Goal: Transaction & Acquisition: Purchase product/service

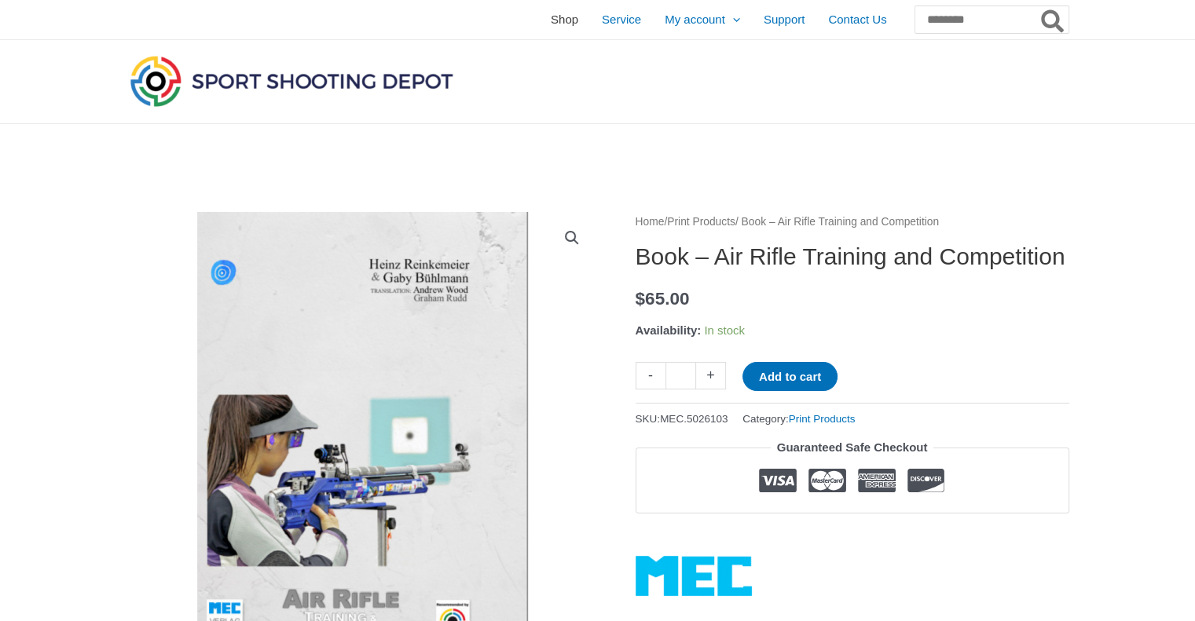
click at [551, 20] on span "Shop" at bounding box center [564, 19] width 27 height 39
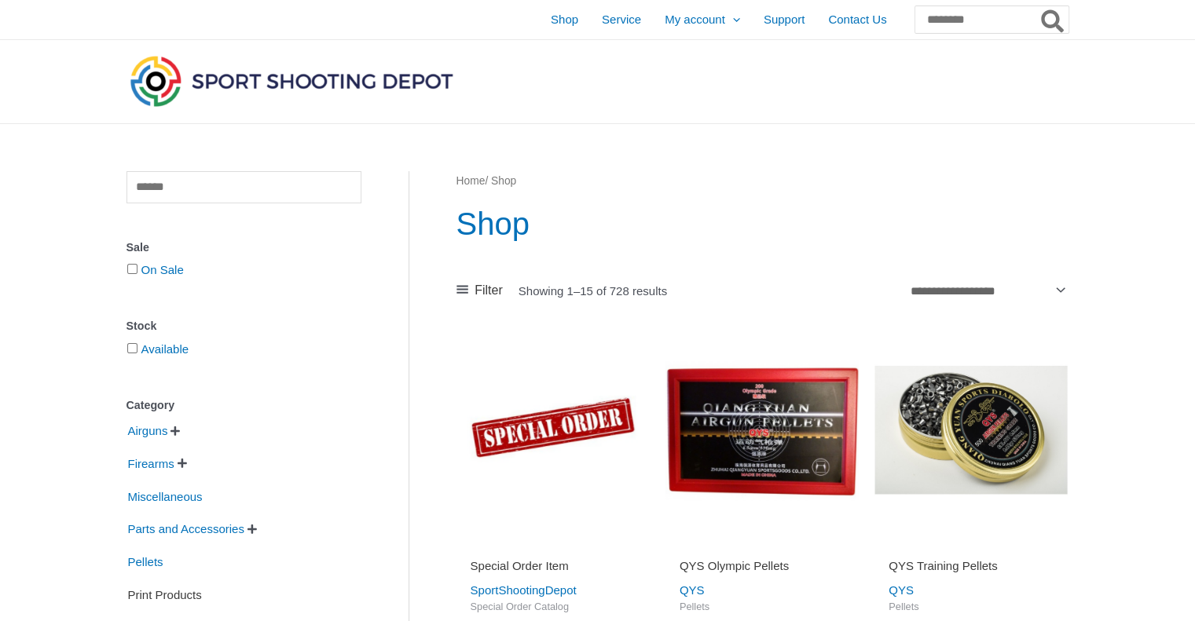
click at [192, 599] on span "Print Products" at bounding box center [164, 595] width 77 height 27
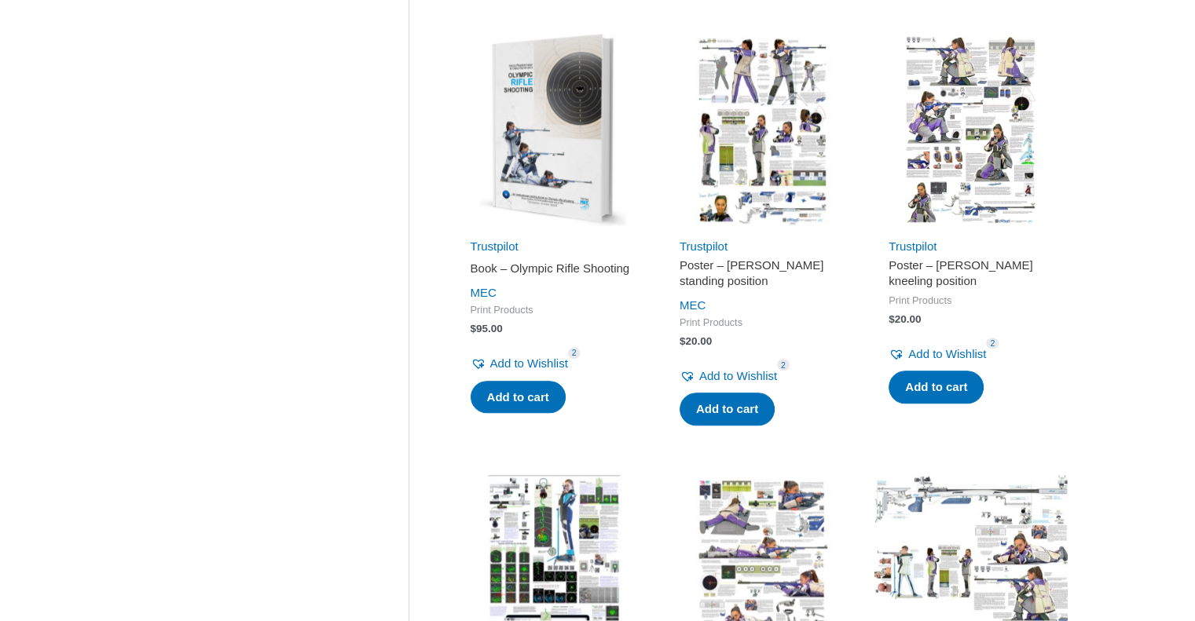
scroll to position [2174, 0]
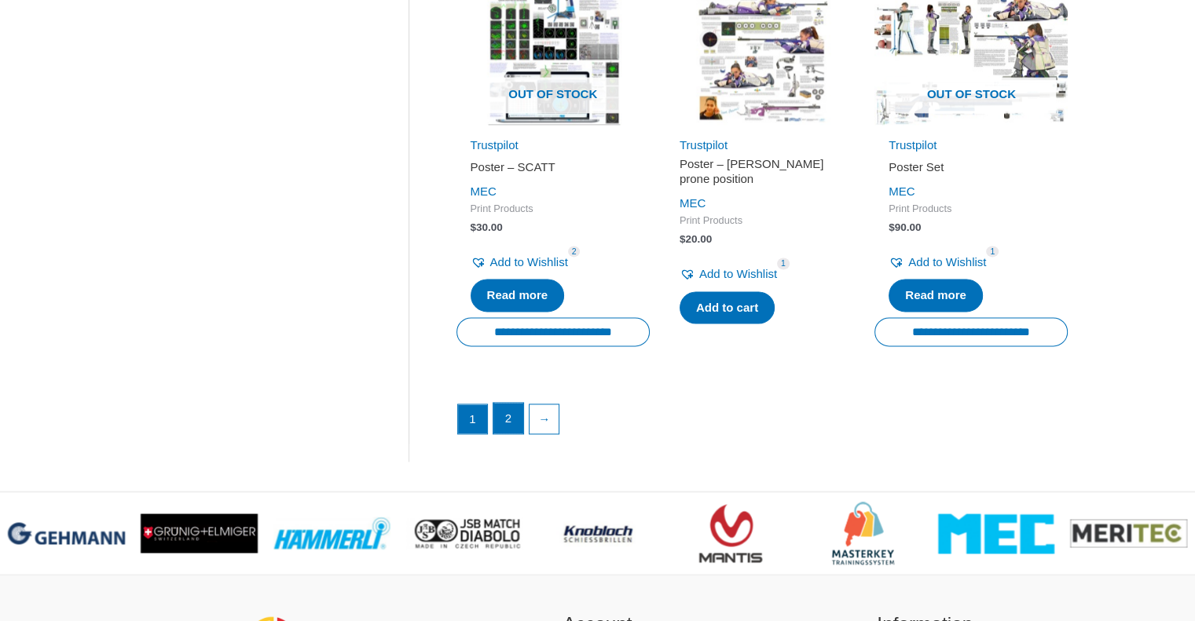
click at [510, 417] on link "2" at bounding box center [508, 418] width 30 height 31
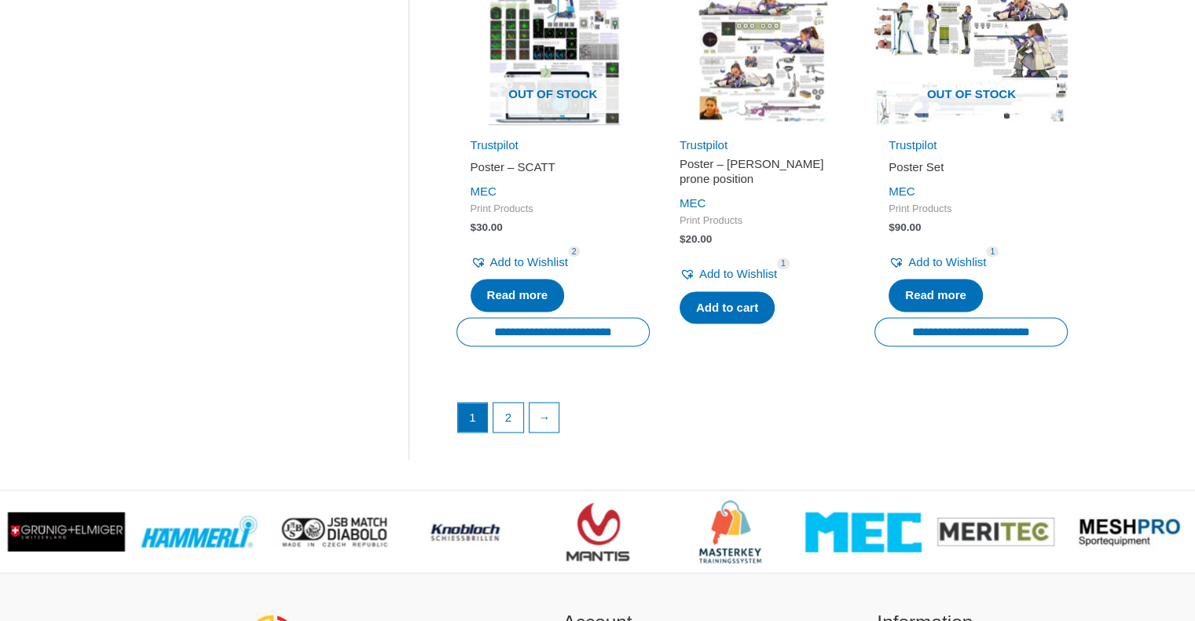
scroll to position [1630, 0]
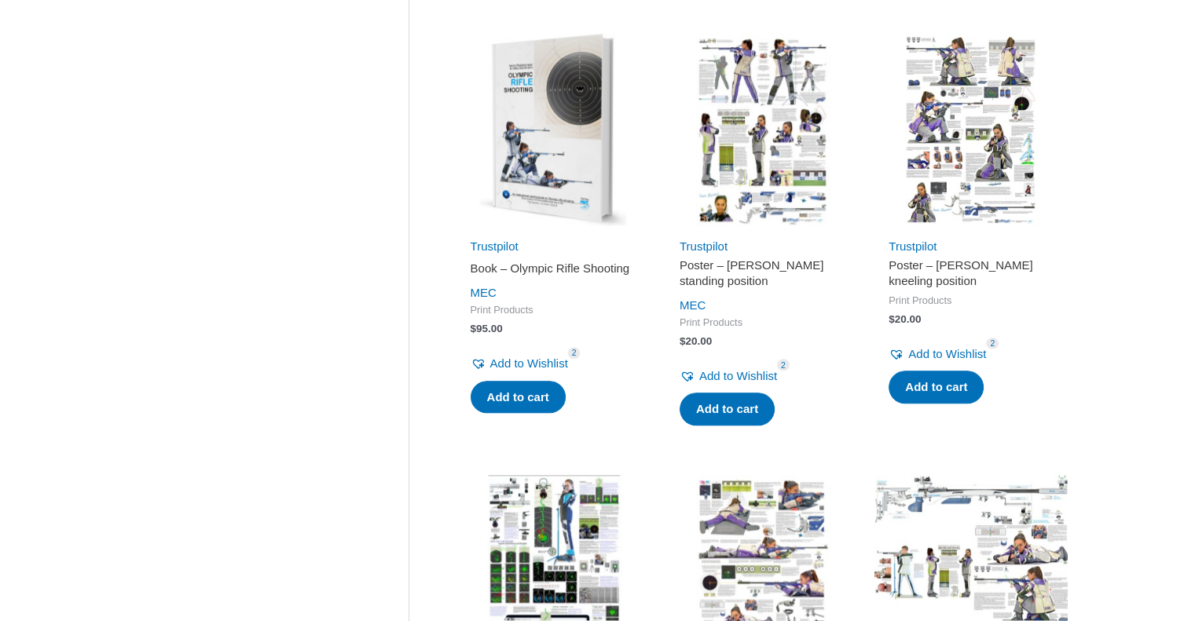
click at [564, 153] on img at bounding box center [552, 129] width 193 height 193
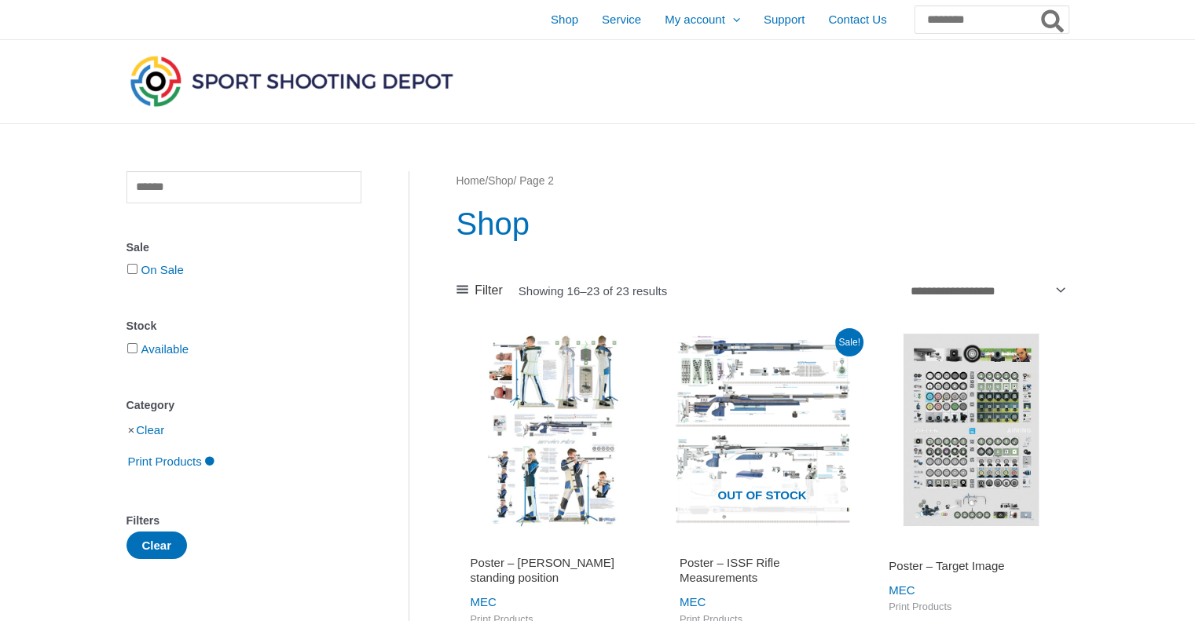
scroll to position [543, 0]
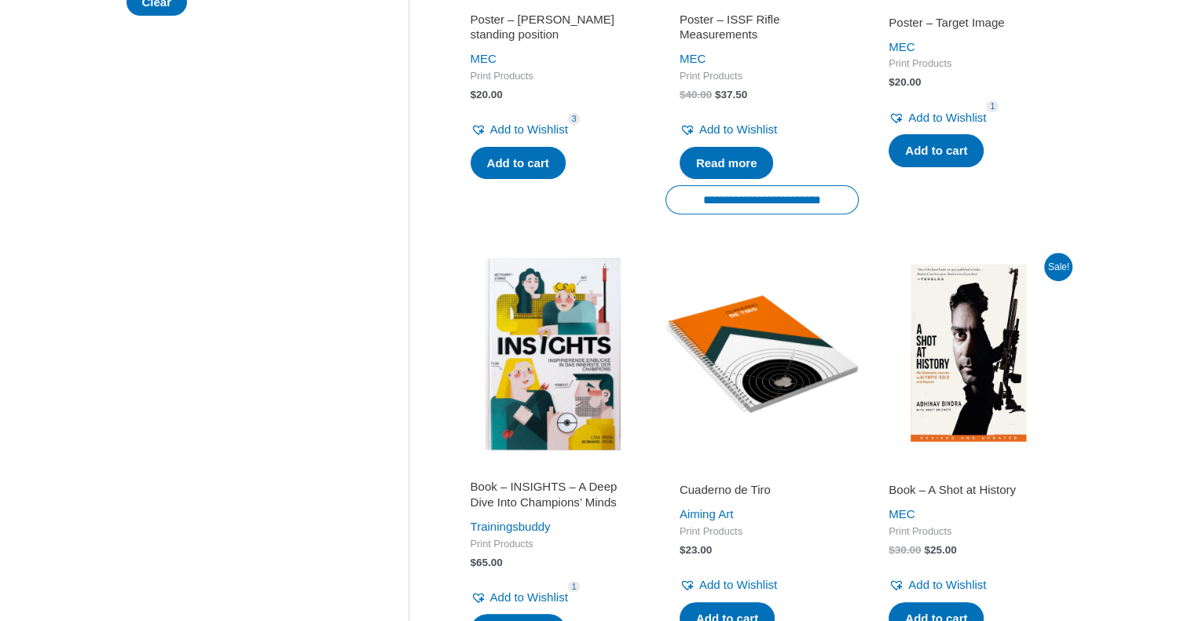
click at [964, 332] on img at bounding box center [970, 354] width 193 height 193
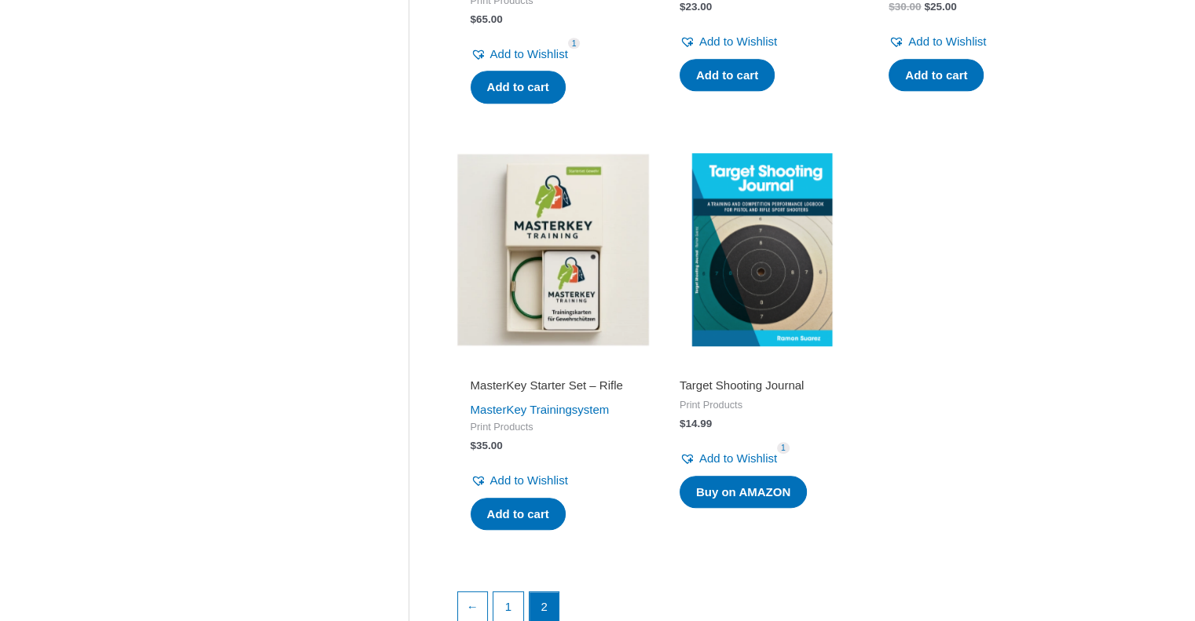
click at [531, 270] on img at bounding box center [552, 249] width 193 height 193
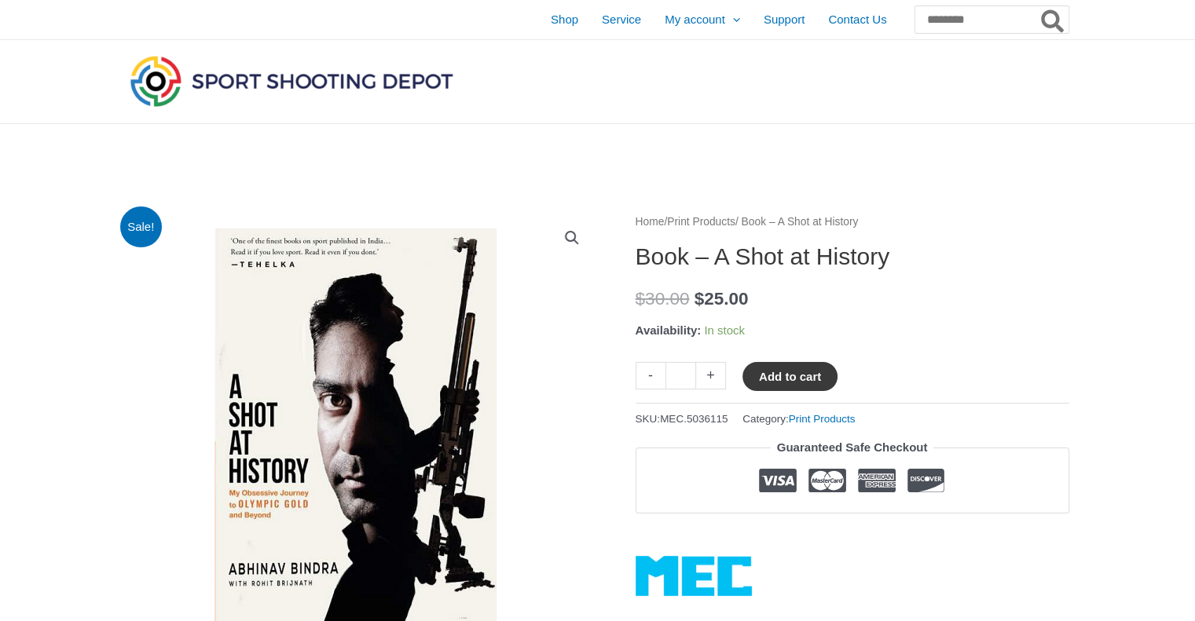
click at [767, 379] on button "Add to cart" at bounding box center [789, 376] width 95 height 29
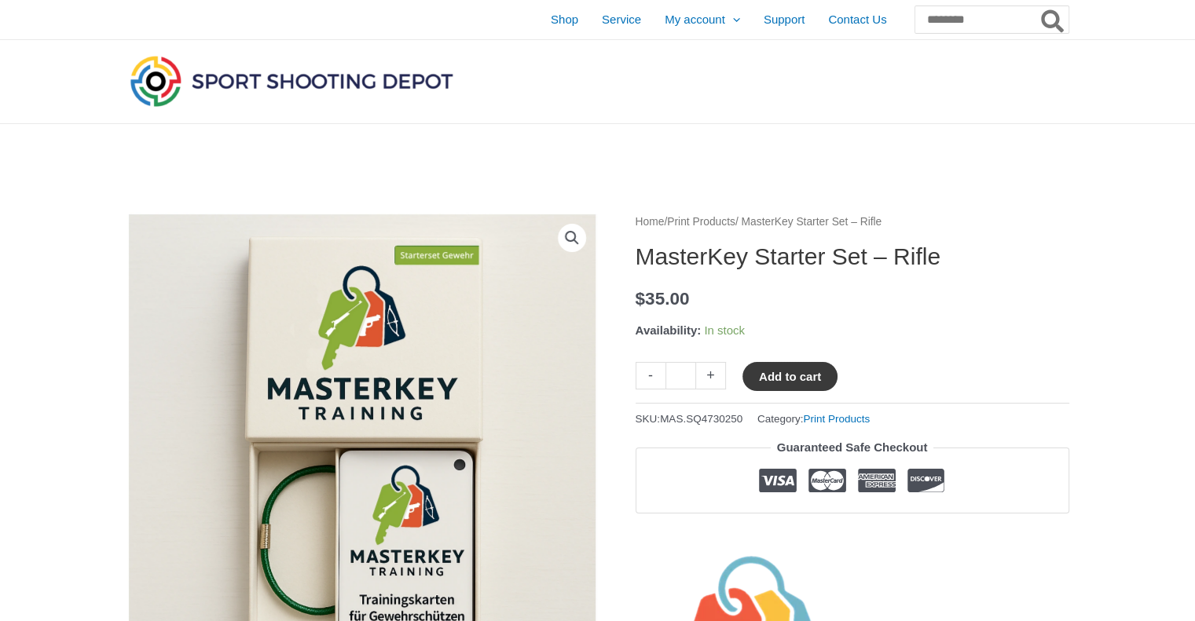
click at [778, 382] on button "Add to cart" at bounding box center [789, 376] width 95 height 29
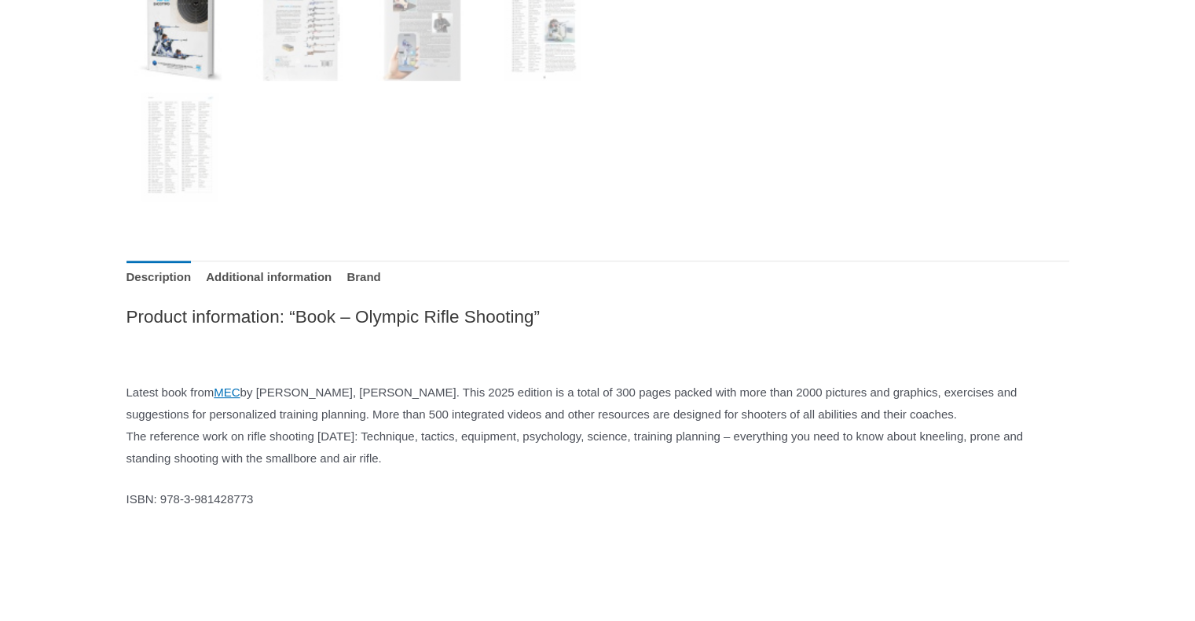
scroll to position [180, 0]
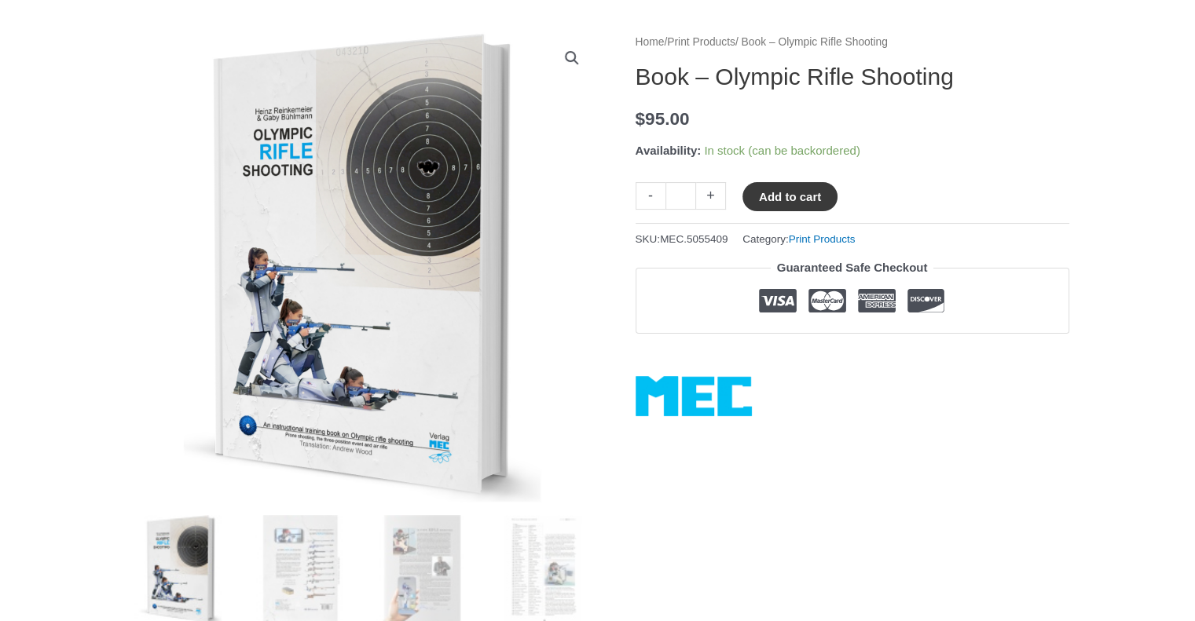
click at [792, 202] on button "Add to cart" at bounding box center [789, 196] width 95 height 29
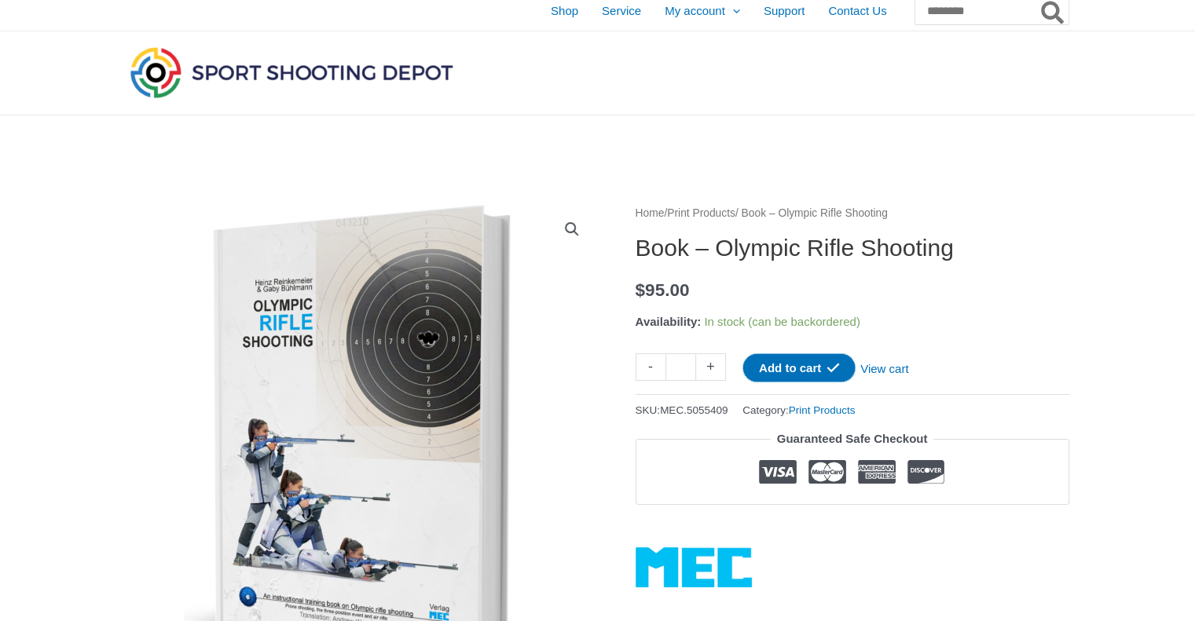
scroll to position [0, 0]
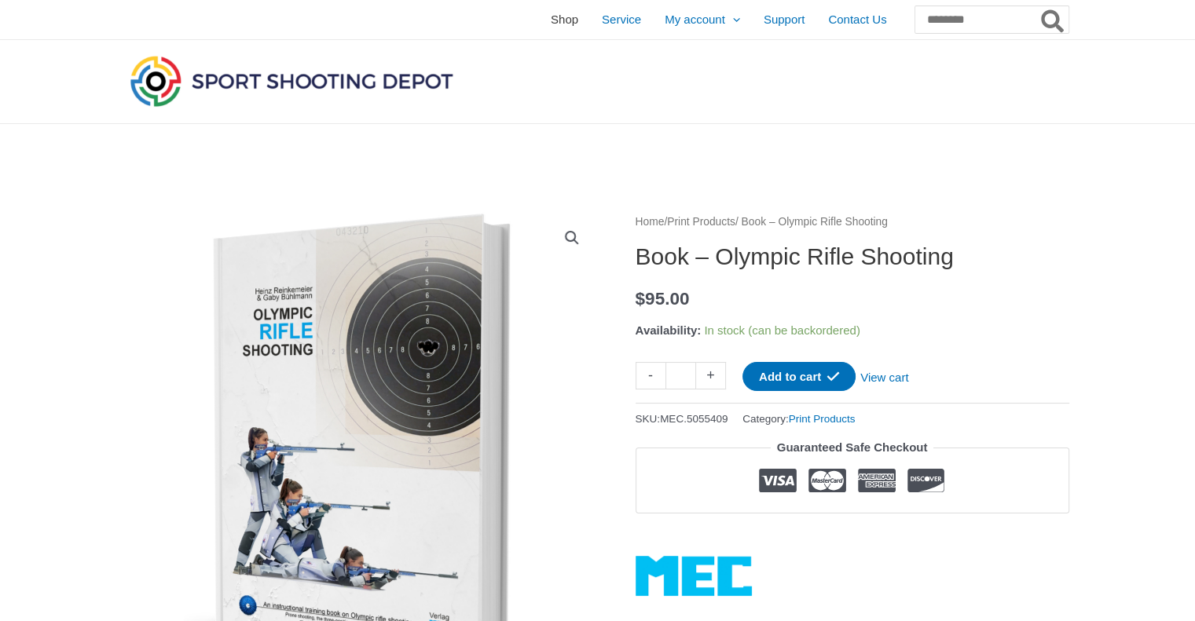
click at [551, 21] on span "Shop" at bounding box center [564, 19] width 27 height 39
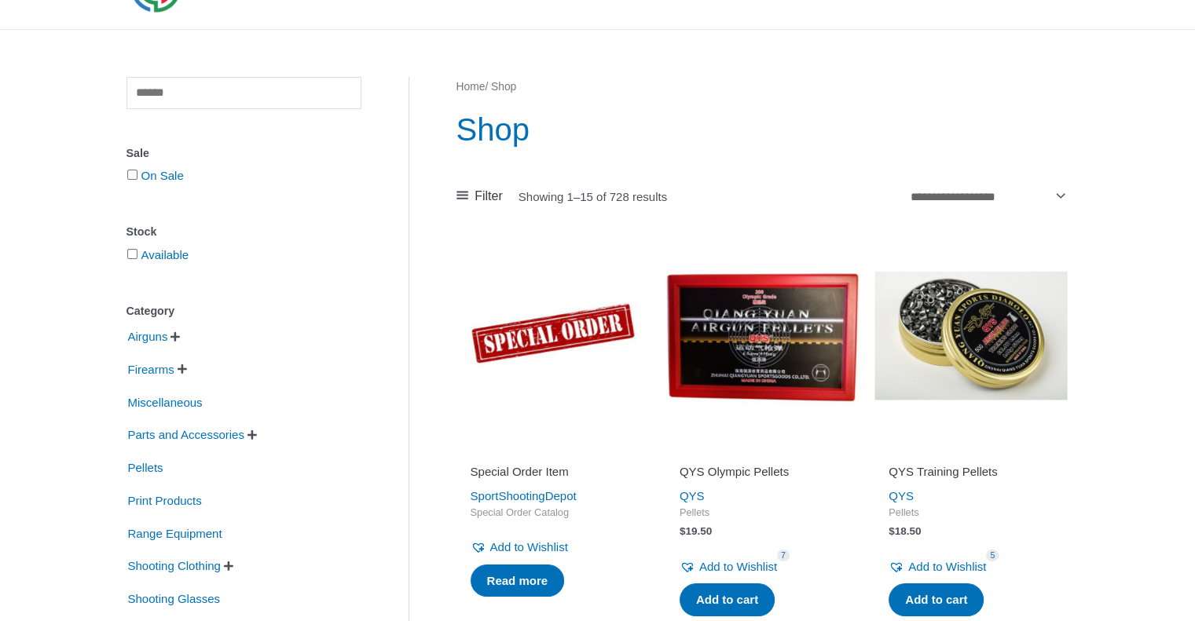
scroll to position [126, 0]
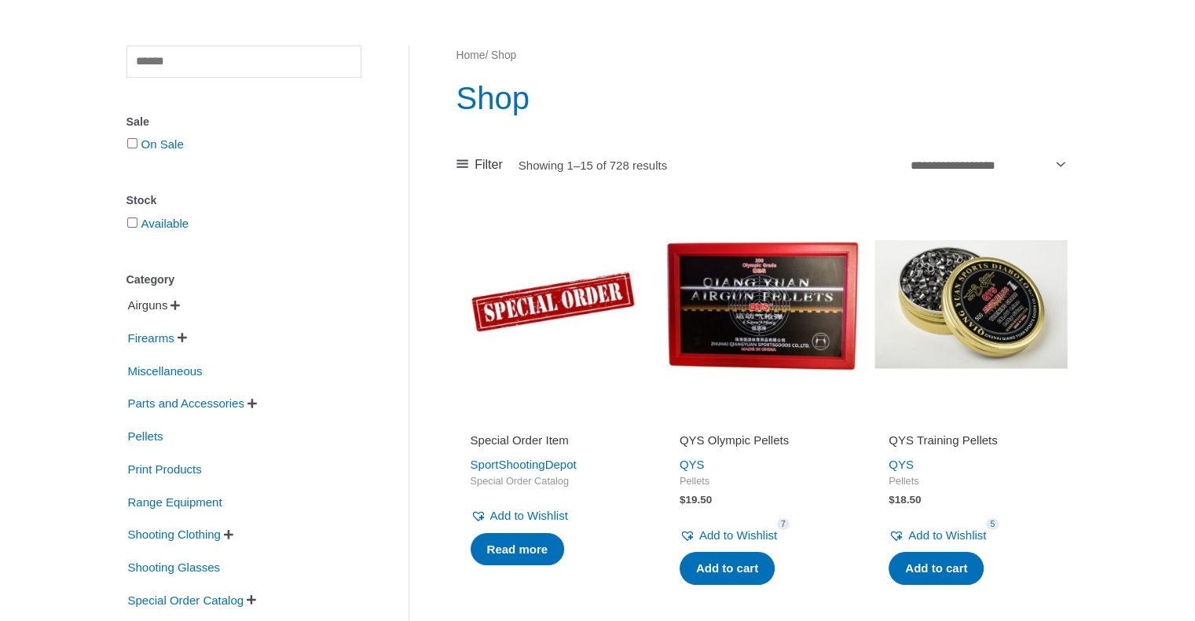
click at [163, 306] on span "Airguns" at bounding box center [147, 305] width 43 height 27
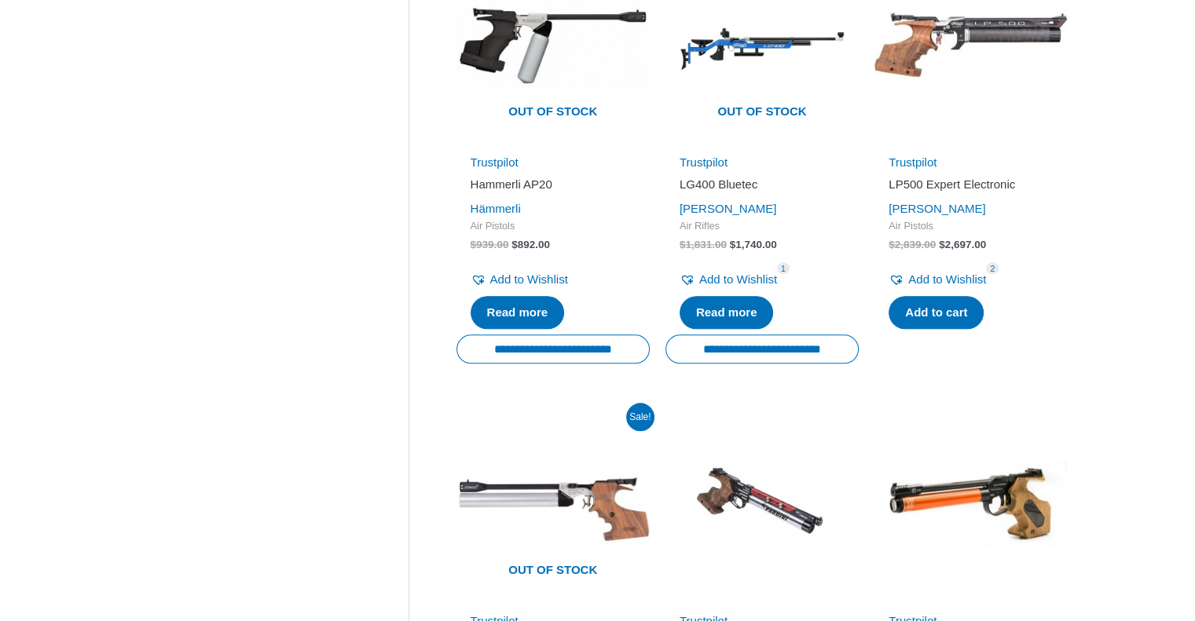
scroll to position [2300, 0]
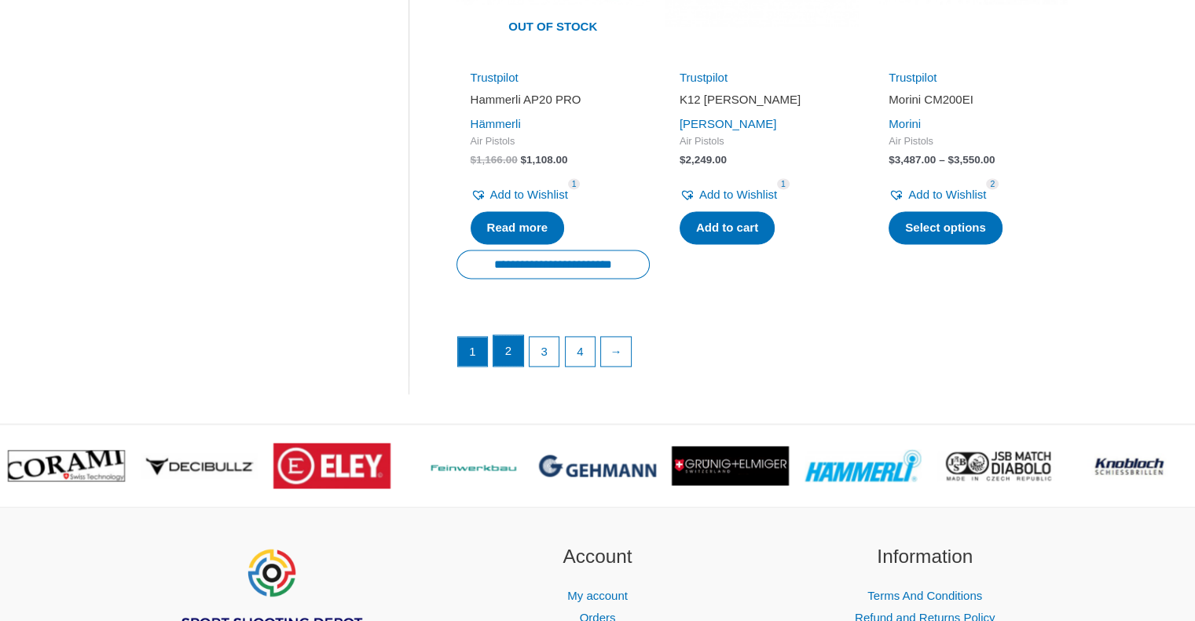
click at [503, 335] on link "2" at bounding box center [508, 350] width 30 height 31
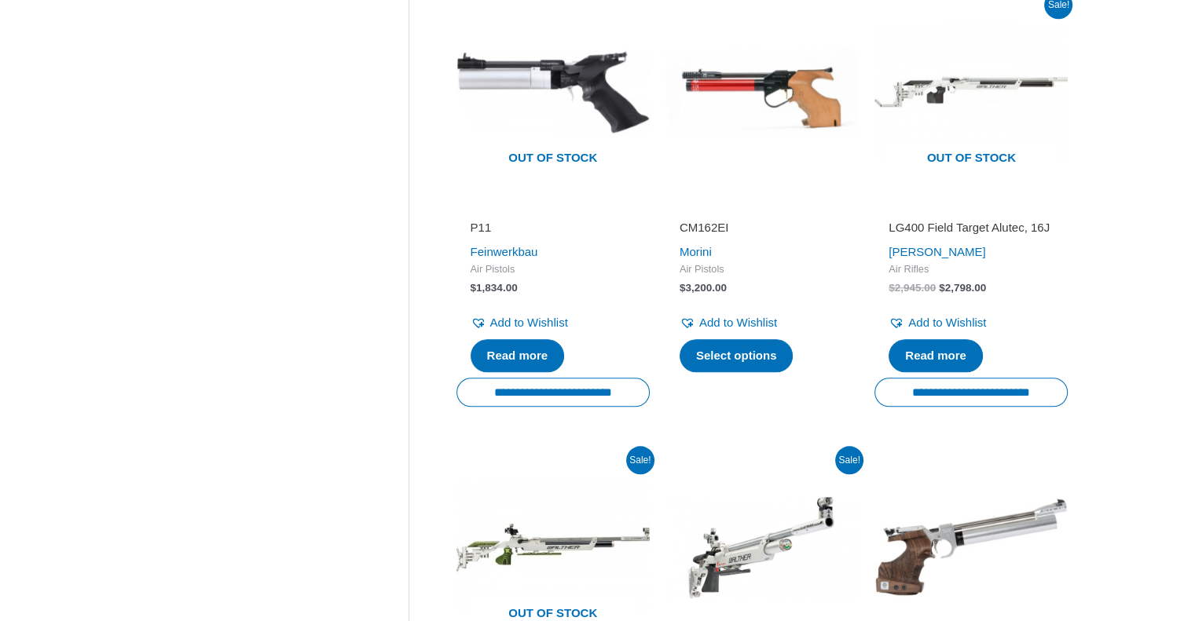
scroll to position [2174, 0]
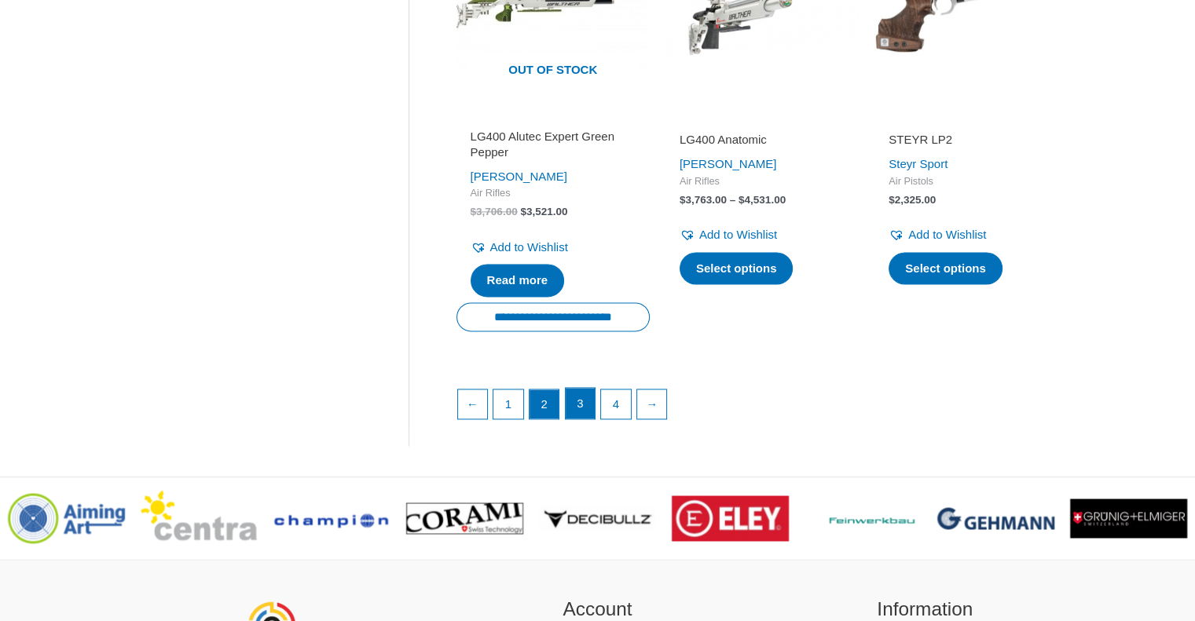
click at [580, 408] on link "3" at bounding box center [580, 403] width 30 height 31
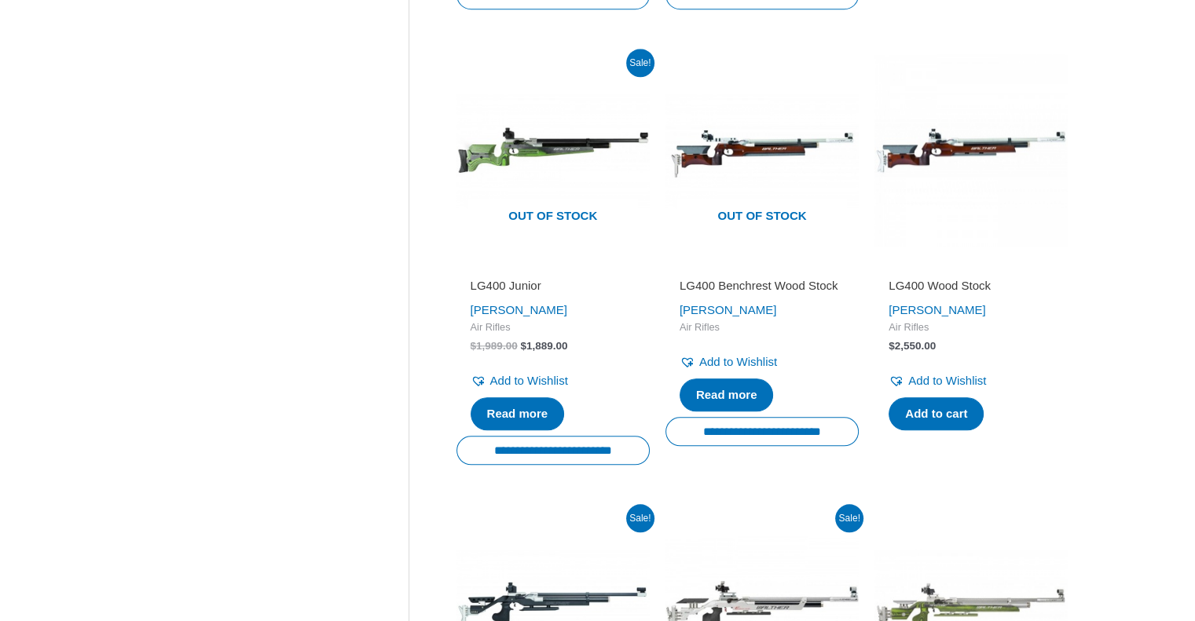
scroll to position [2174, 0]
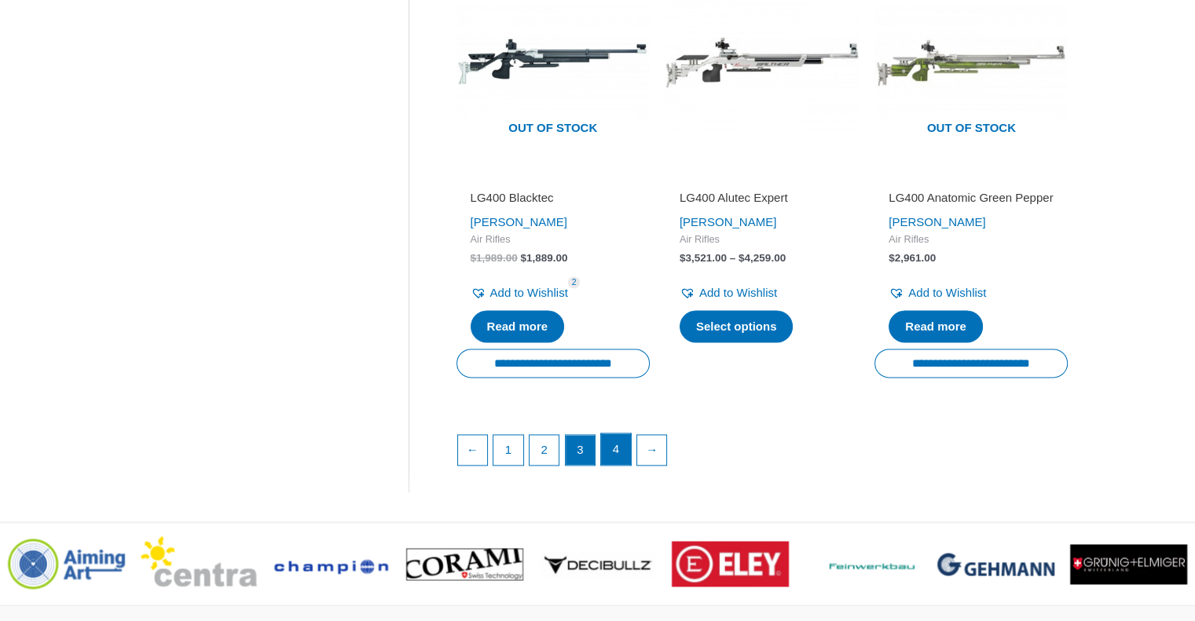
click at [619, 443] on link "4" at bounding box center [616, 449] width 30 height 31
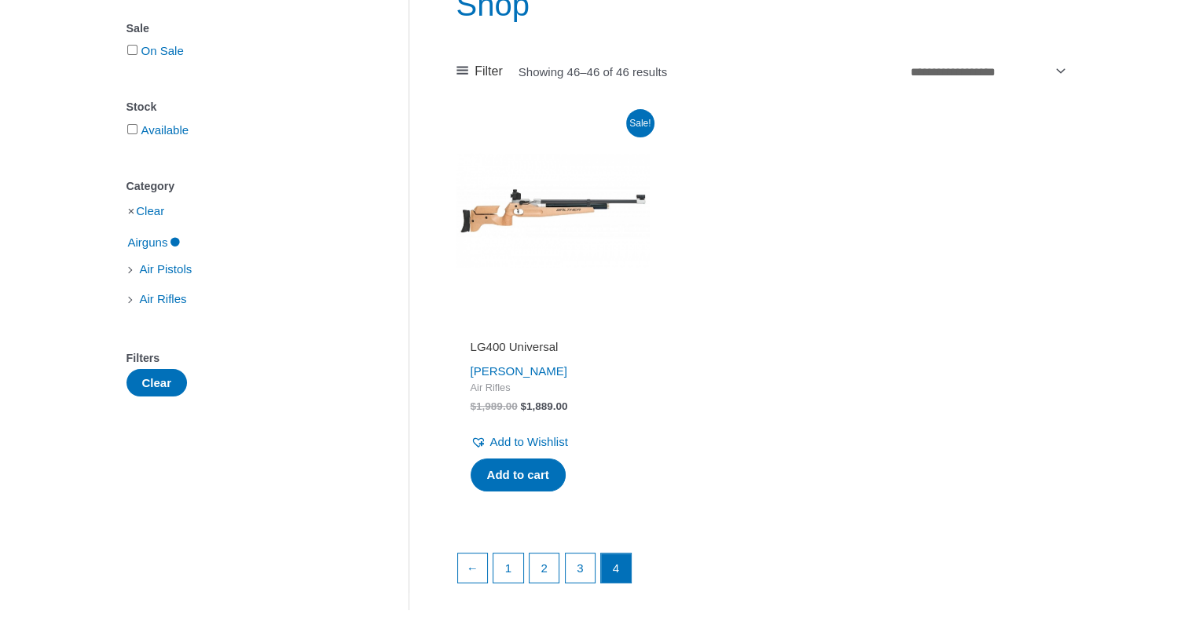
scroll to position [220, 0]
click at [163, 391] on button "Clear" at bounding box center [156, 381] width 61 height 27
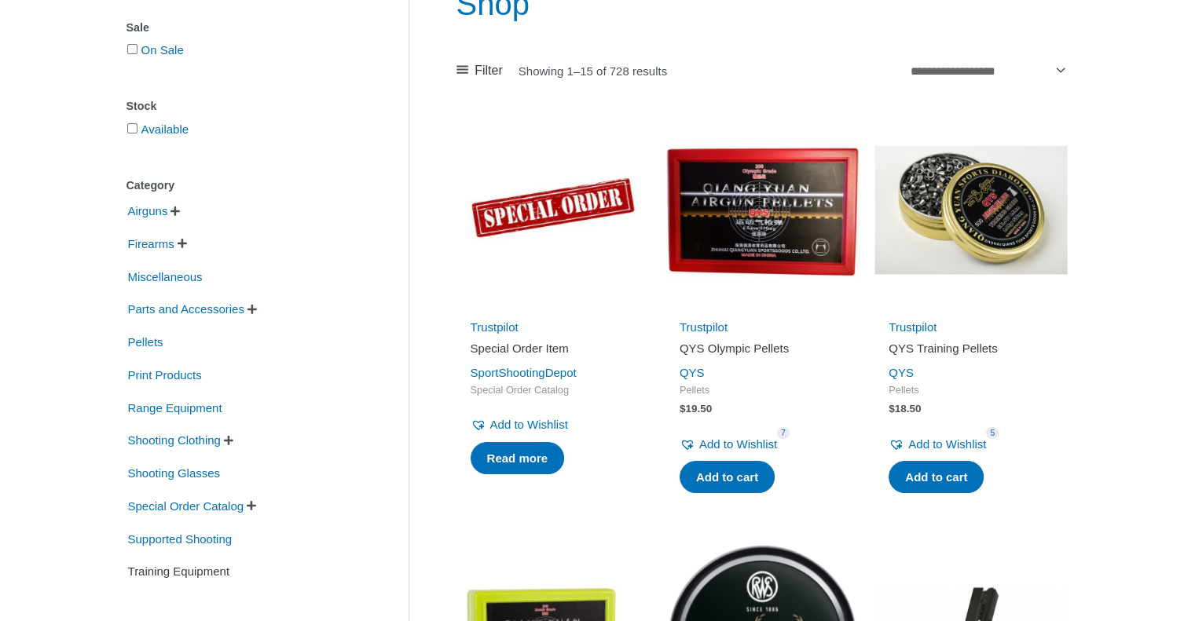
click at [220, 570] on span "Training Equipment" at bounding box center [178, 571] width 105 height 27
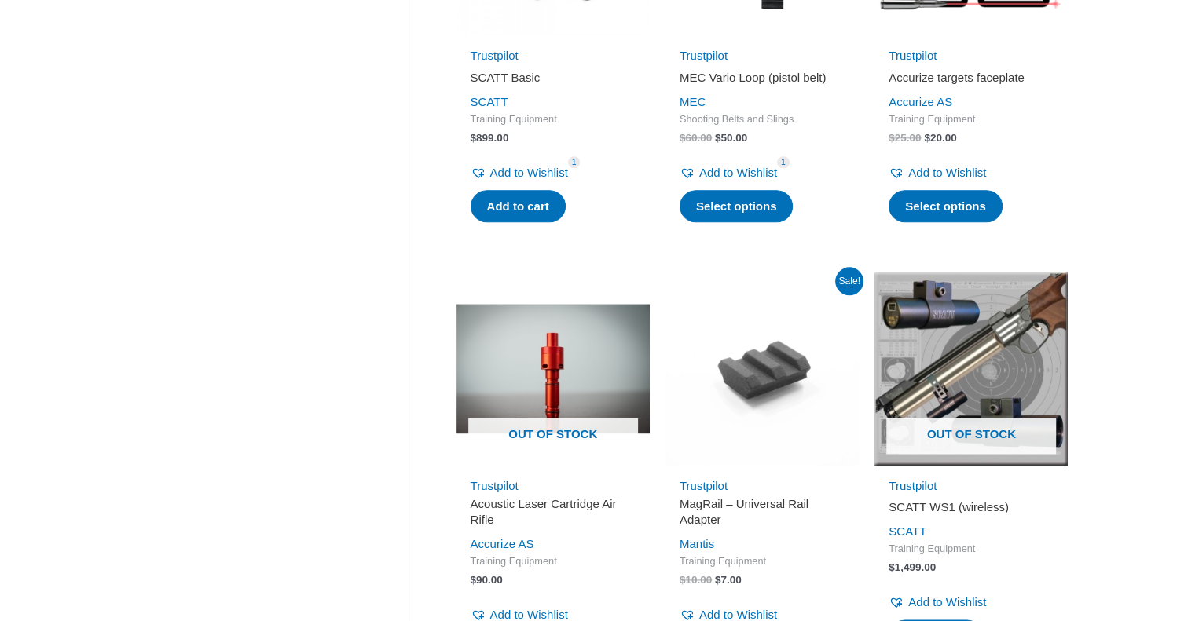
scroll to position [1307, 0]
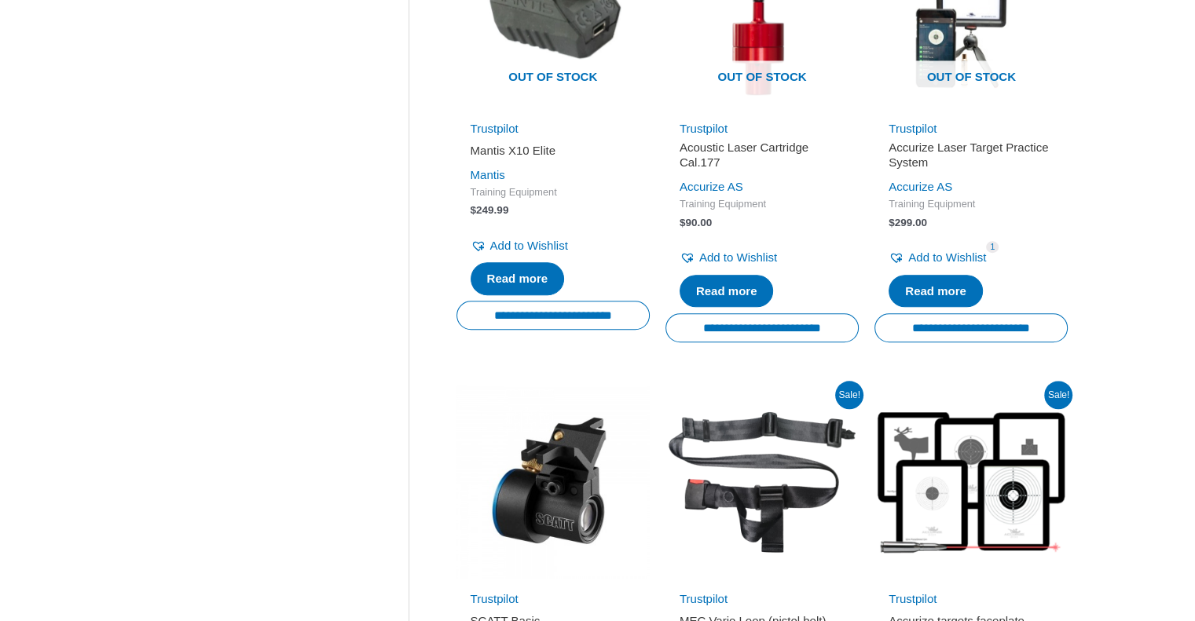
click at [968, 470] on img at bounding box center [970, 482] width 193 height 193
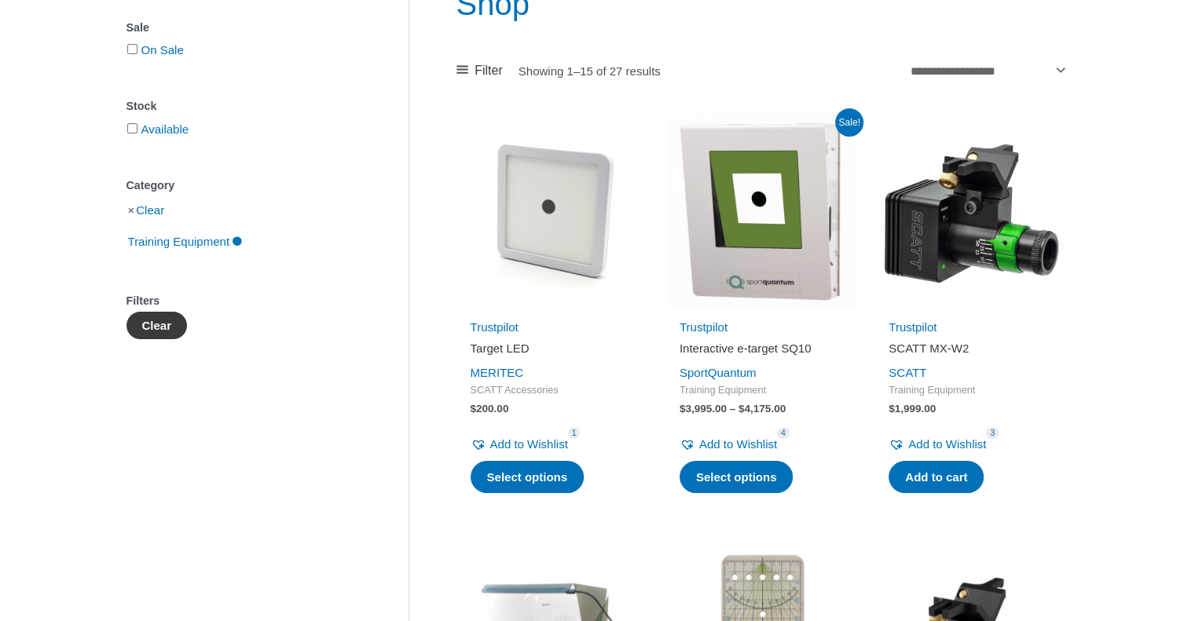
click at [164, 329] on button "Clear" at bounding box center [156, 325] width 61 height 27
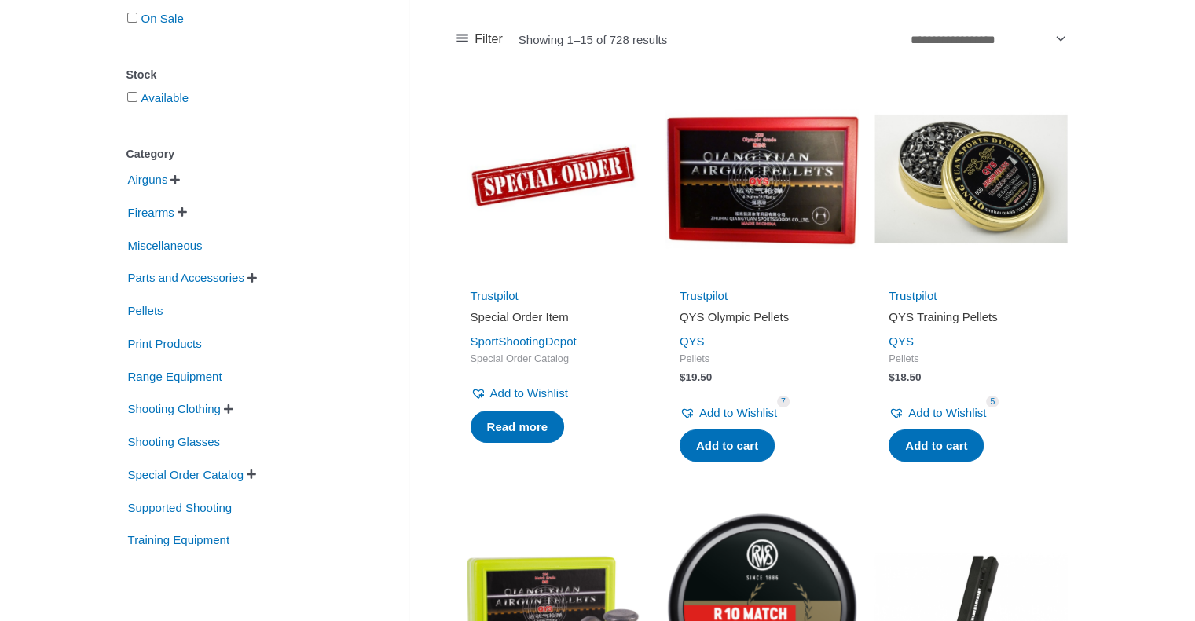
scroll to position [283, 0]
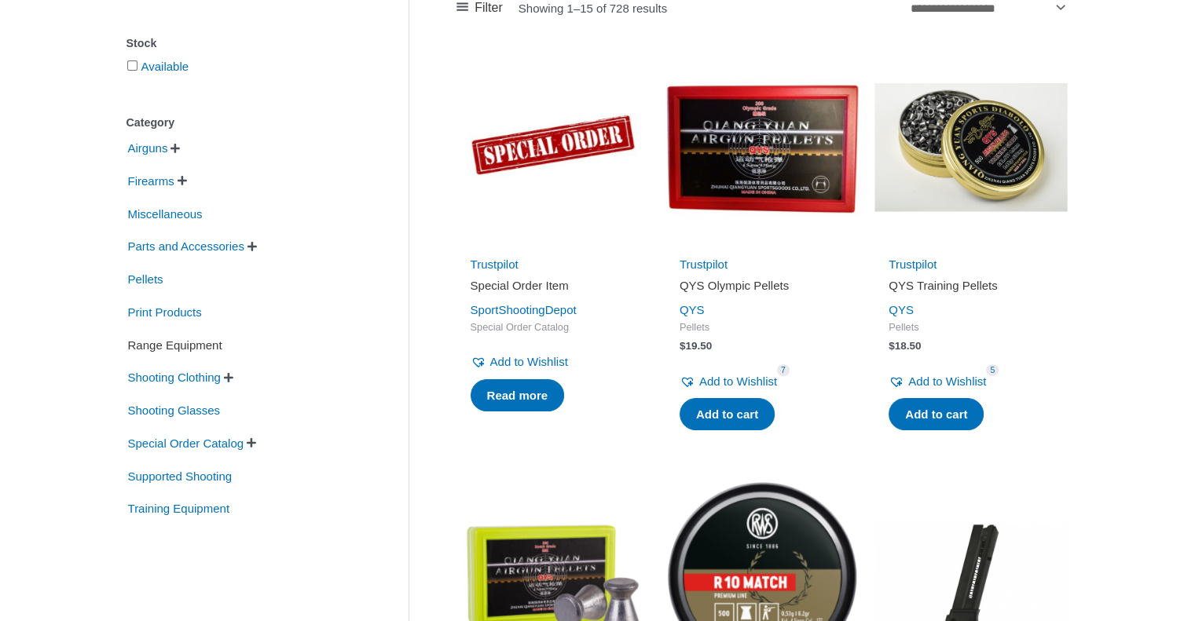
click at [204, 347] on span "Range Equipment" at bounding box center [174, 345] width 97 height 27
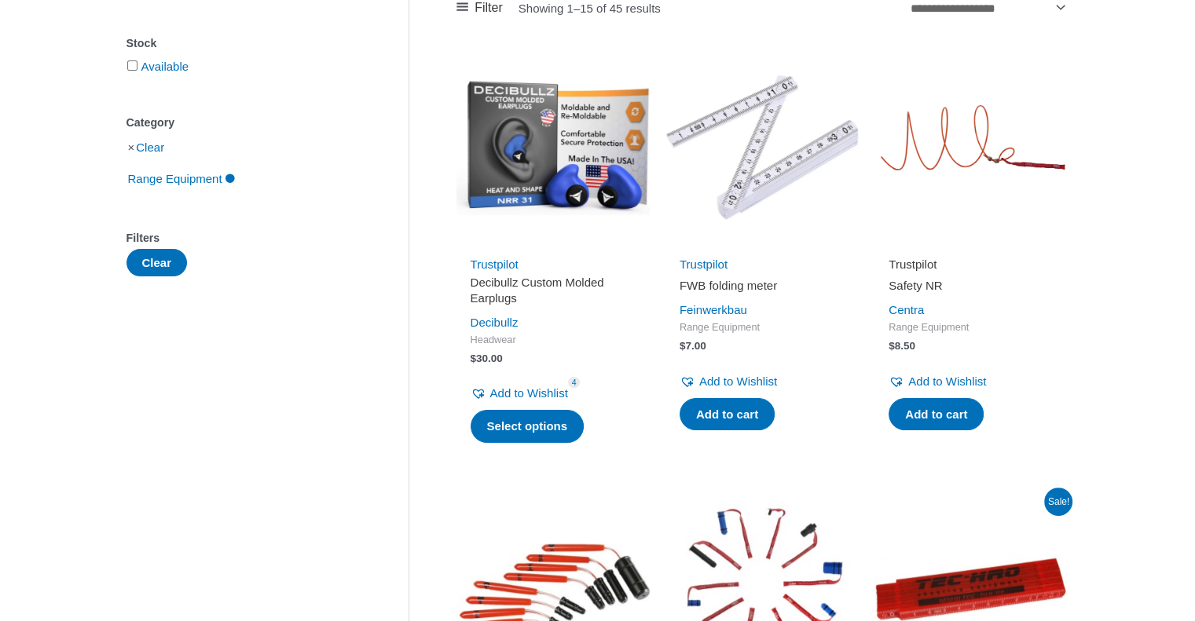
click at [912, 258] on link "Trustpilot" at bounding box center [912, 264] width 48 height 13
click at [914, 276] on div "Trustpilot Safety NR Centra Range Equipment $ 8.50 Add to Wishlist Remove from …" at bounding box center [970, 345] width 193 height 183
click at [912, 266] on link "Trustpilot" at bounding box center [912, 264] width 48 height 13
click at [917, 311] on link "Centra" at bounding box center [905, 309] width 35 height 13
click at [161, 264] on button "Clear" at bounding box center [156, 262] width 61 height 27
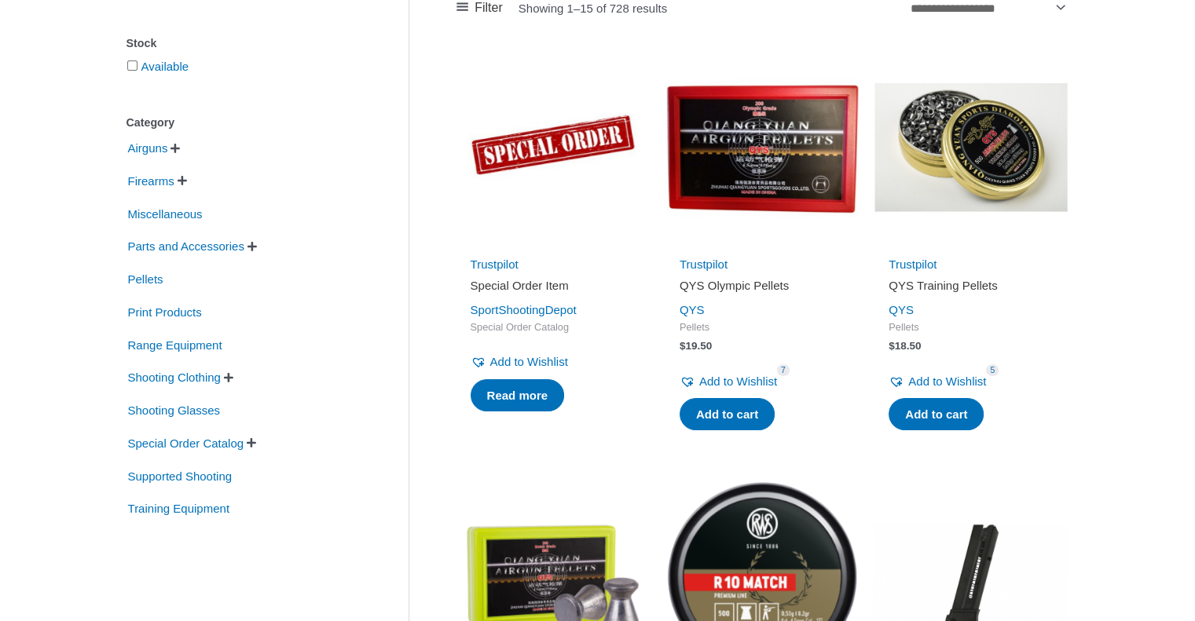
click at [161, 264] on ul "Airguns   Air Pistols Air Rifles Firearms   Smallbore Rifles Sporting Pisto…" at bounding box center [243, 329] width 235 height 390
click at [235, 247] on span "Parts and Accessories" at bounding box center [185, 246] width 119 height 27
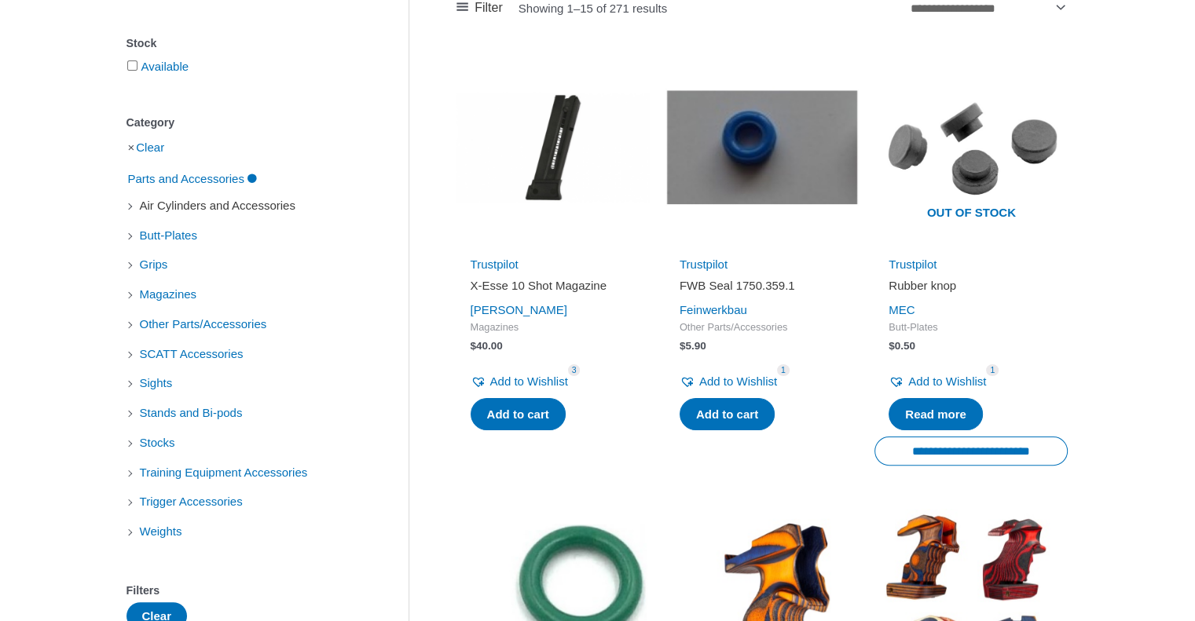
click at [283, 210] on span "Air Cylinders and Accessories" at bounding box center [217, 205] width 159 height 27
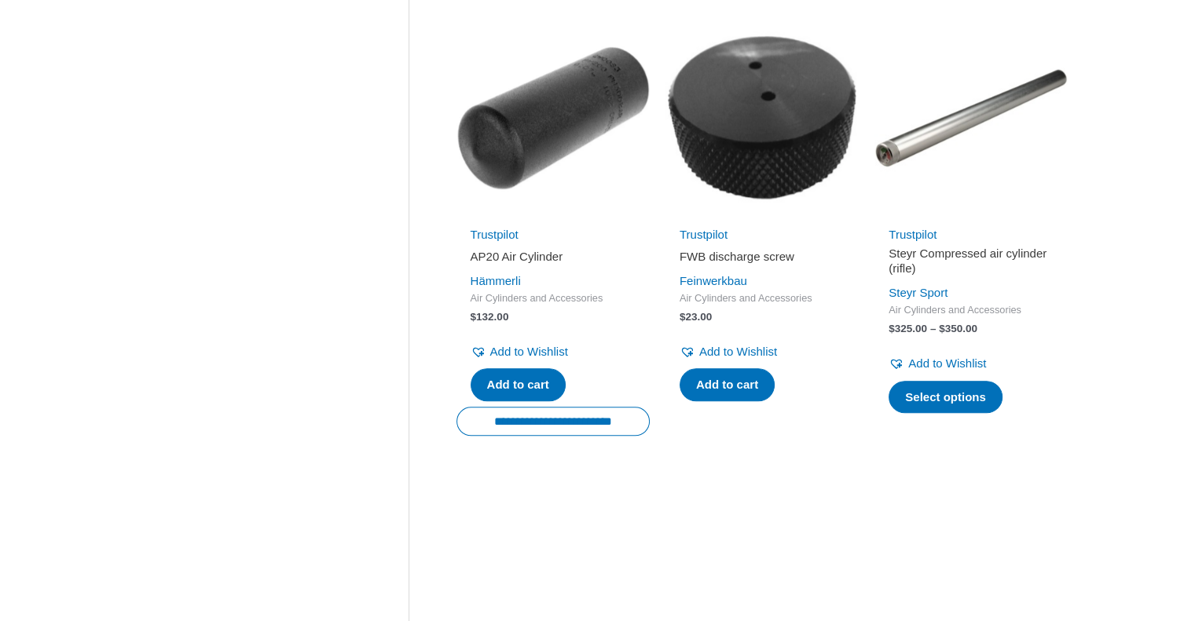
scroll to position [2227, 0]
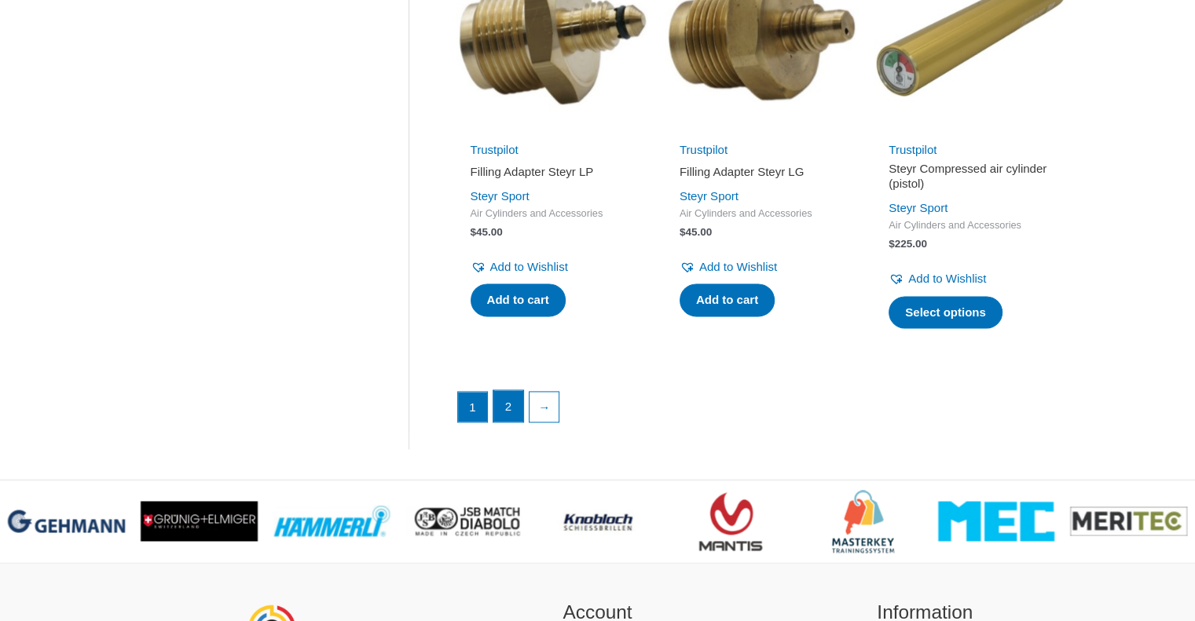
click at [507, 409] on link "2" at bounding box center [508, 405] width 30 height 31
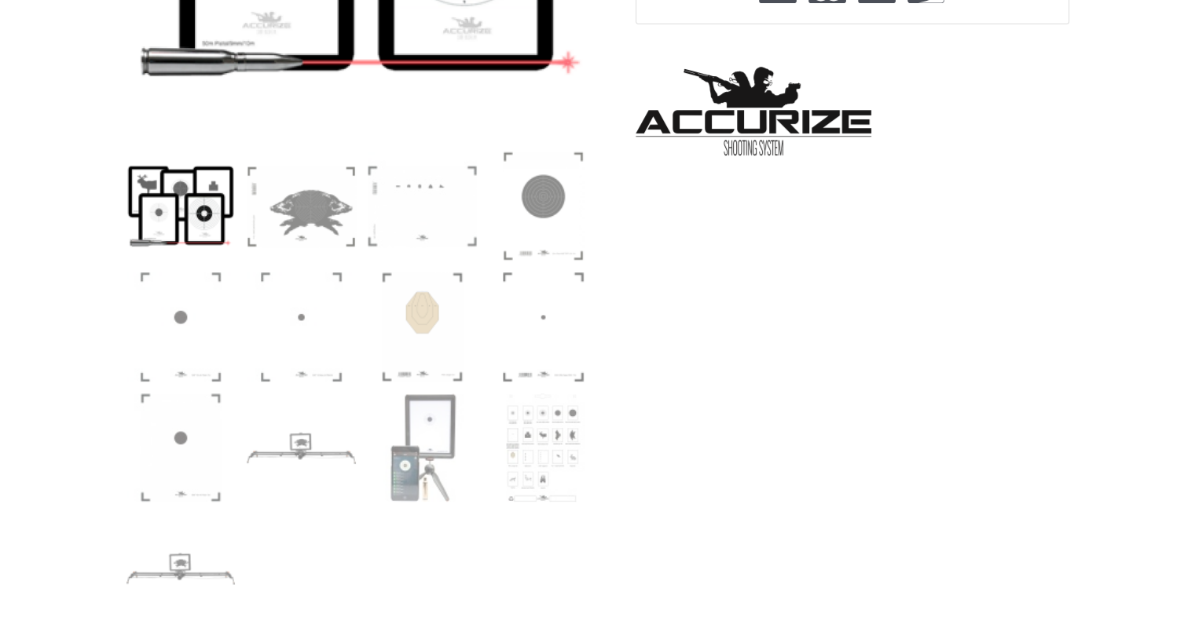
scroll to position [1087, 0]
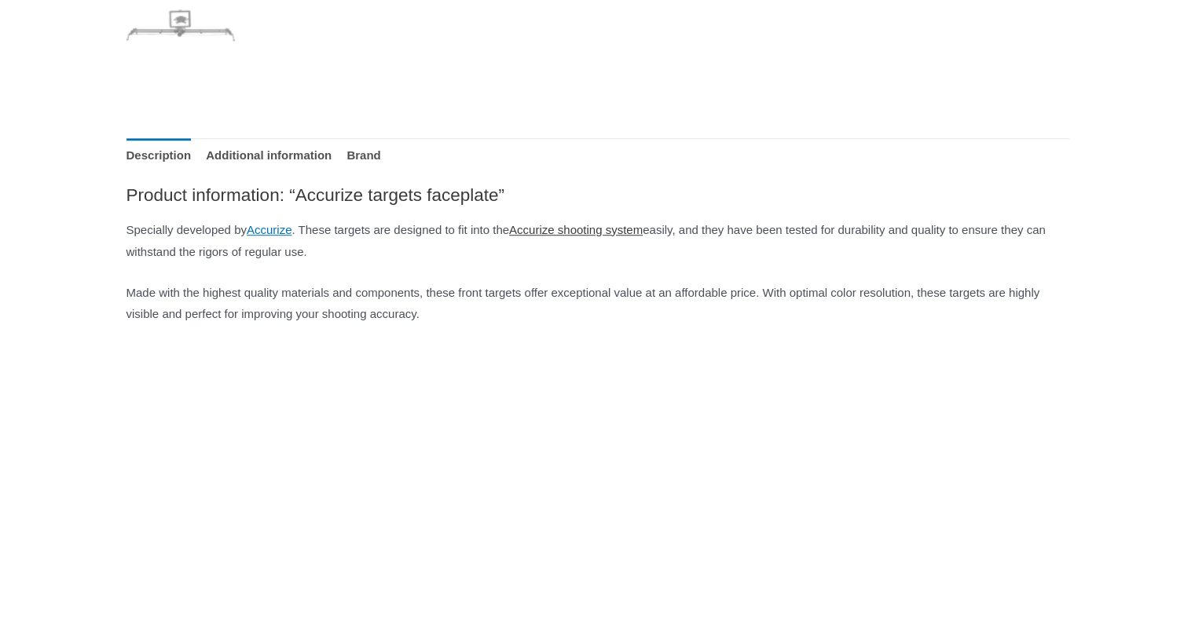
click at [631, 232] on link "Accurize shooting system" at bounding box center [576, 229] width 134 height 13
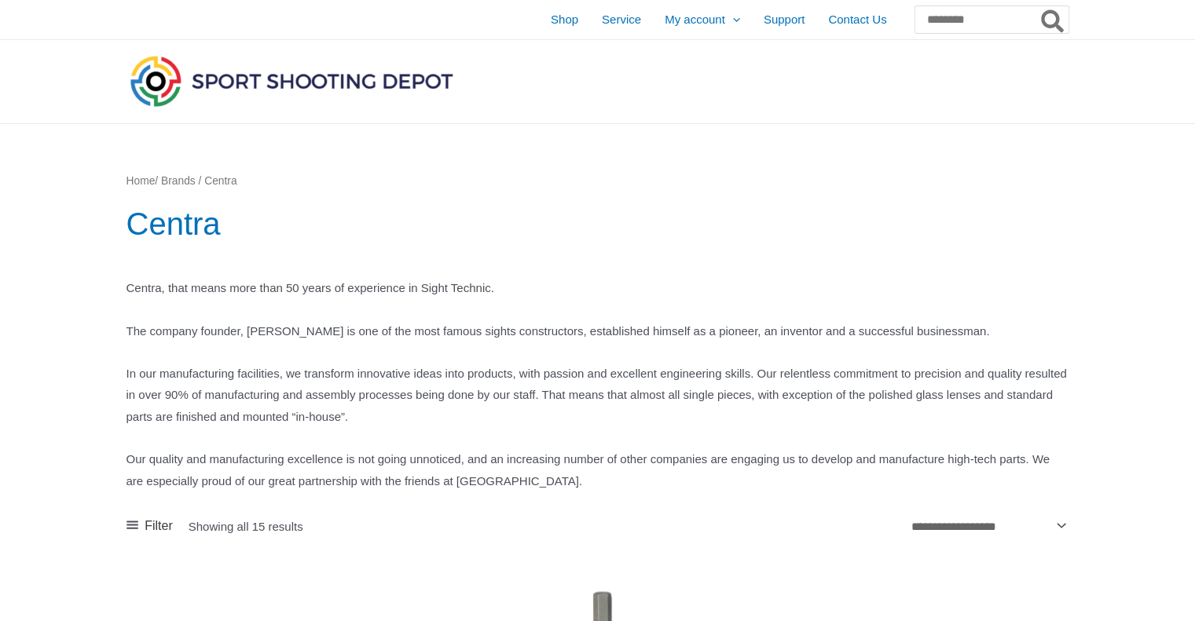
scroll to position [543, 0]
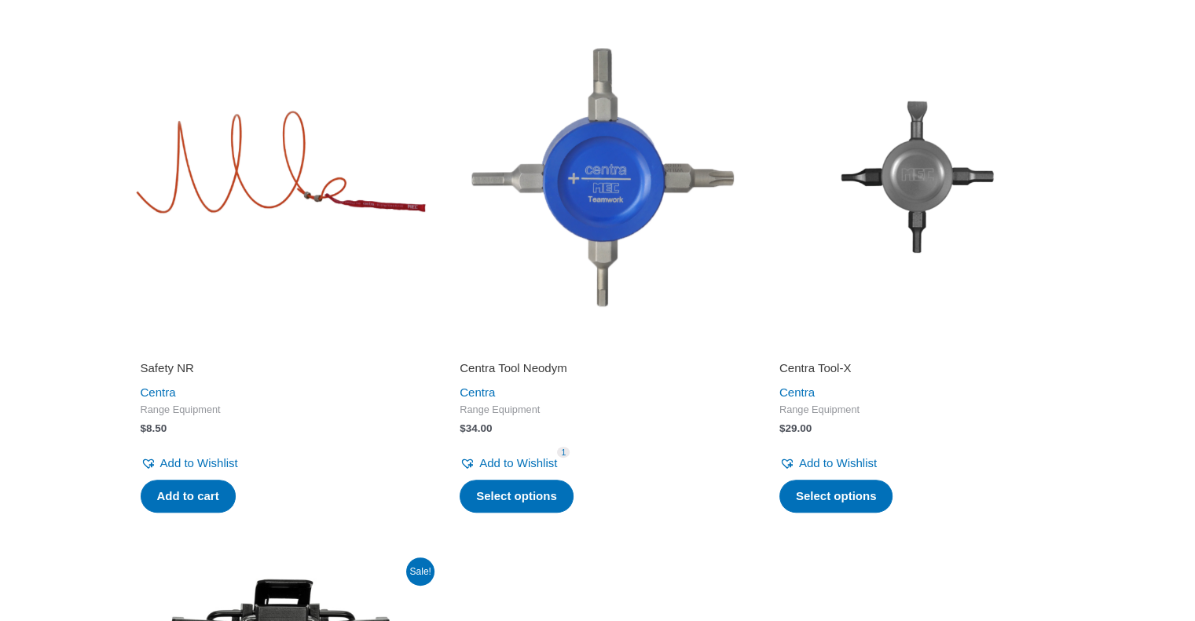
click at [243, 194] on img at bounding box center [278, 177] width 304 height 304
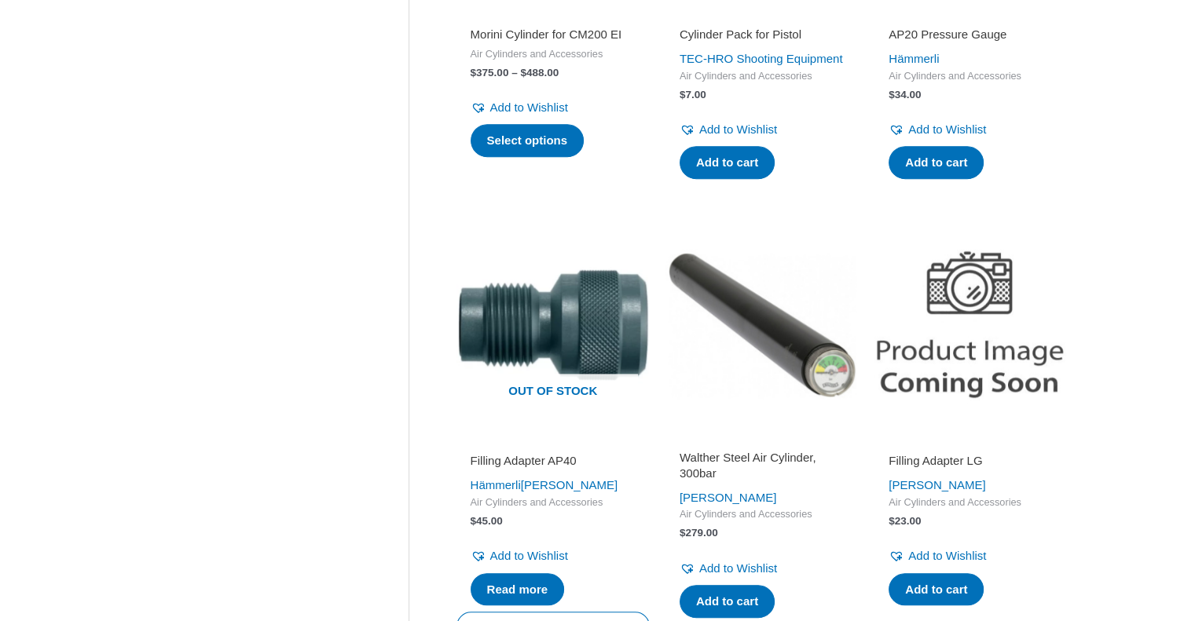
scroll to position [442, 0]
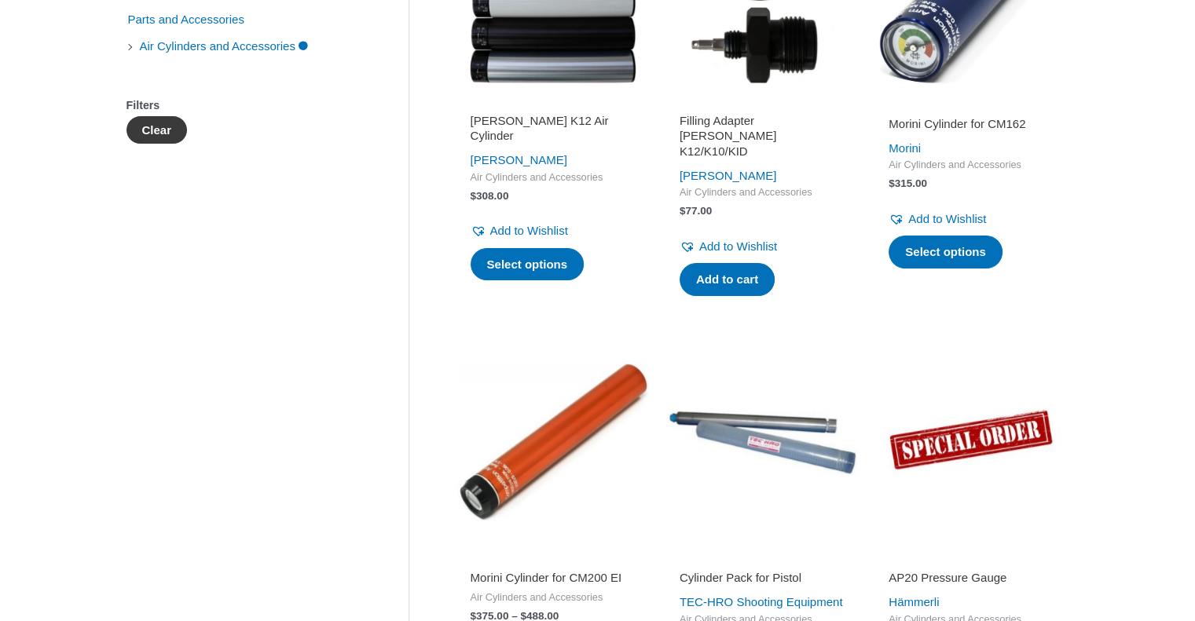
click at [173, 133] on button "Clear" at bounding box center [156, 129] width 61 height 27
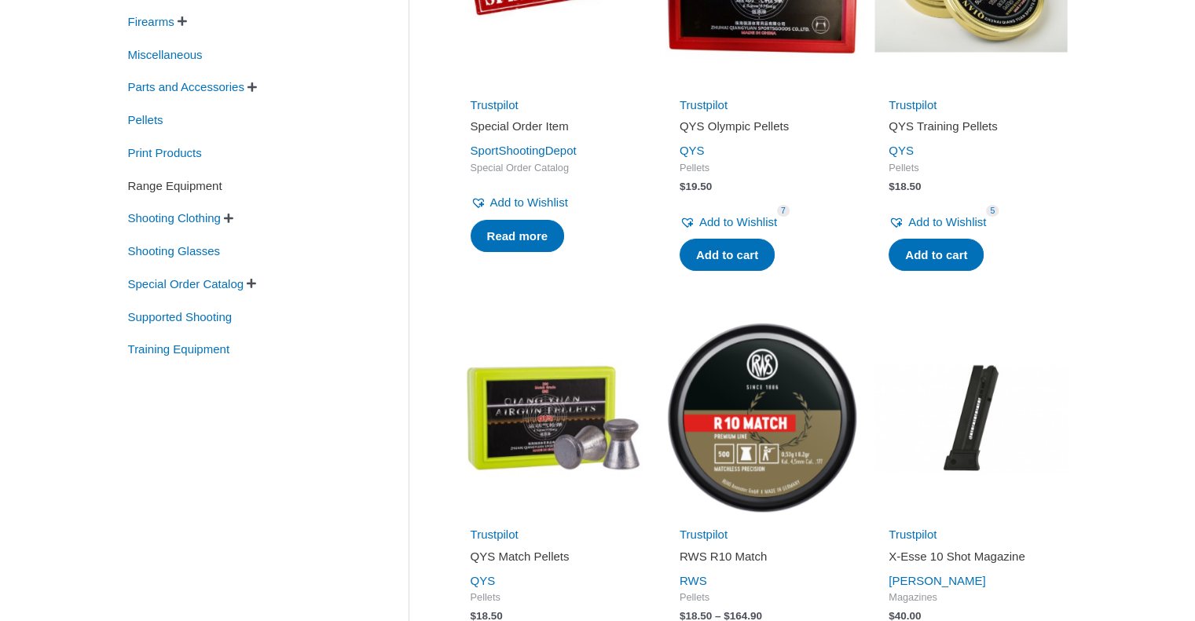
click at [186, 191] on span "Range Equipment" at bounding box center [174, 186] width 97 height 27
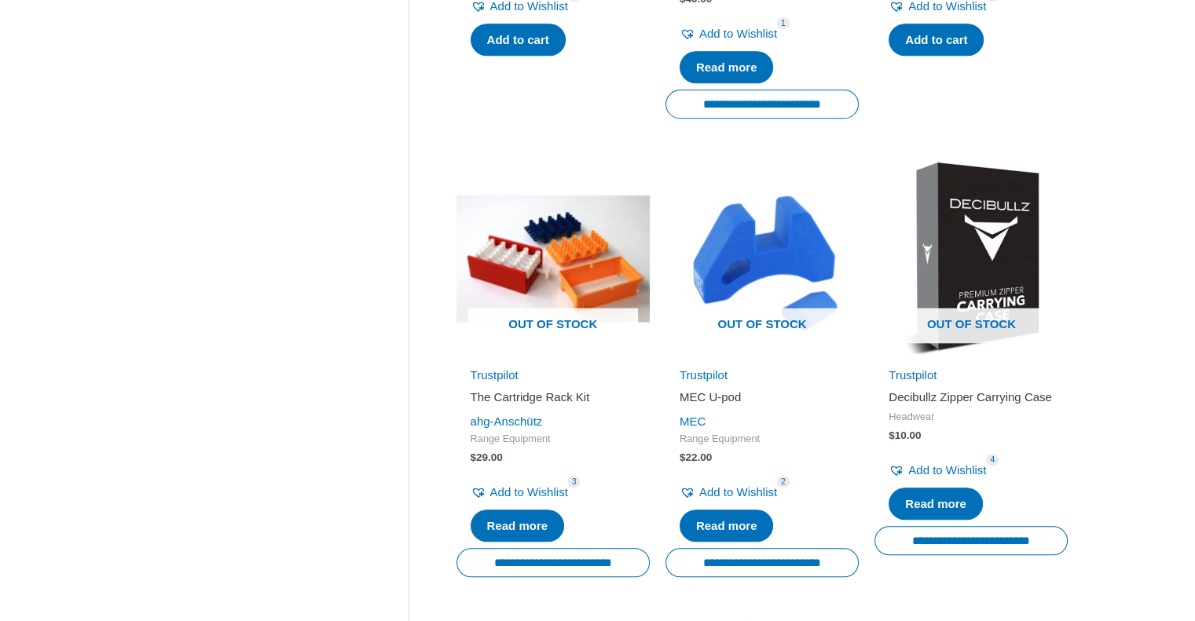
scroll to position [2073, 0]
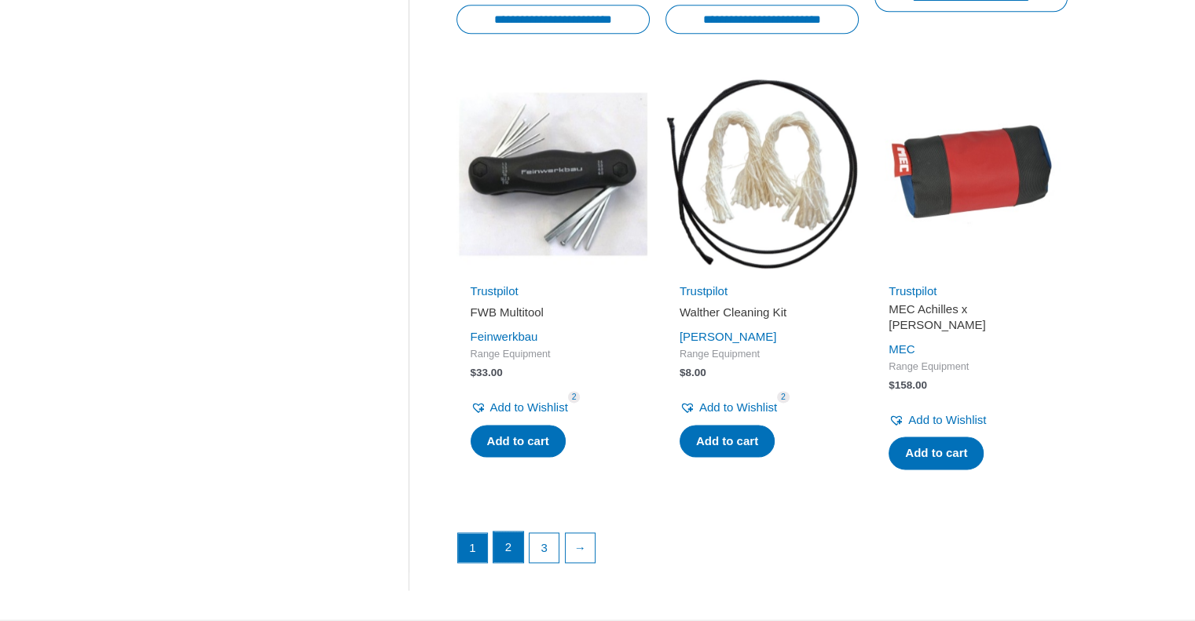
click at [499, 540] on link "2" at bounding box center [508, 547] width 30 height 31
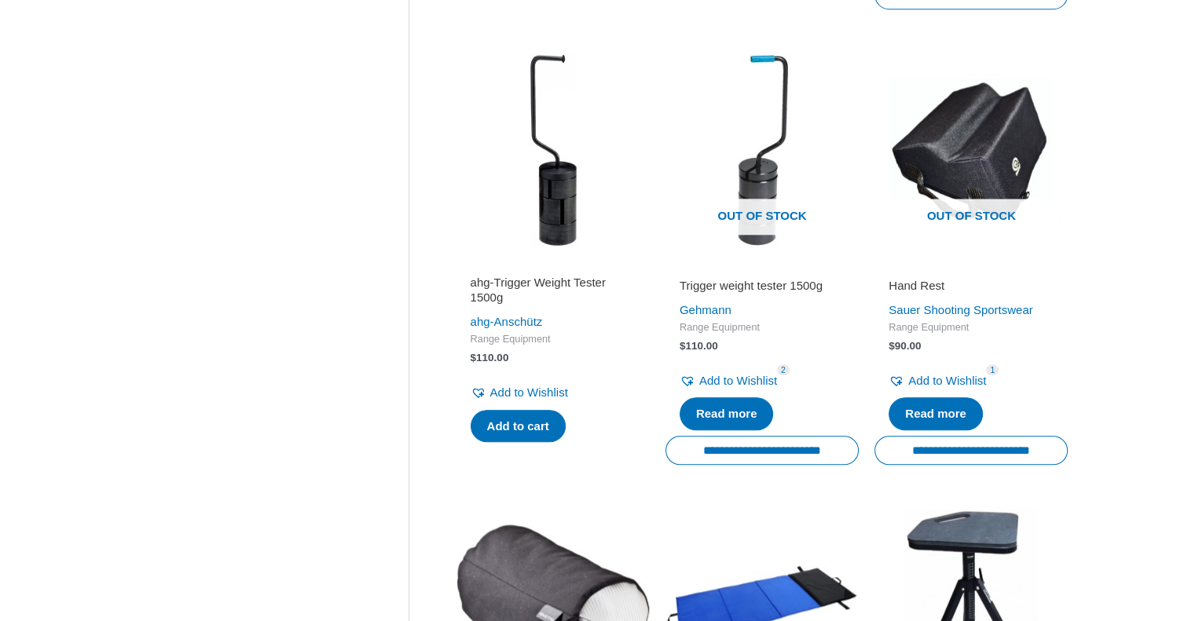
scroll to position [2174, 0]
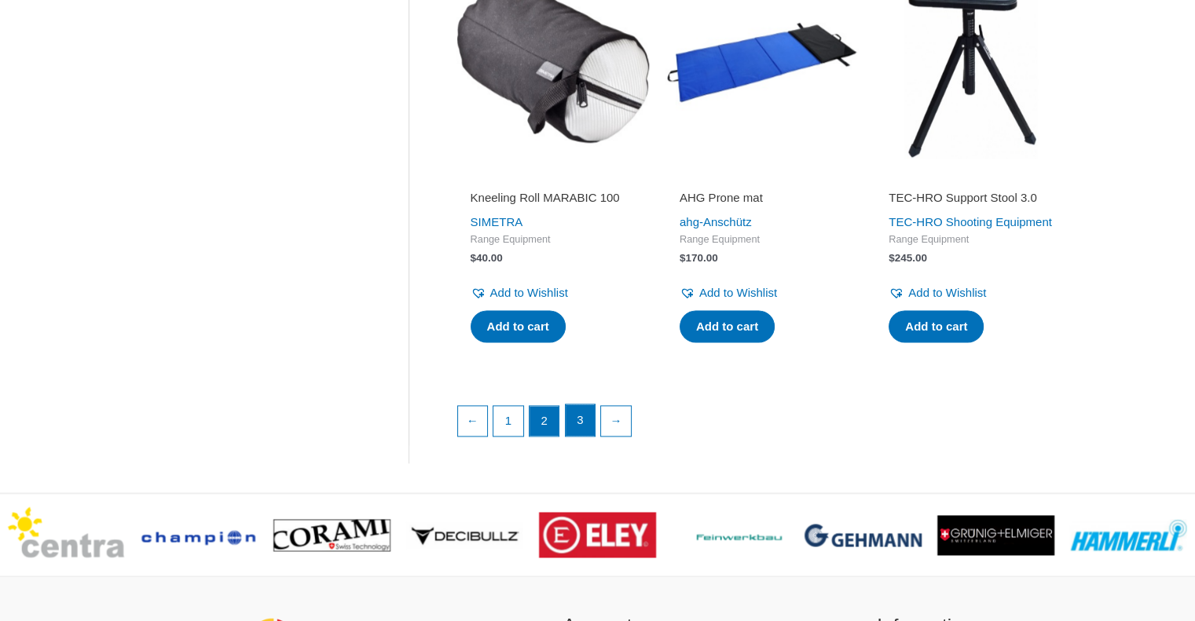
click at [585, 436] on link "3" at bounding box center [580, 419] width 30 height 31
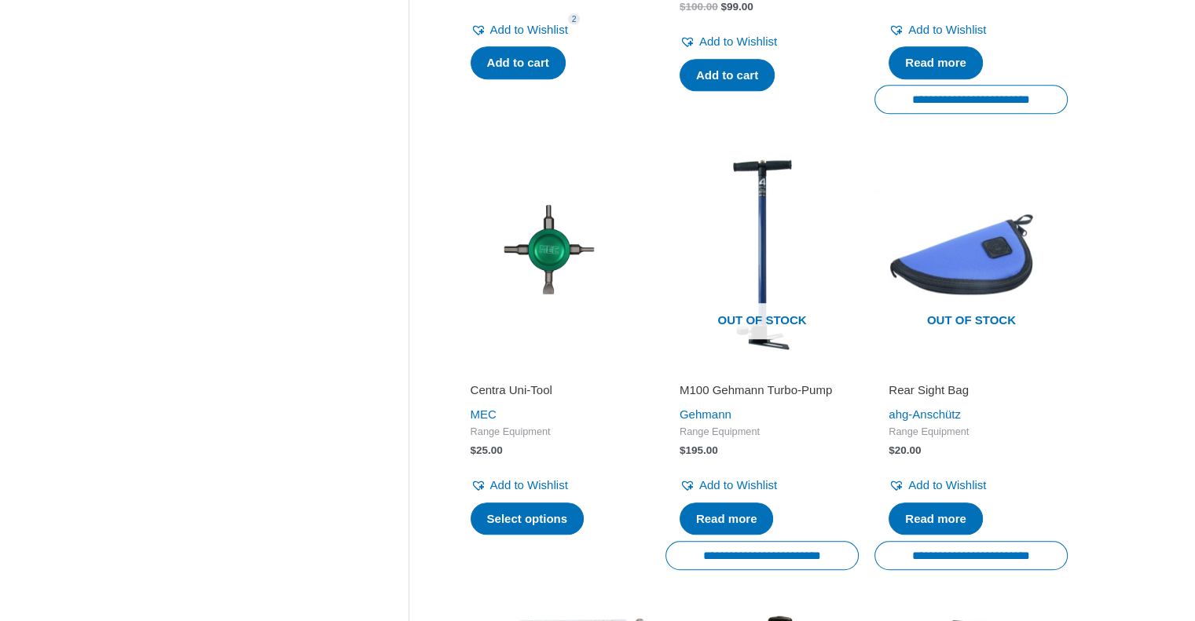
scroll to position [543, 0]
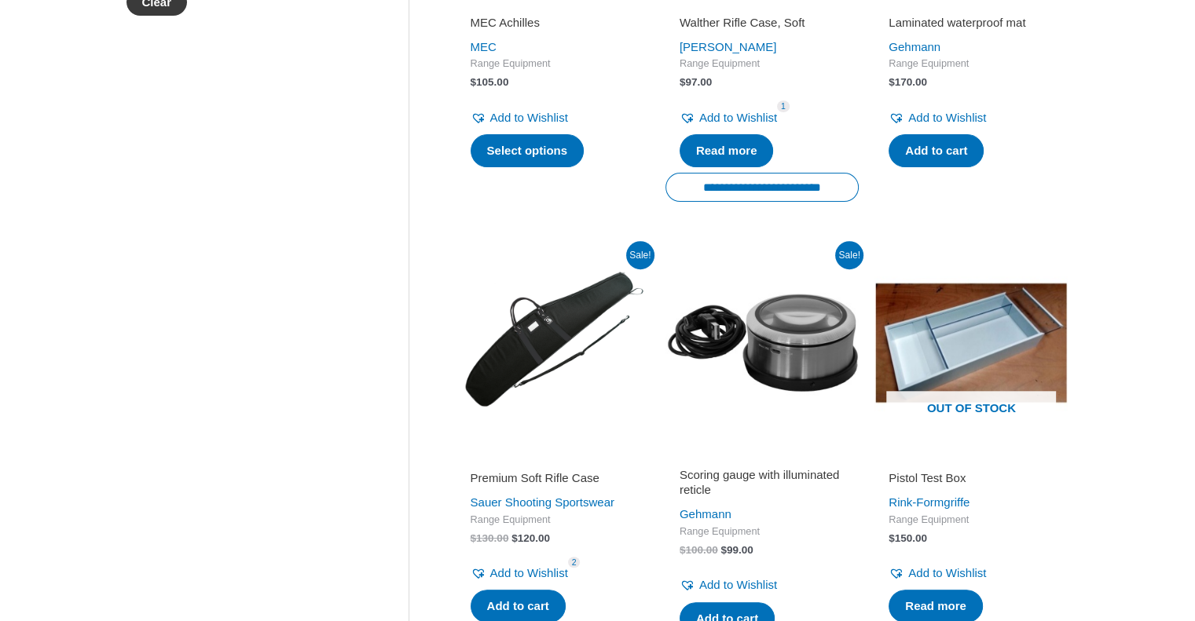
click at [174, 8] on button "Clear" at bounding box center [156, 1] width 61 height 27
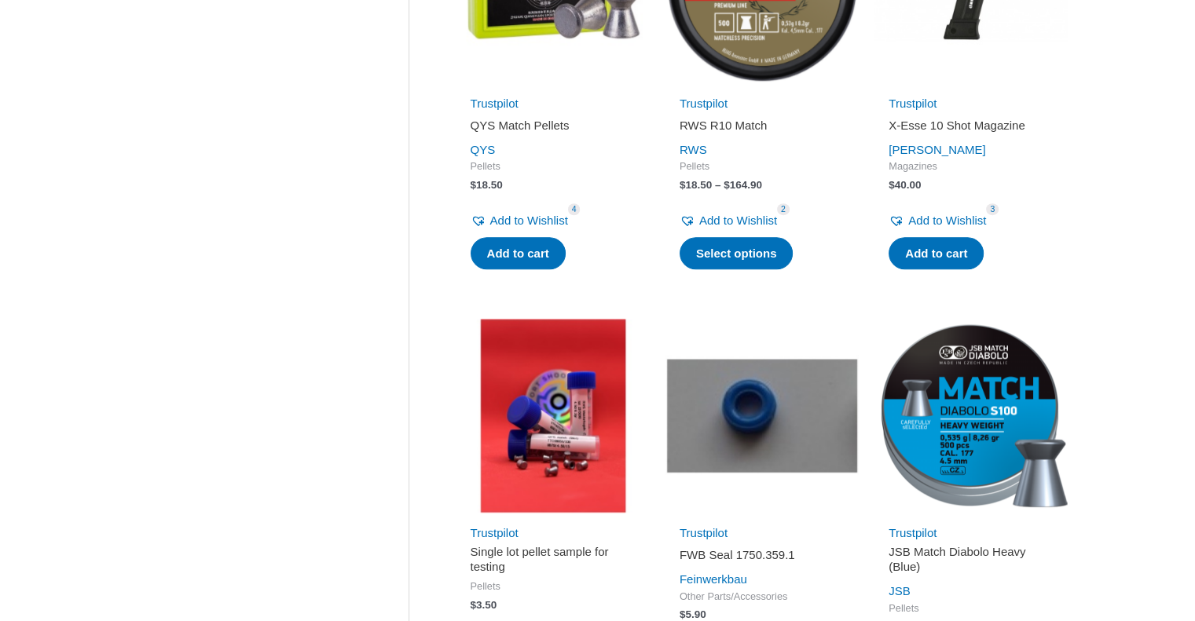
scroll to position [330, 0]
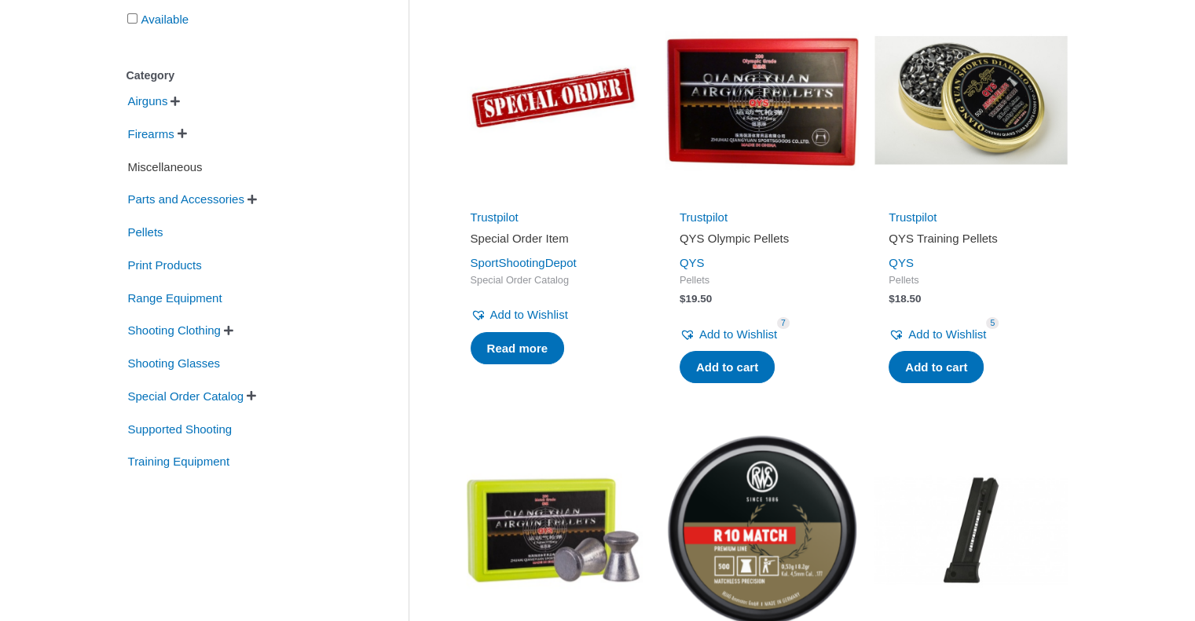
click at [195, 168] on span "Miscellaneous" at bounding box center [165, 167] width 78 height 27
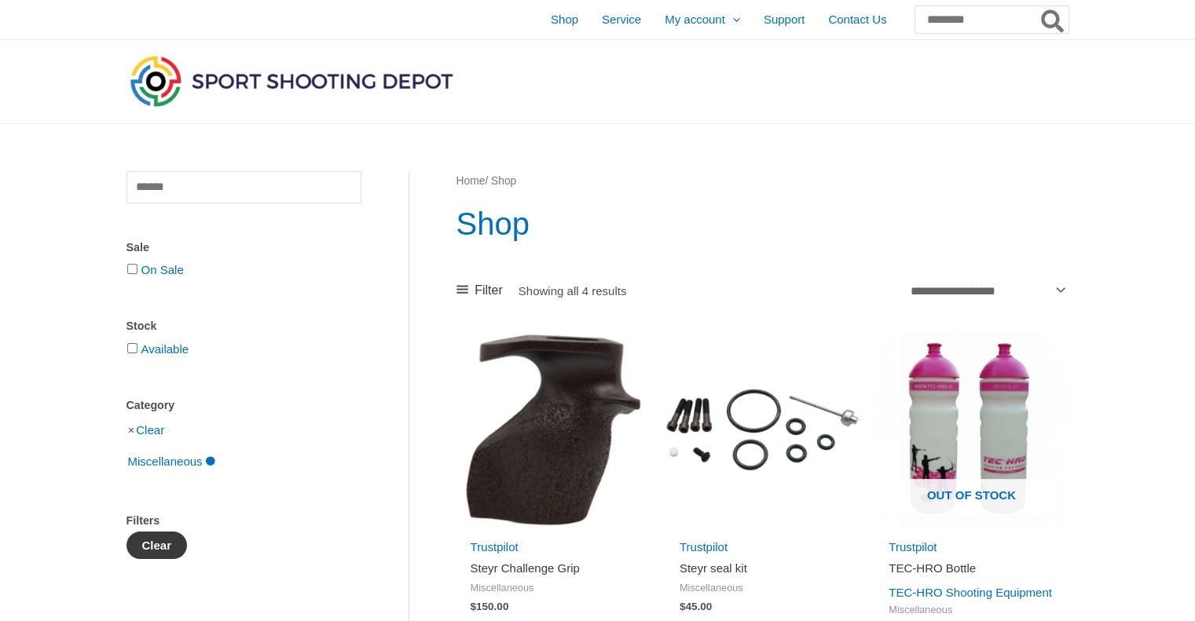
click at [163, 541] on button "Clear" at bounding box center [156, 545] width 61 height 27
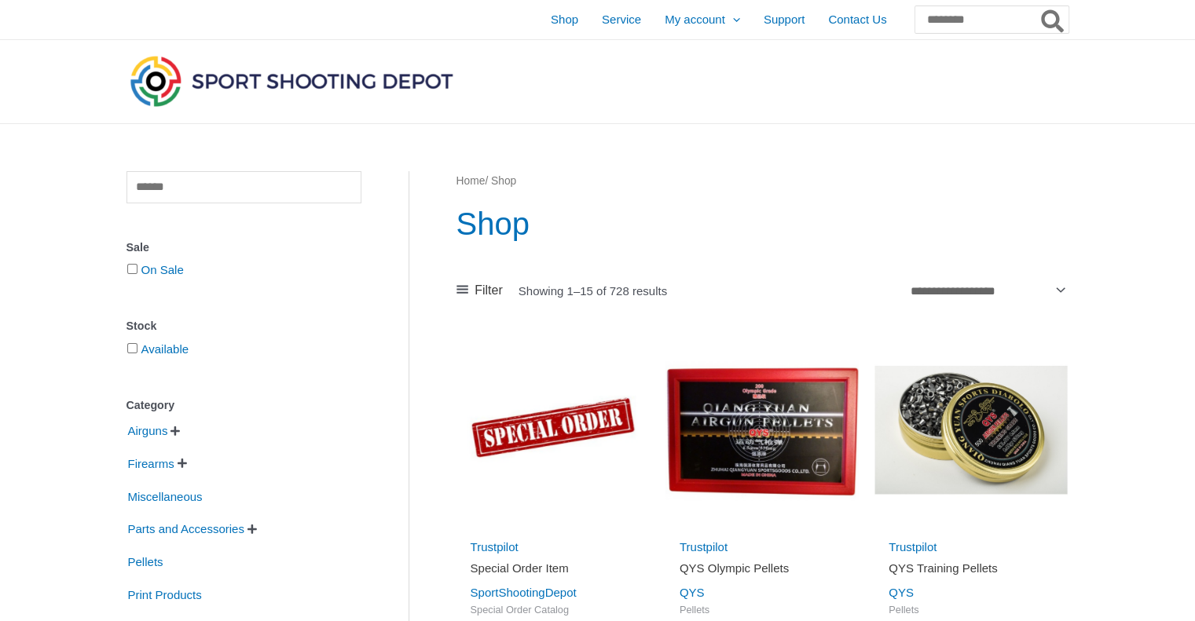
scroll to position [543, 0]
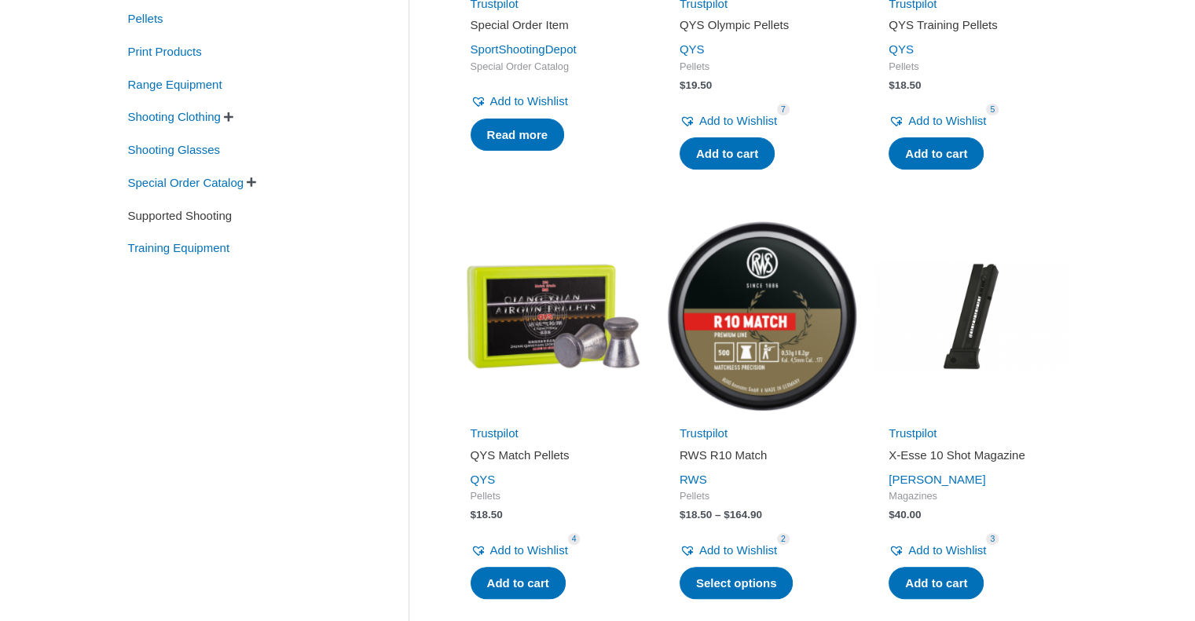
click at [233, 221] on span "Supported Shooting" at bounding box center [180, 216] width 108 height 27
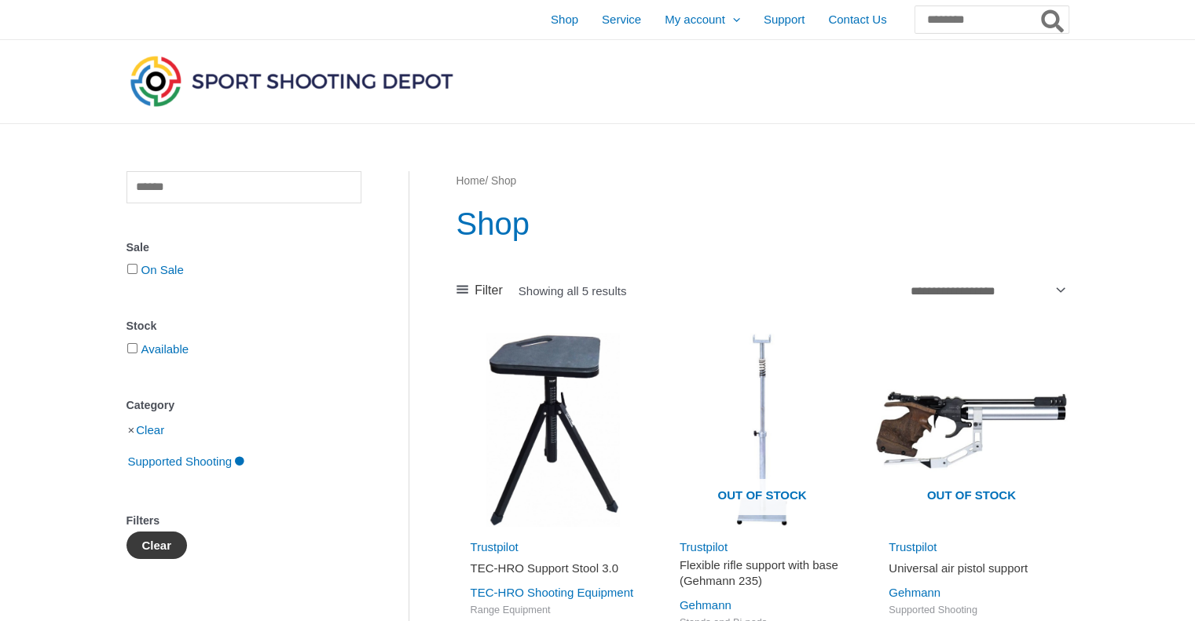
click at [172, 543] on button "Clear" at bounding box center [156, 545] width 61 height 27
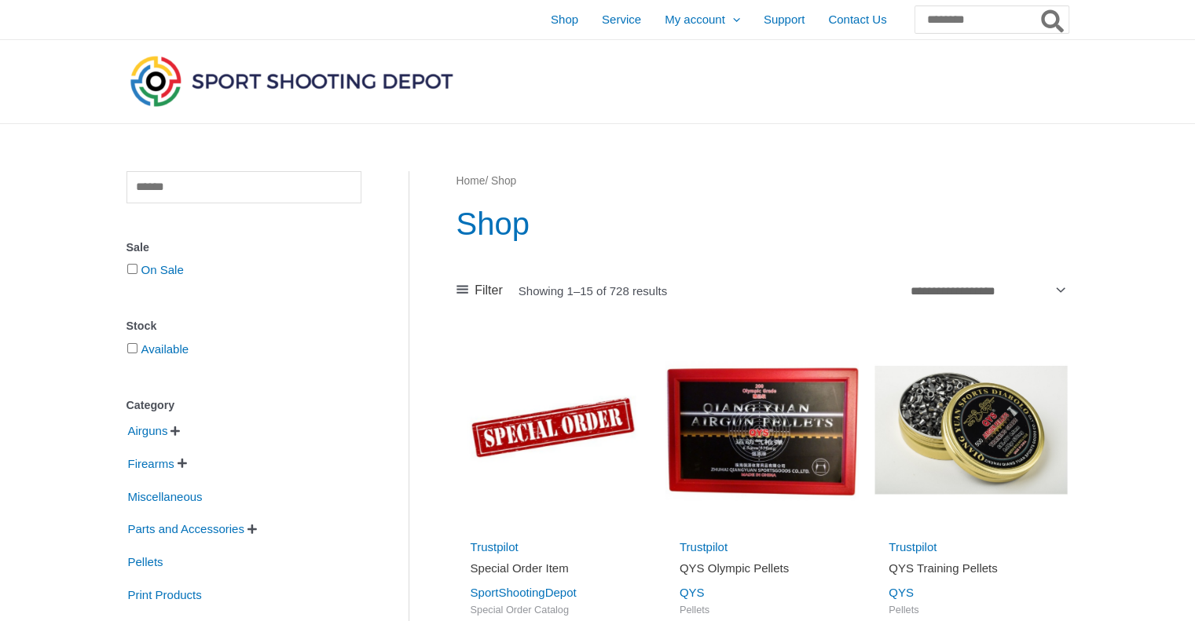
scroll to position [543, 0]
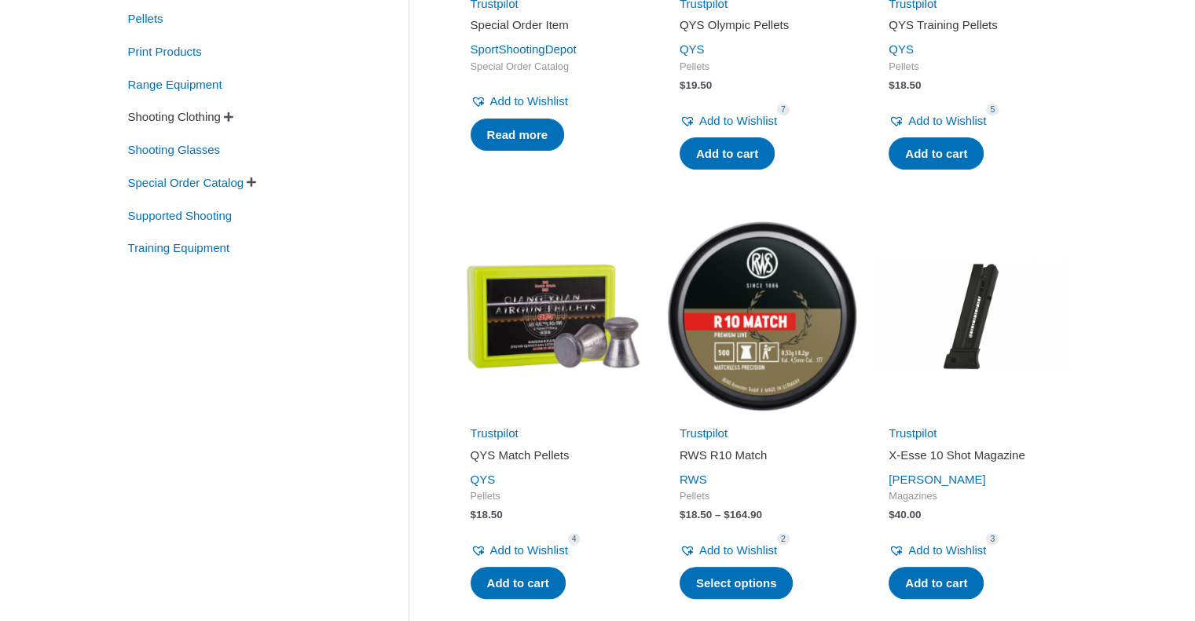
click at [207, 124] on span "Shooting Clothing" at bounding box center [174, 117] width 96 height 27
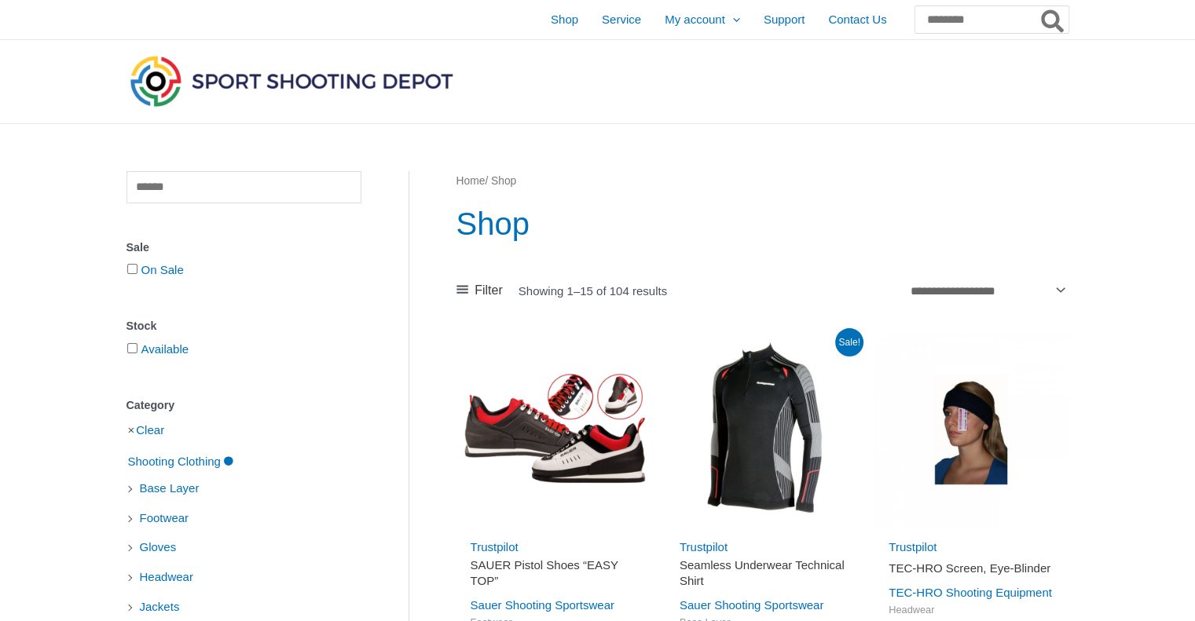
scroll to position [543, 0]
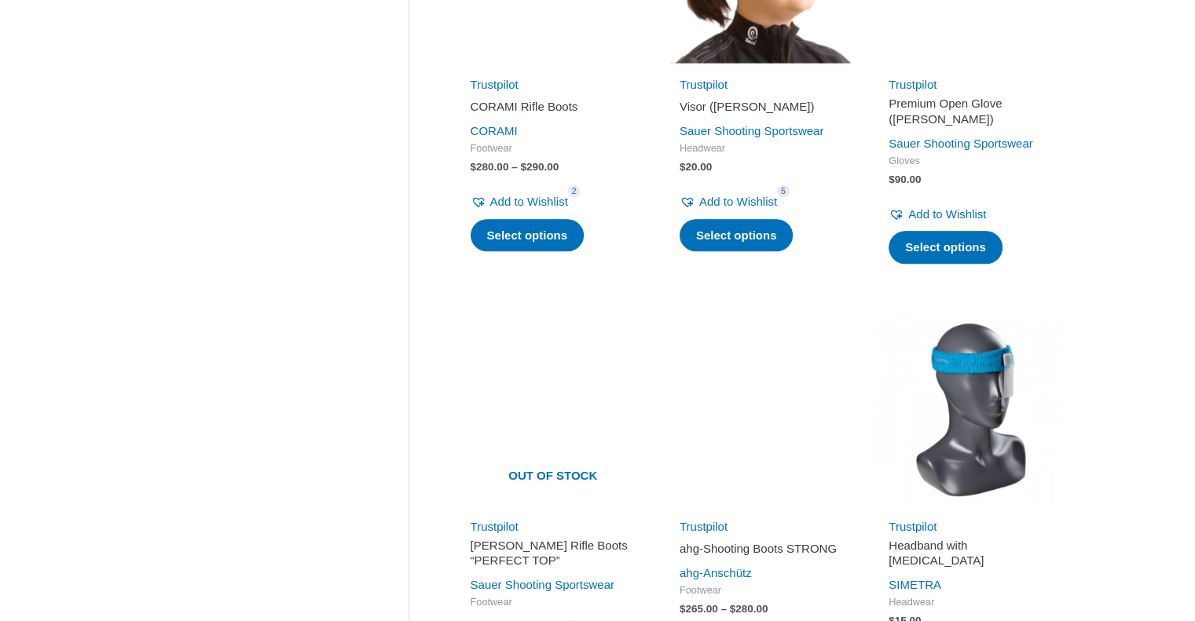
scroll to position [2331, 0]
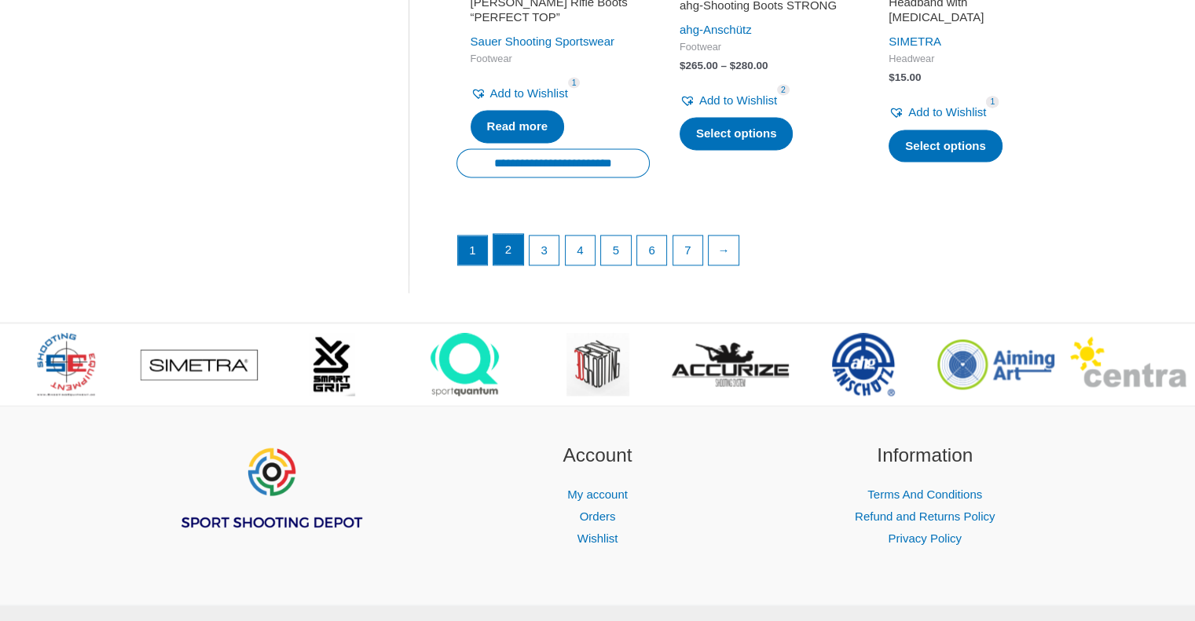
click at [507, 263] on link "2" at bounding box center [508, 249] width 30 height 31
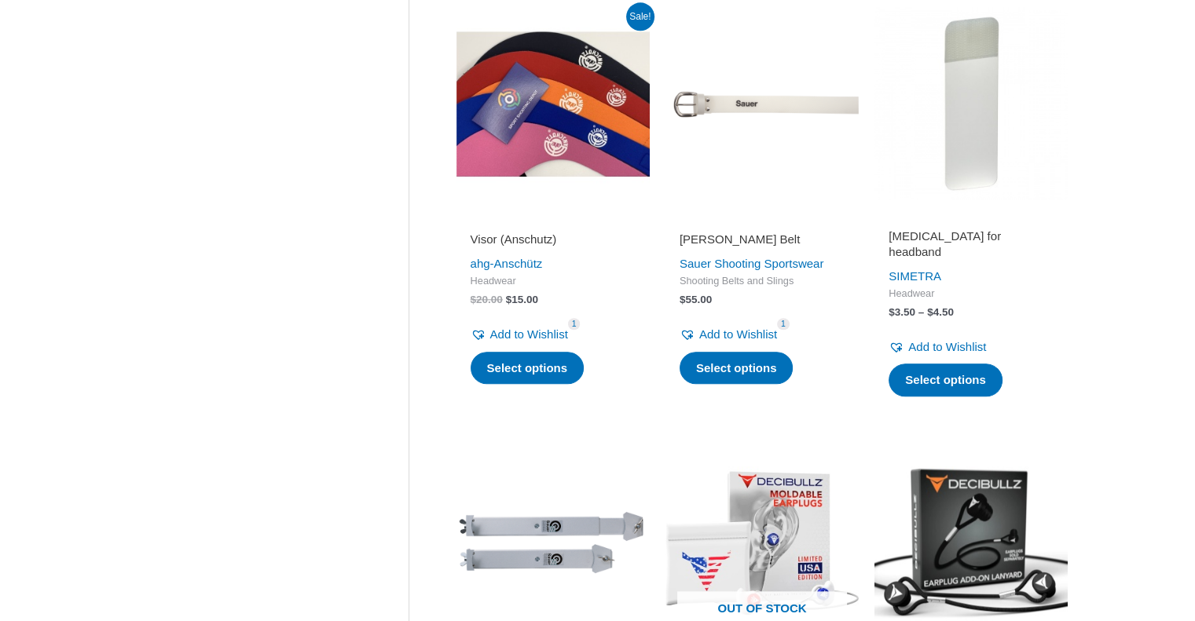
scroll to position [2174, 0]
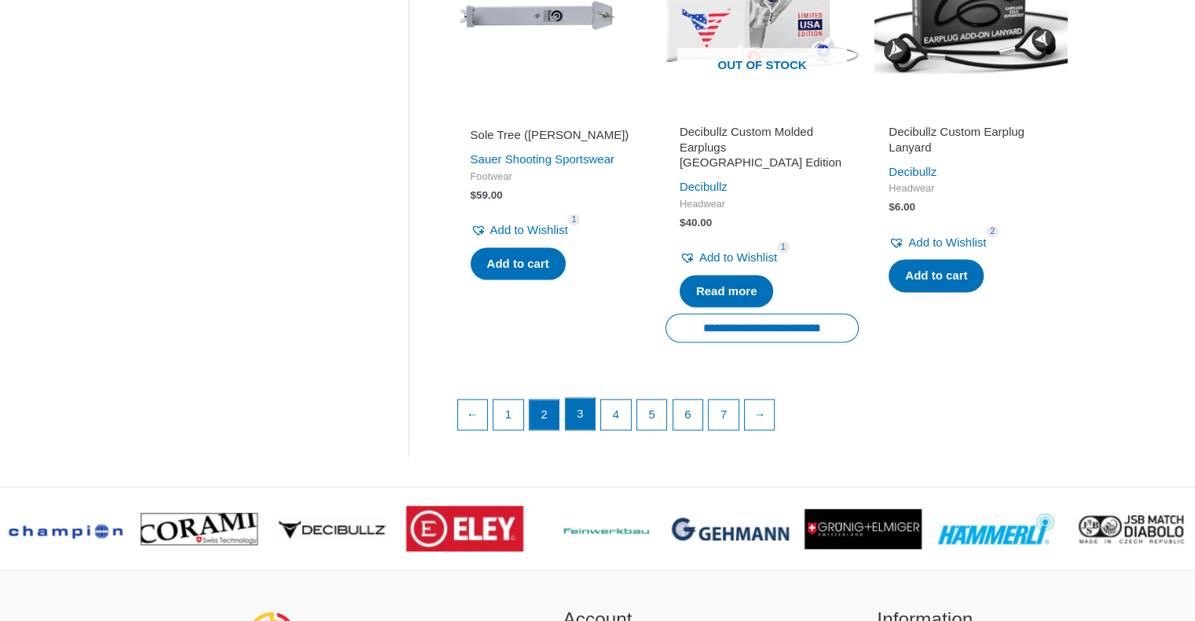
click at [582, 398] on link "3" at bounding box center [580, 413] width 30 height 31
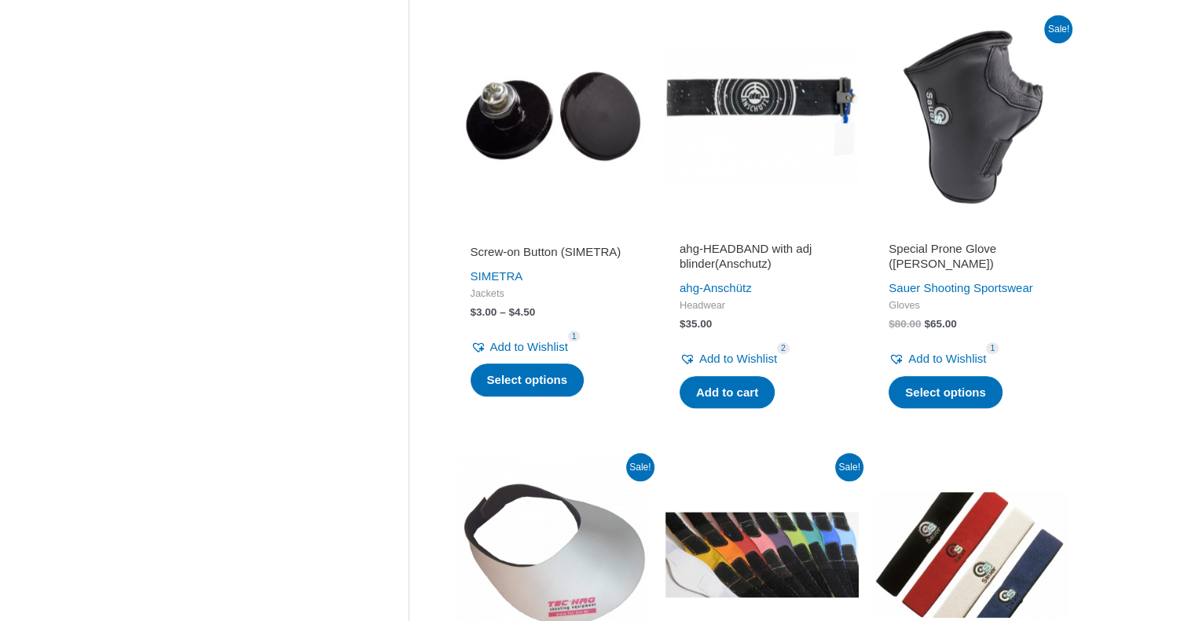
scroll to position [2174, 0]
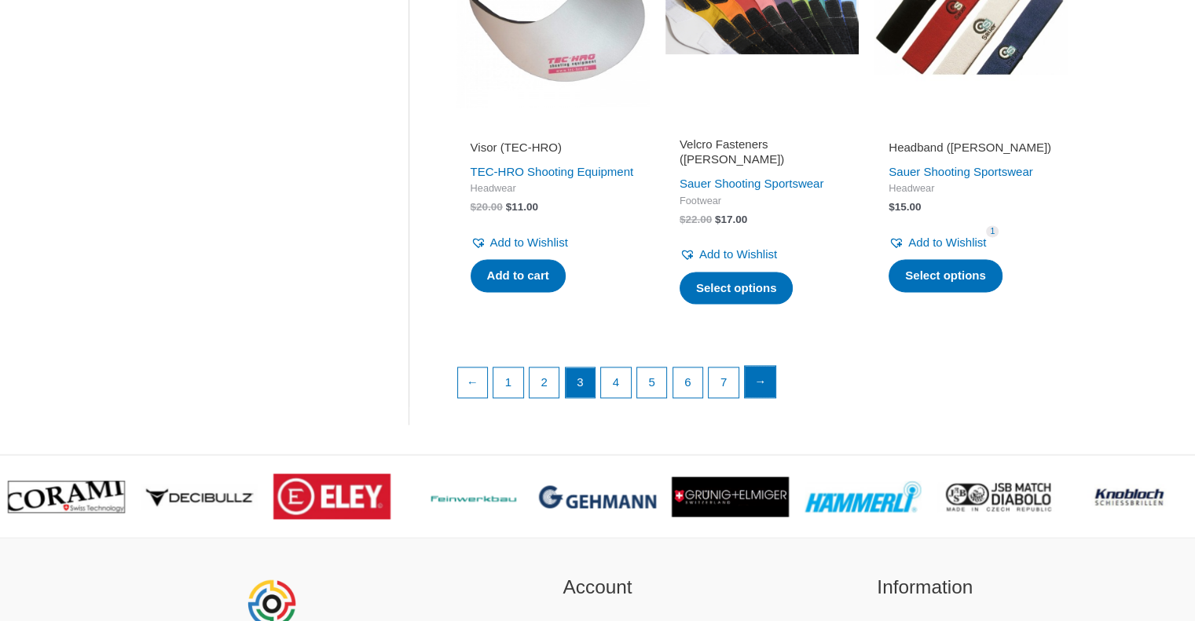
click at [765, 387] on link "→" at bounding box center [760, 381] width 31 height 31
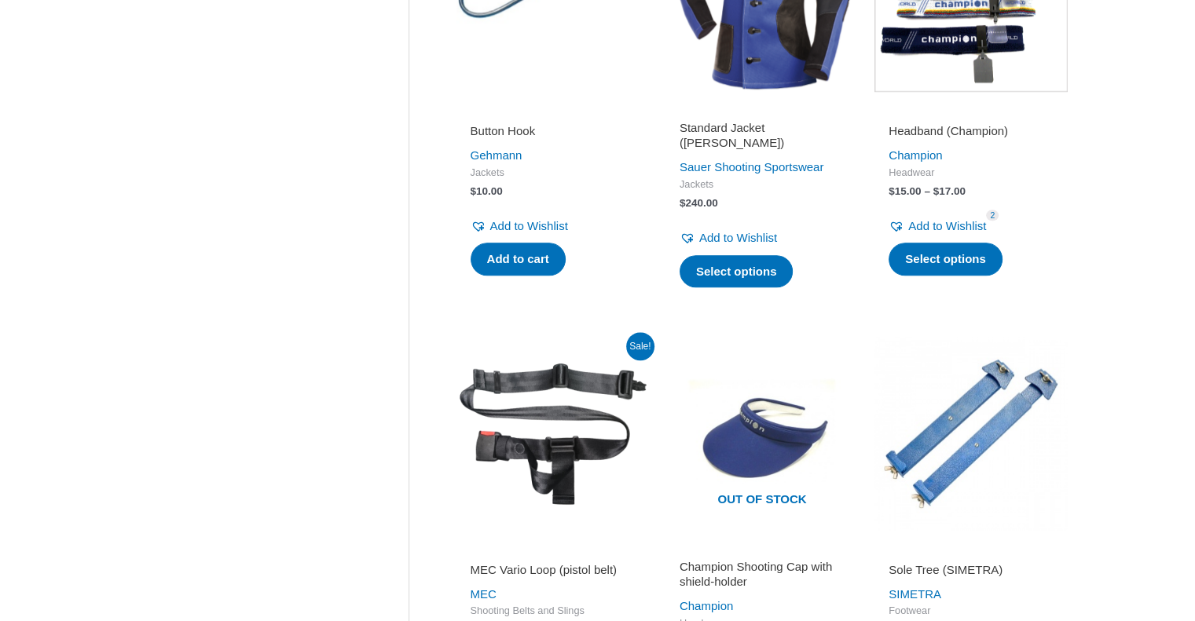
scroll to position [2300, 0]
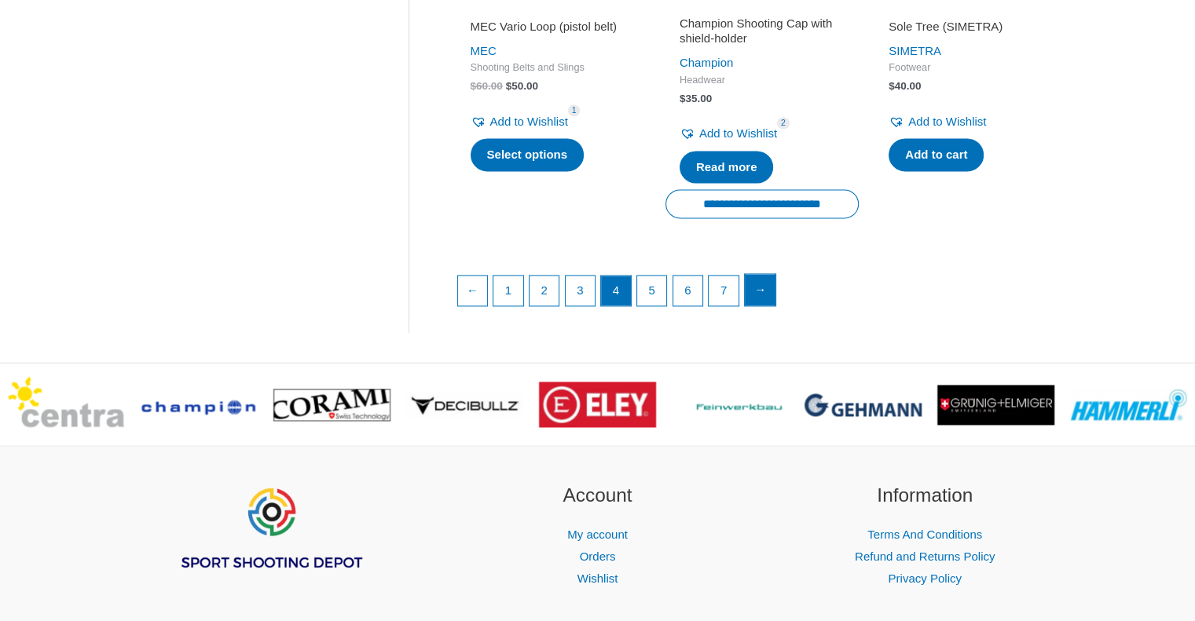
click at [759, 274] on link "→" at bounding box center [760, 289] width 31 height 31
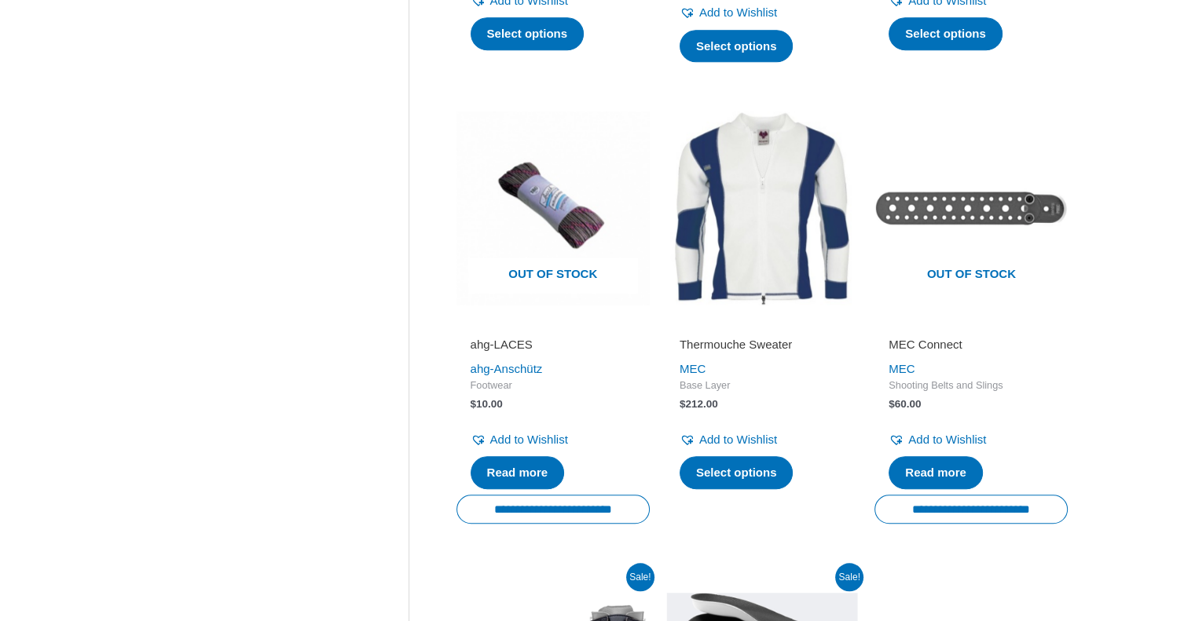
scroll to position [1630, 0]
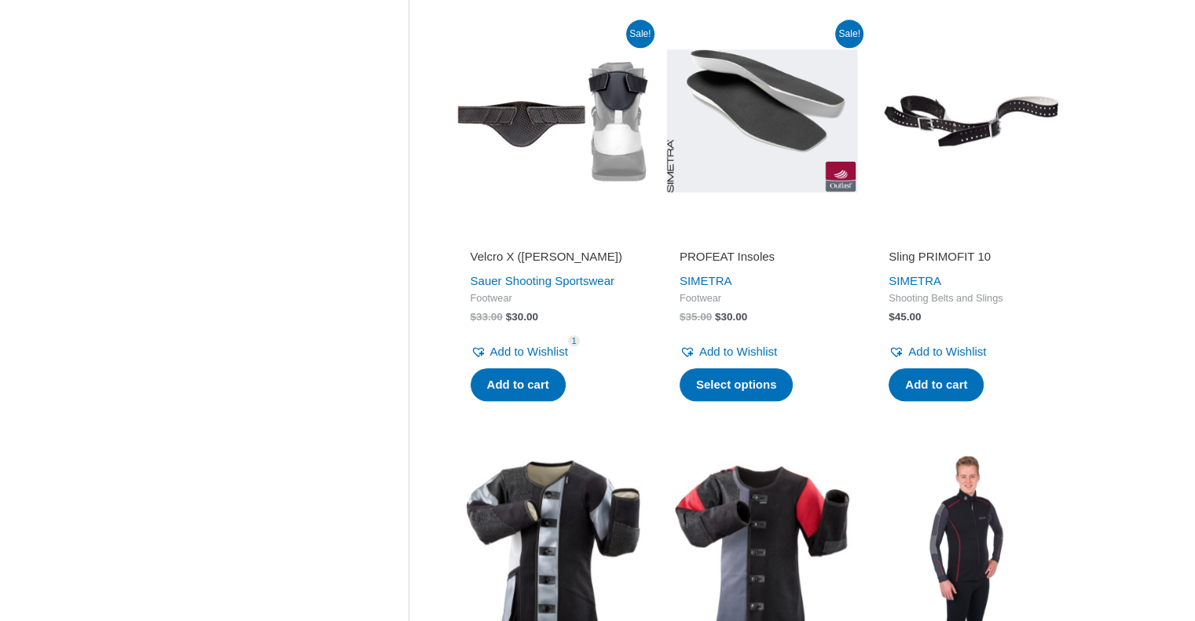
click at [957, 265] on h2 "Sling PRIMOFIT 10" at bounding box center [970, 257] width 165 height 16
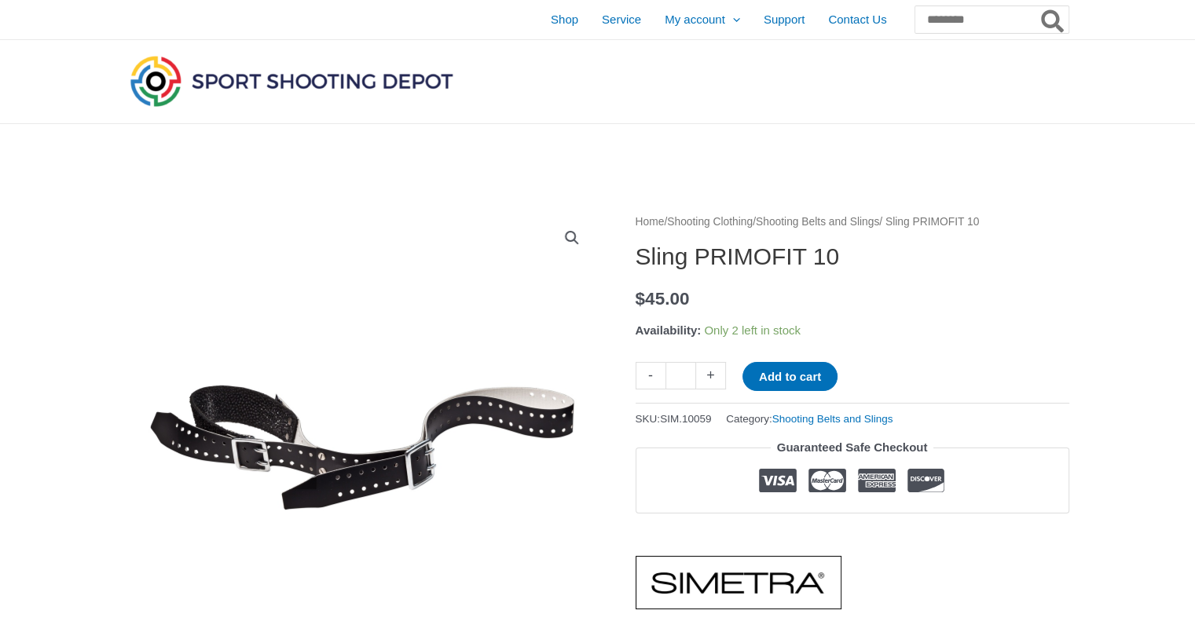
scroll to position [543, 0]
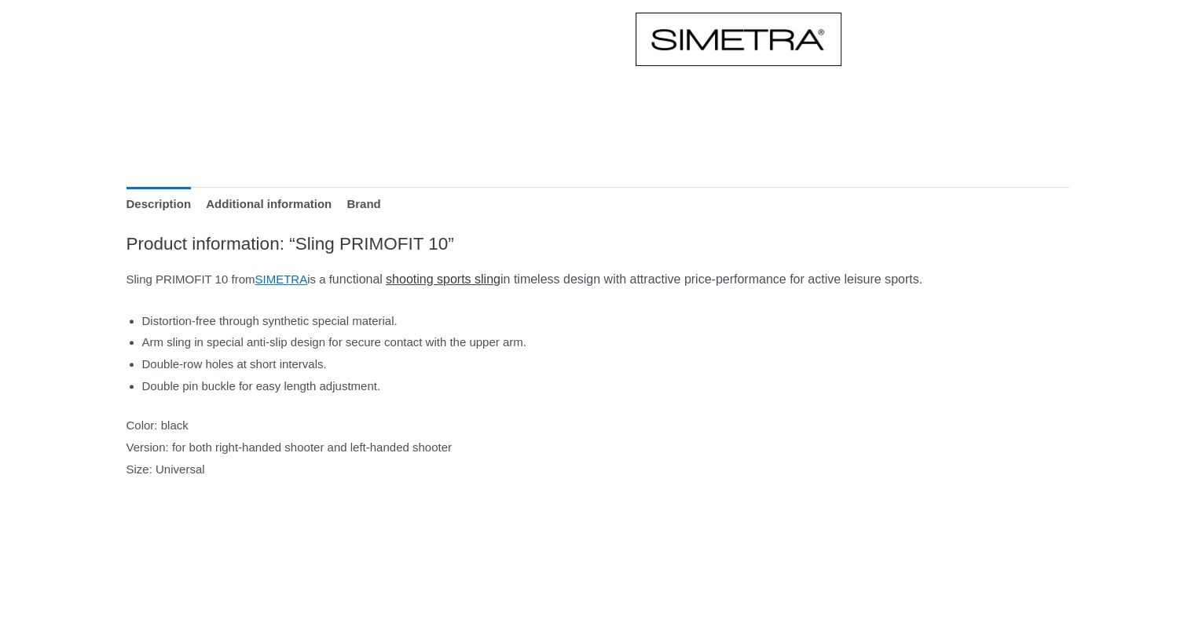
click at [481, 275] on link "shooting sports sling" at bounding box center [443, 279] width 115 height 13
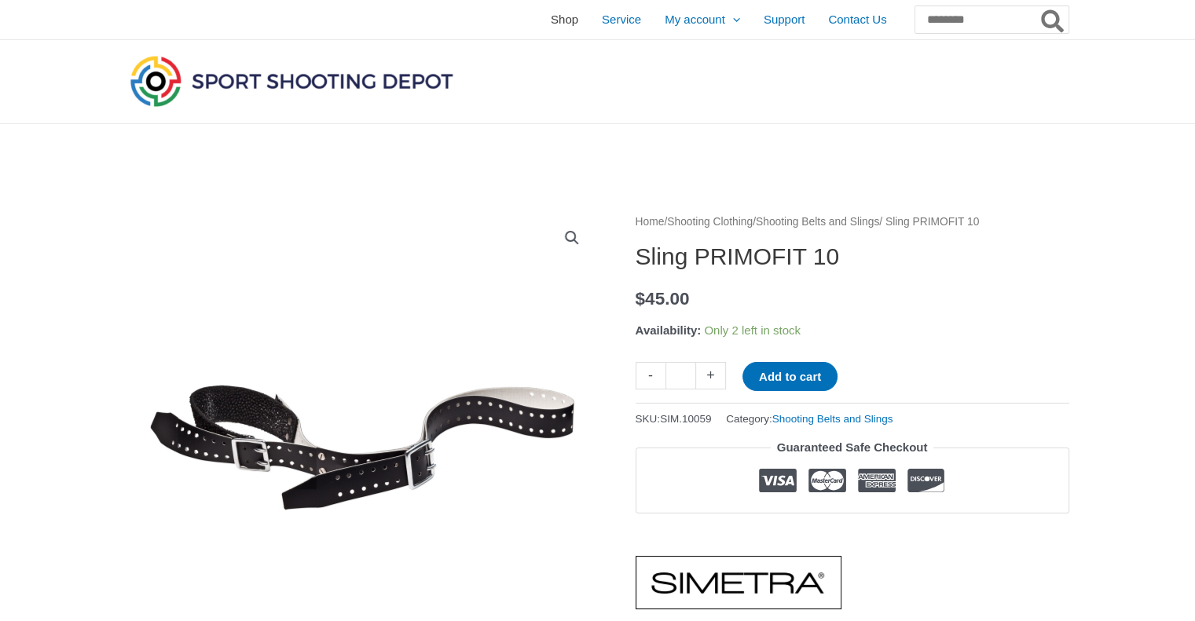
click at [551, 20] on span "Shop" at bounding box center [564, 19] width 27 height 39
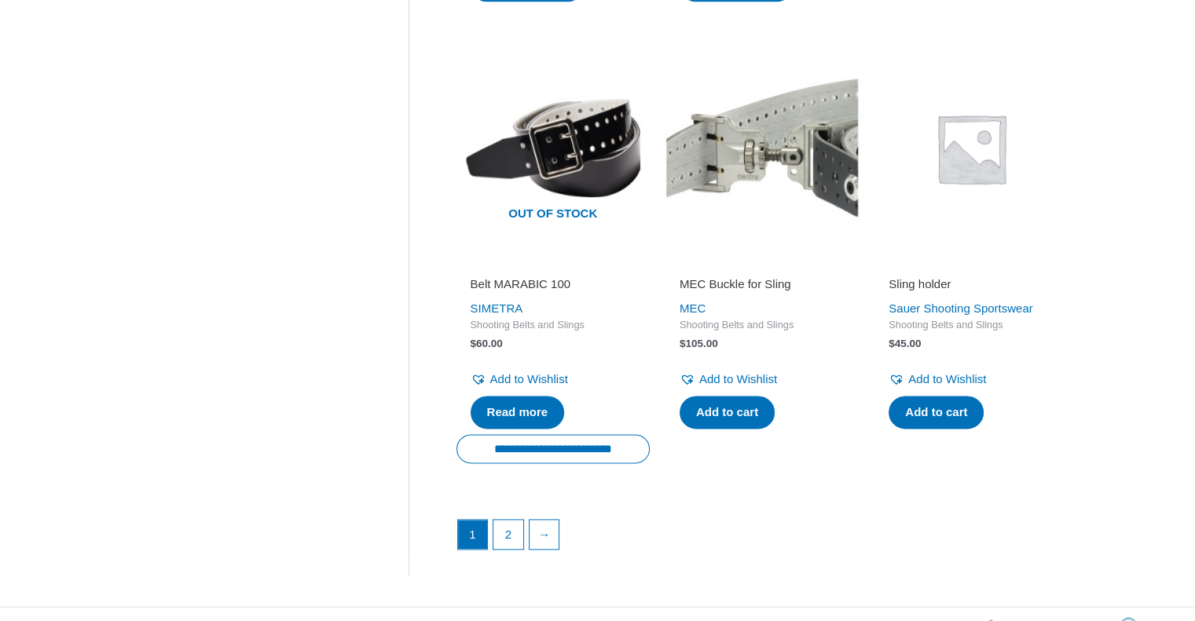
scroll to position [2084, 0]
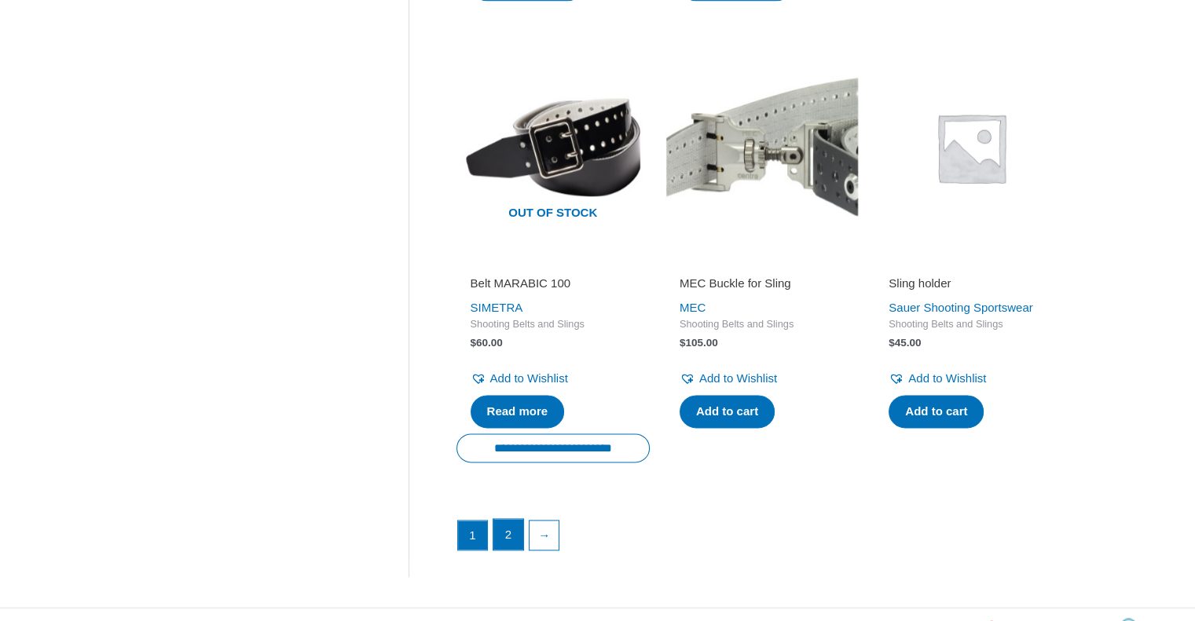
click at [506, 519] on link "2" at bounding box center [508, 534] width 30 height 31
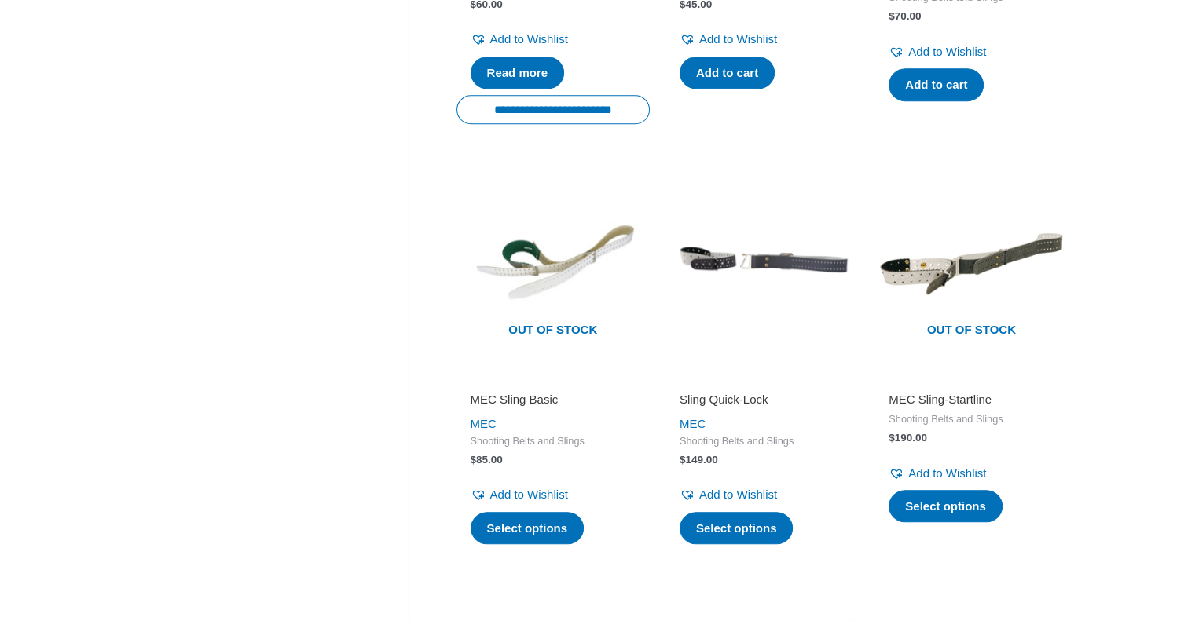
scroll to position [997, 0]
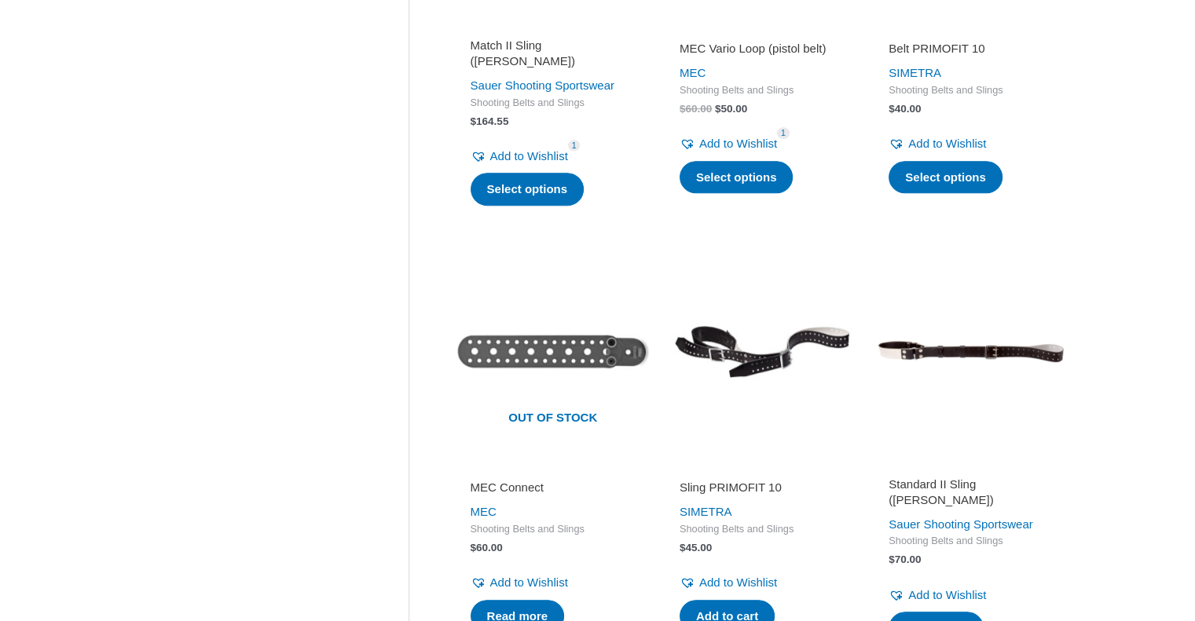
click at [750, 480] on h2 "Sling PRIMOFIT 10" at bounding box center [761, 488] width 165 height 16
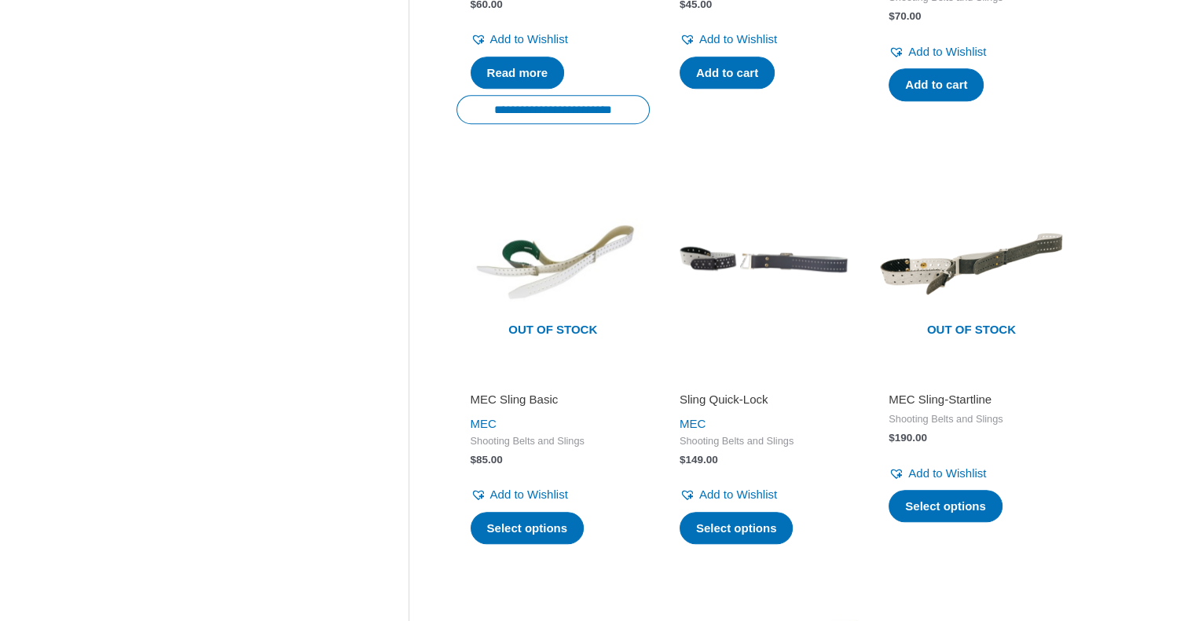
scroll to position [2084, 0]
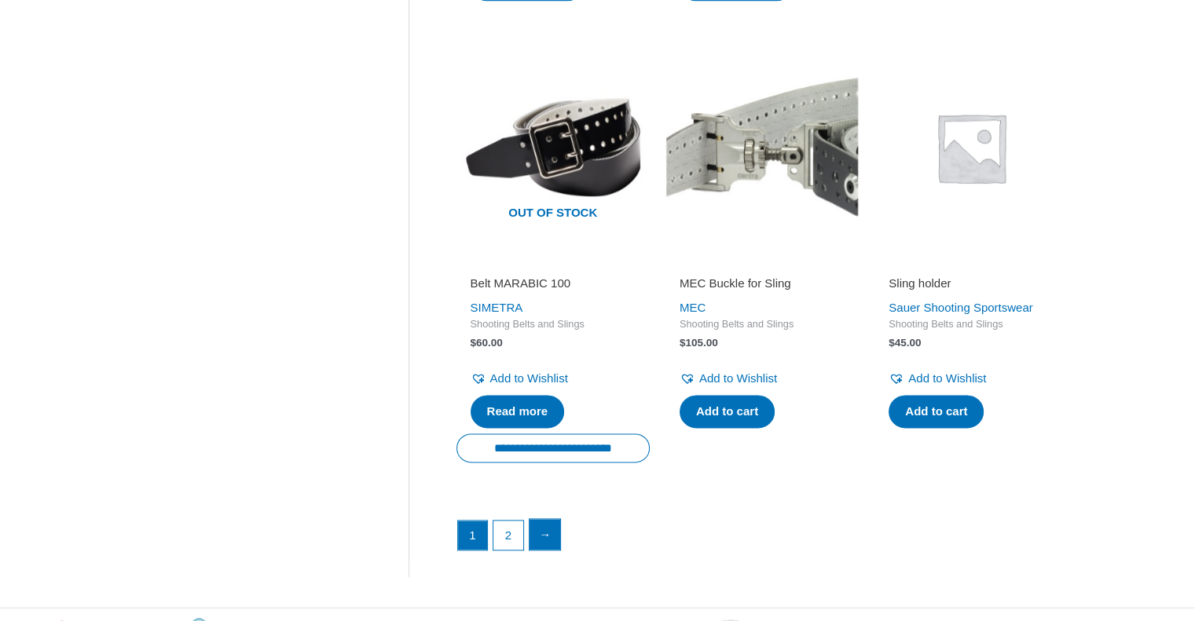
click at [549, 519] on link "→" at bounding box center [544, 534] width 31 height 31
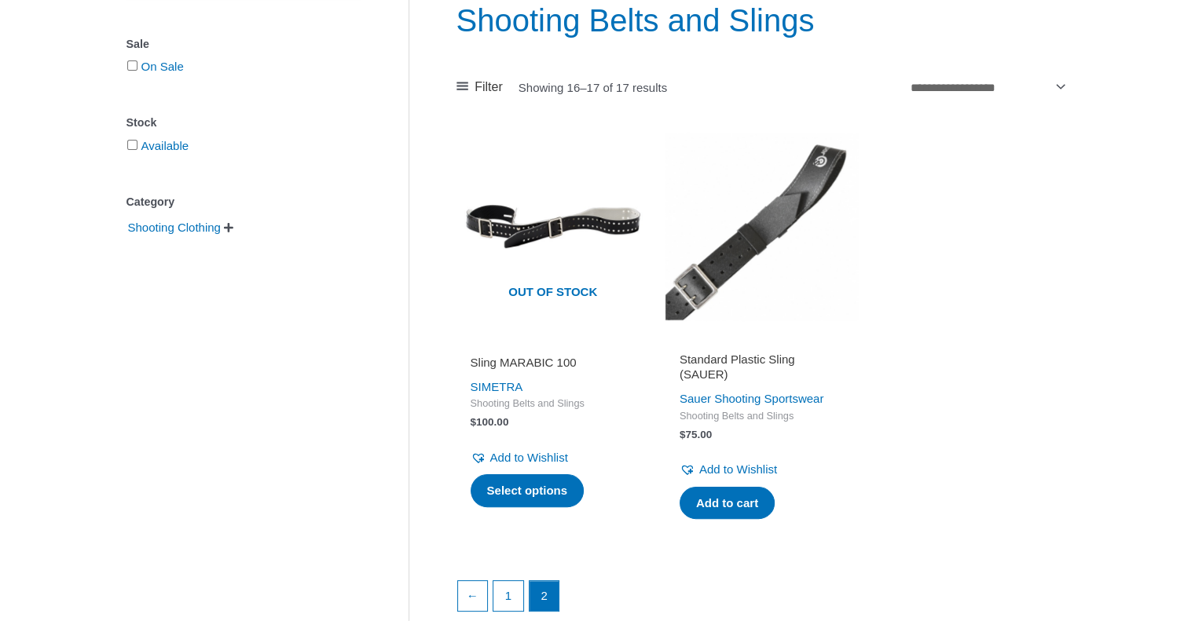
scroll to position [251, 0]
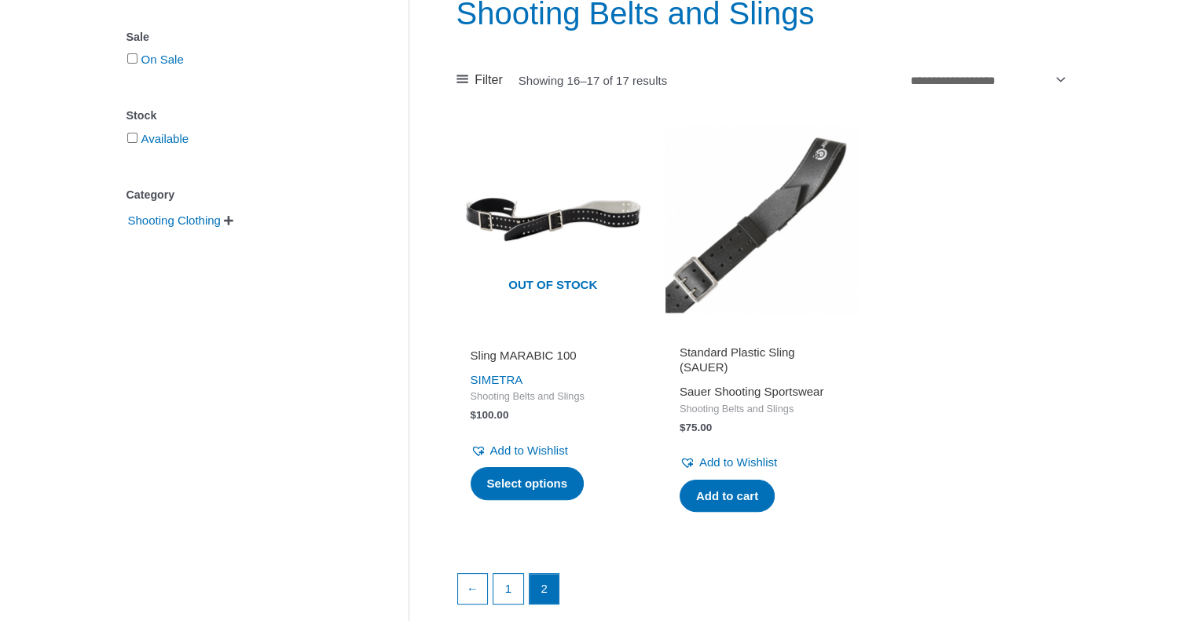
click at [775, 398] on link "Sauer Shooting Sportswear" at bounding box center [751, 391] width 144 height 13
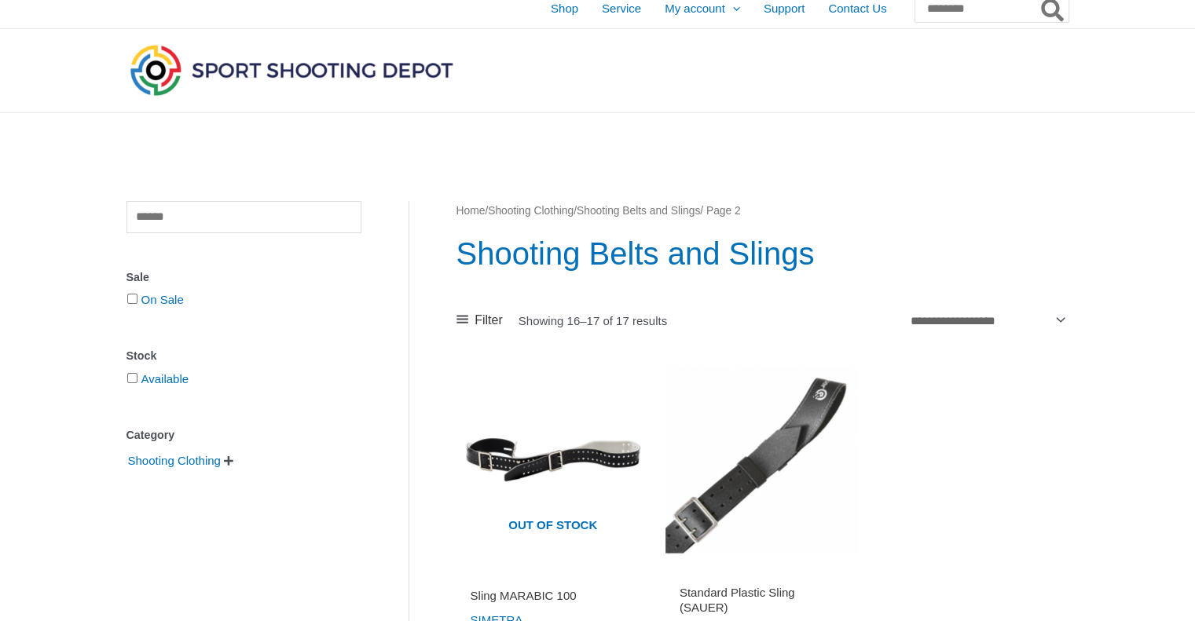
scroll to position [0, 0]
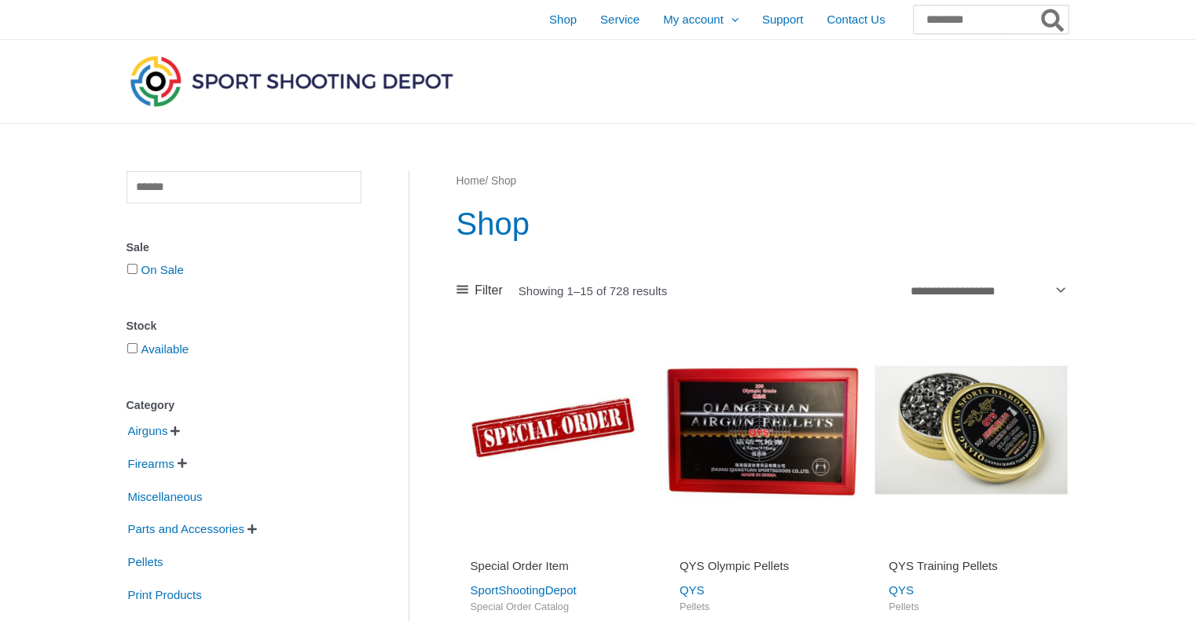
click at [955, 18] on input "Search for:" at bounding box center [990, 19] width 155 height 28
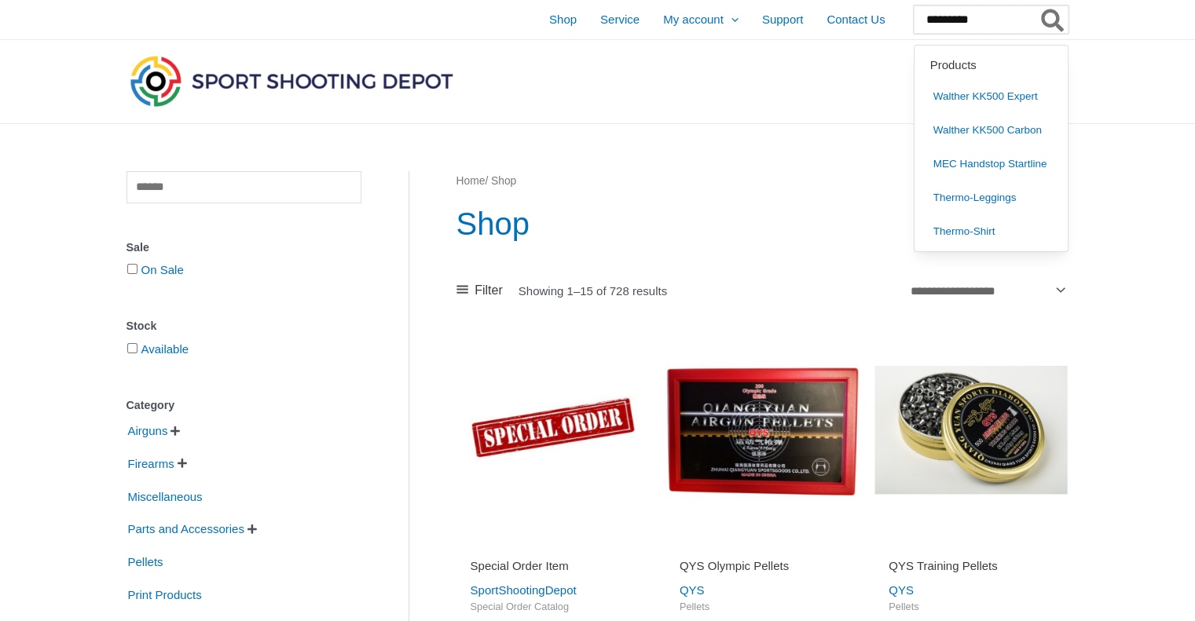
type input "*********"
click at [1037, 5] on button "Search" at bounding box center [1052, 19] width 31 height 28
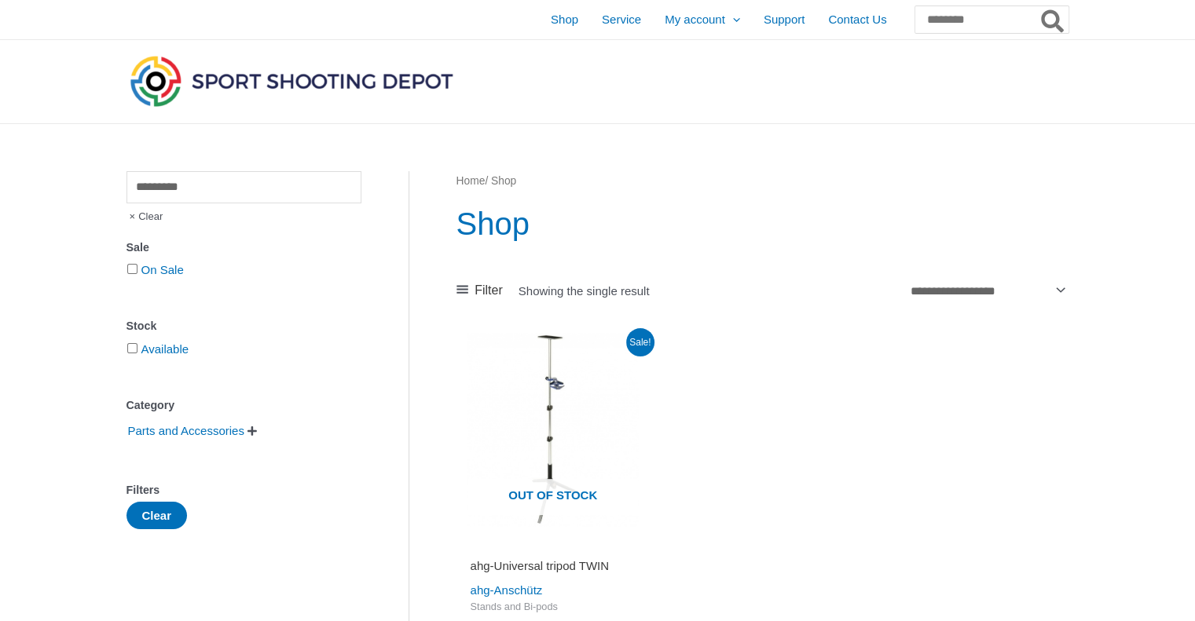
click at [339, 75] on img at bounding box center [291, 81] width 330 height 58
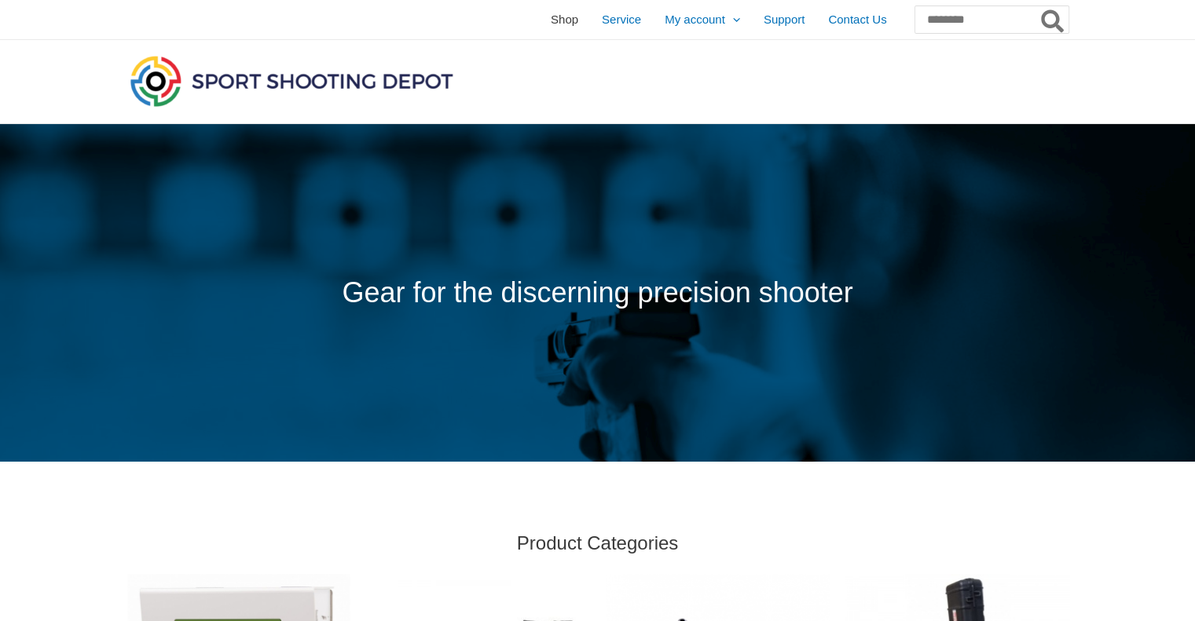
click at [551, 25] on span "Shop" at bounding box center [564, 19] width 27 height 39
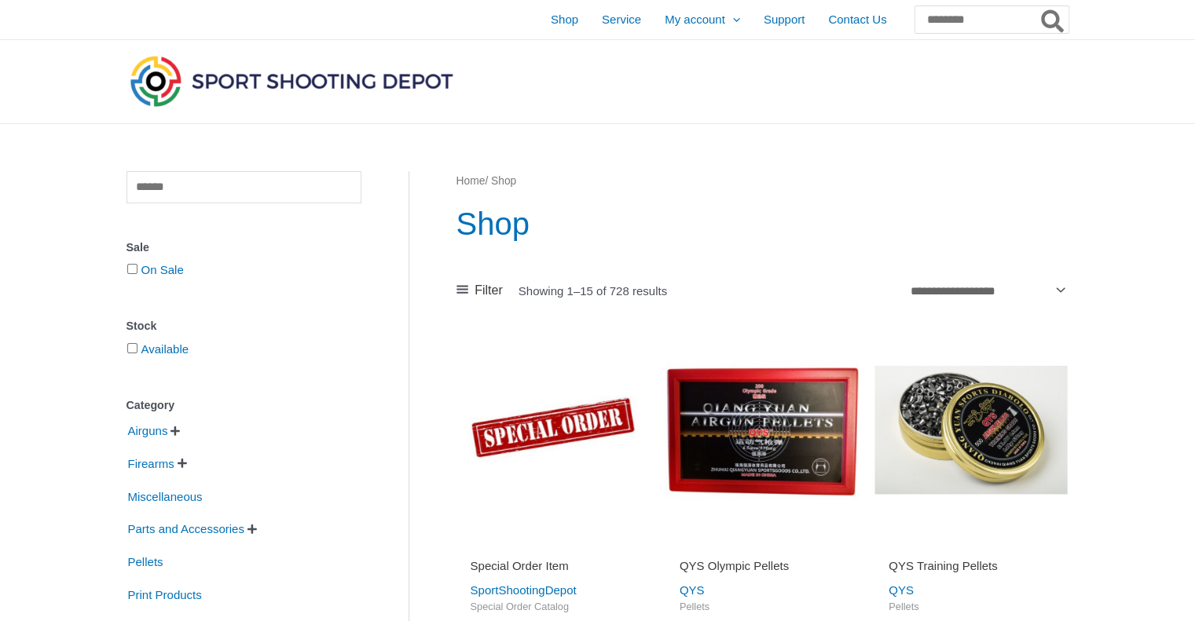
click at [745, 433] on img at bounding box center [761, 429] width 193 height 193
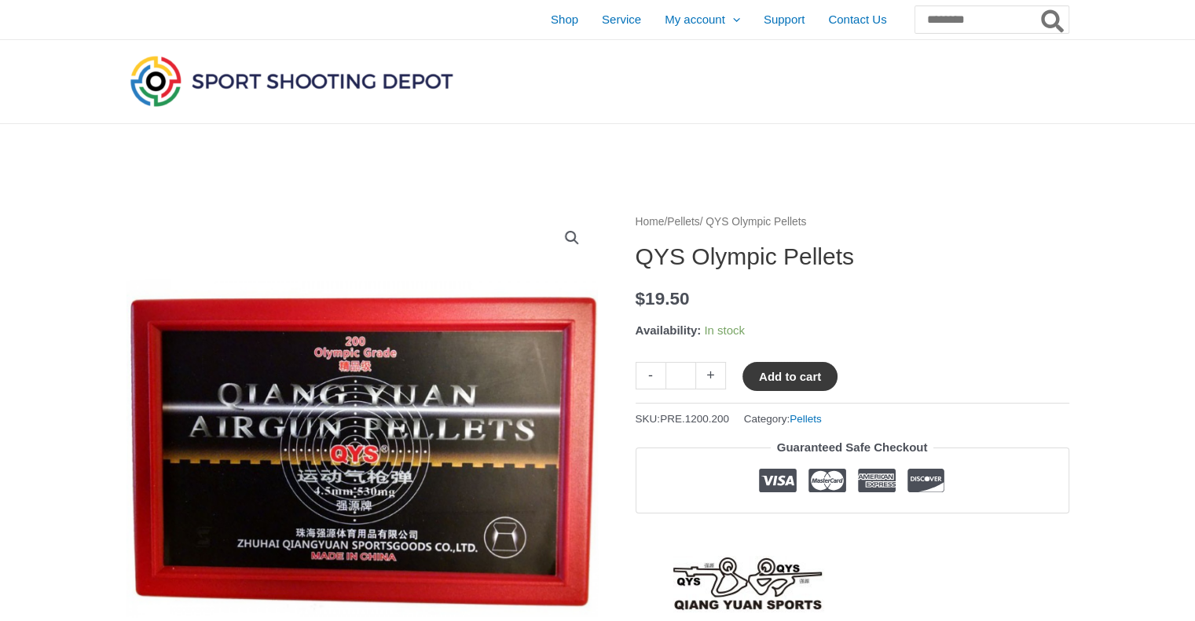
click at [791, 379] on button "Add to cart" at bounding box center [789, 376] width 95 height 29
click at [898, 382] on link "View cart" at bounding box center [883, 375] width 57 height 27
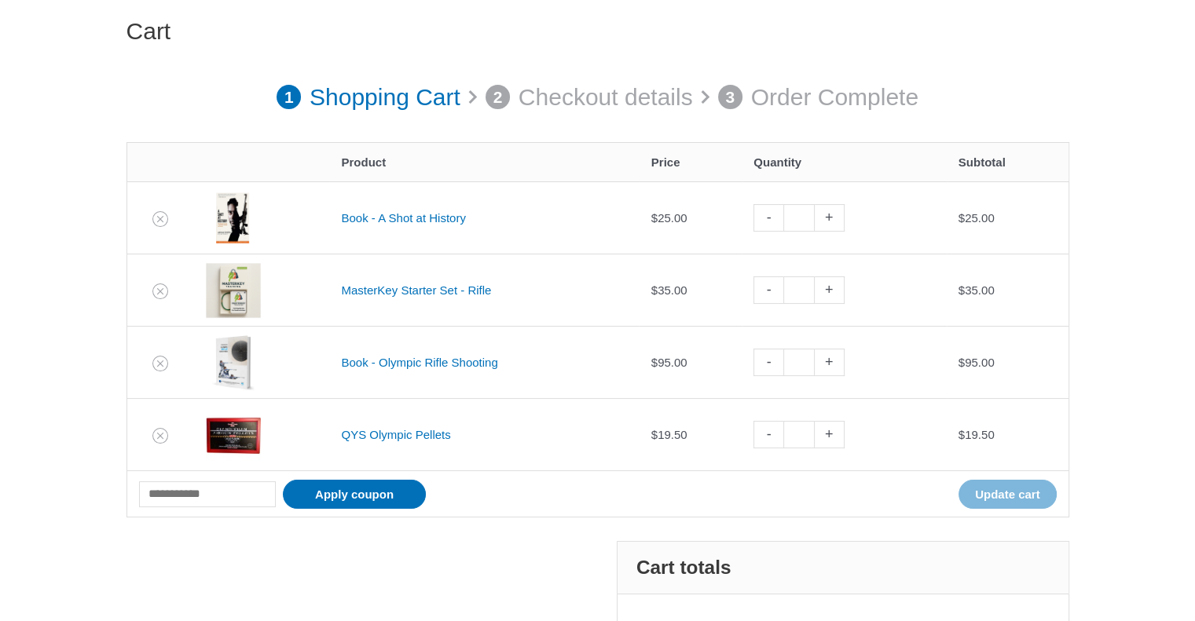
scroll to position [157, 0]
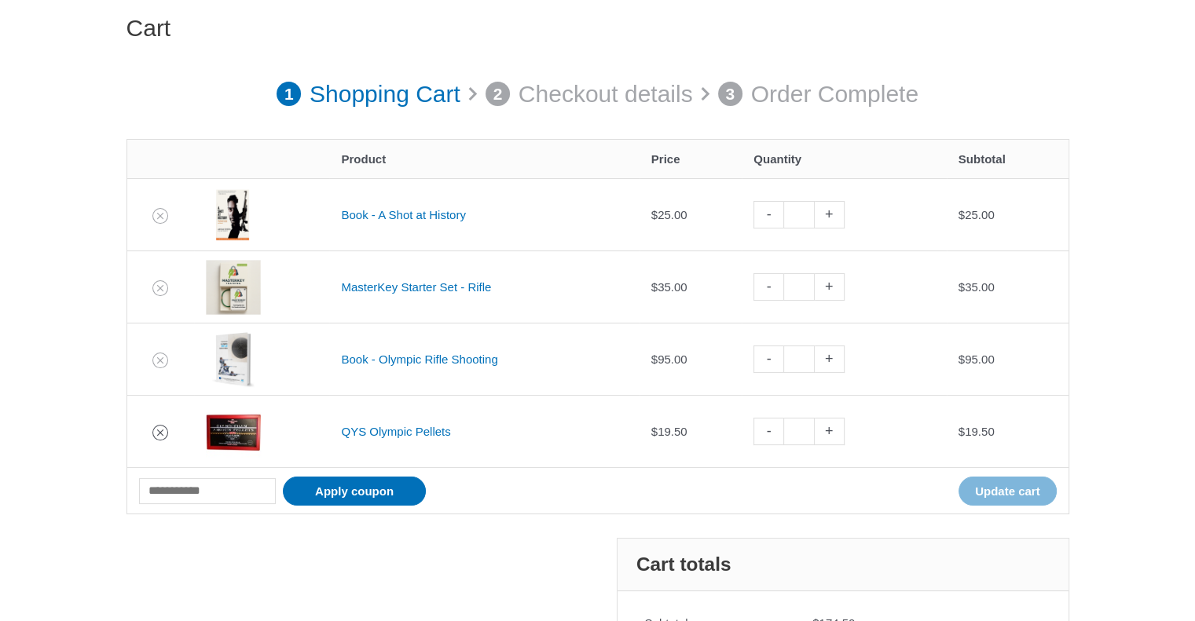
click at [156, 427] on icon "Remove QYS Olympic Pellets from cart" at bounding box center [160, 432] width 11 height 11
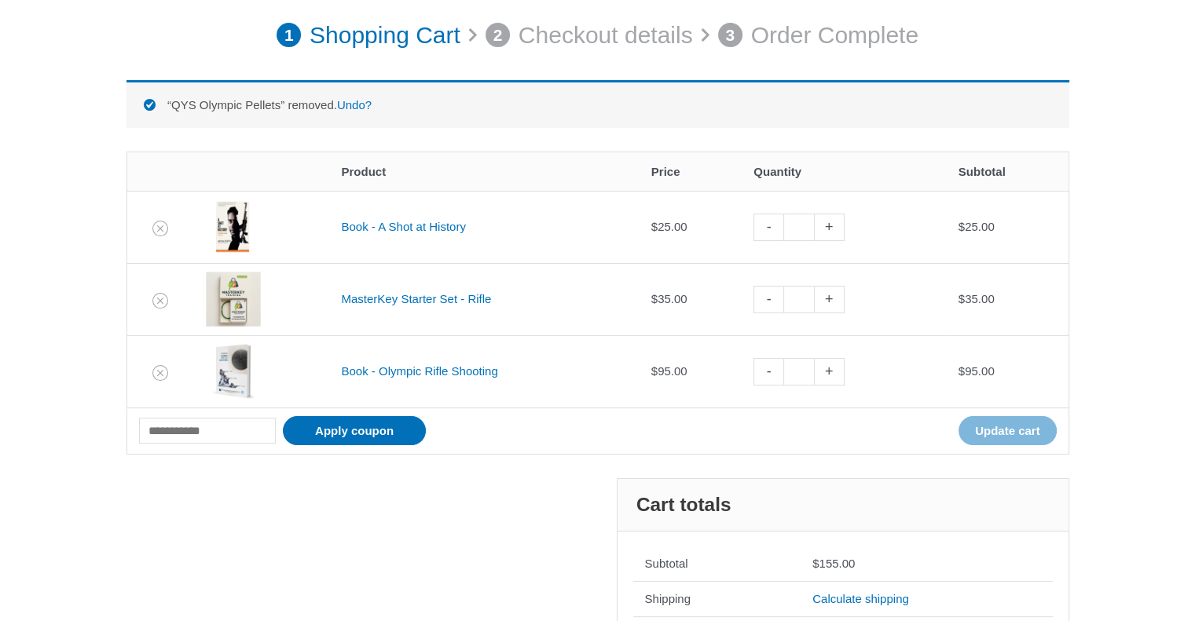
scroll to position [218, 0]
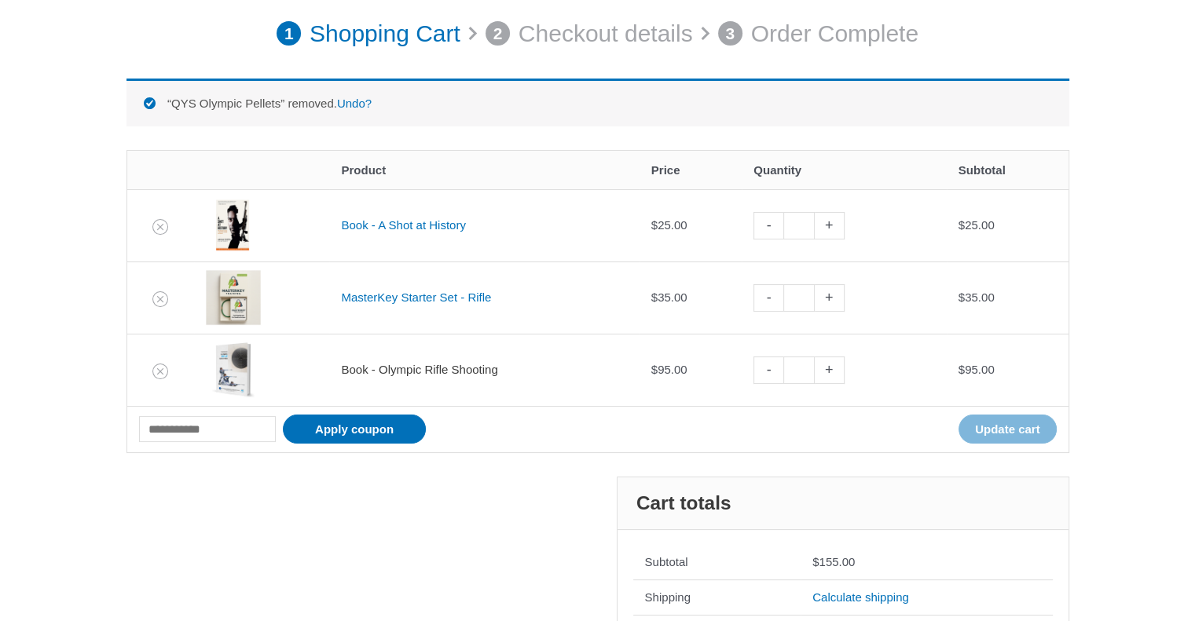
click at [443, 370] on link "Book - Olympic Rifle Shooting" at bounding box center [419, 369] width 156 height 13
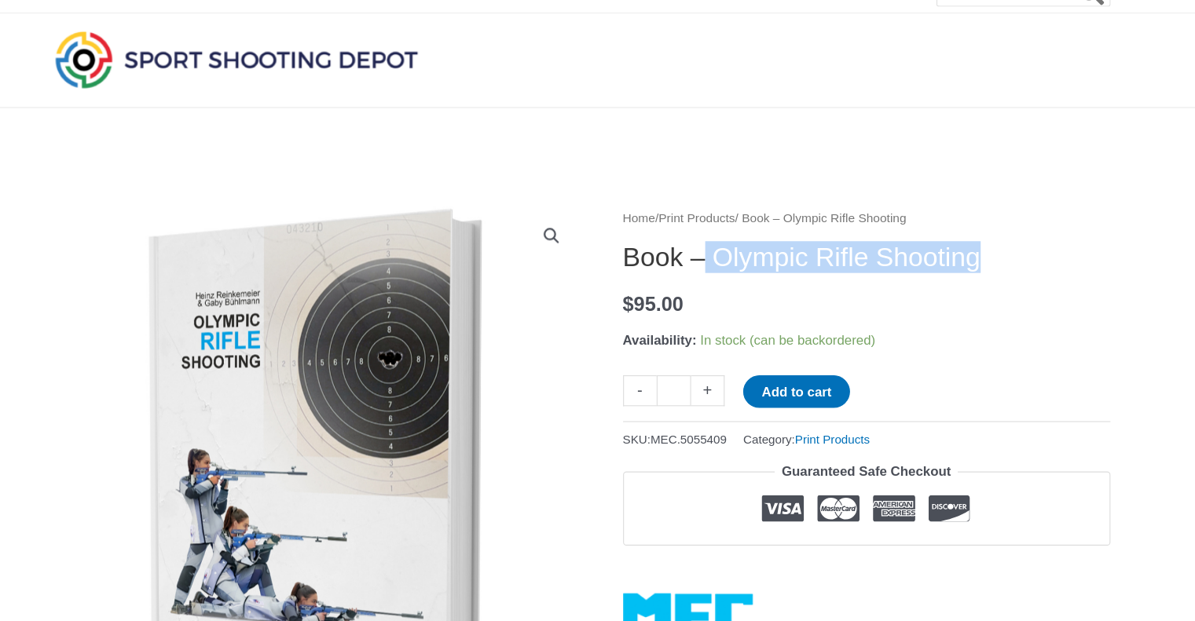
drag, startPoint x: 716, startPoint y: 251, endPoint x: 1001, endPoint y: 245, distance: 284.4
click at [1001, 245] on h1 "Book – Olympic Rifle Shooting" at bounding box center [852, 257] width 434 height 28
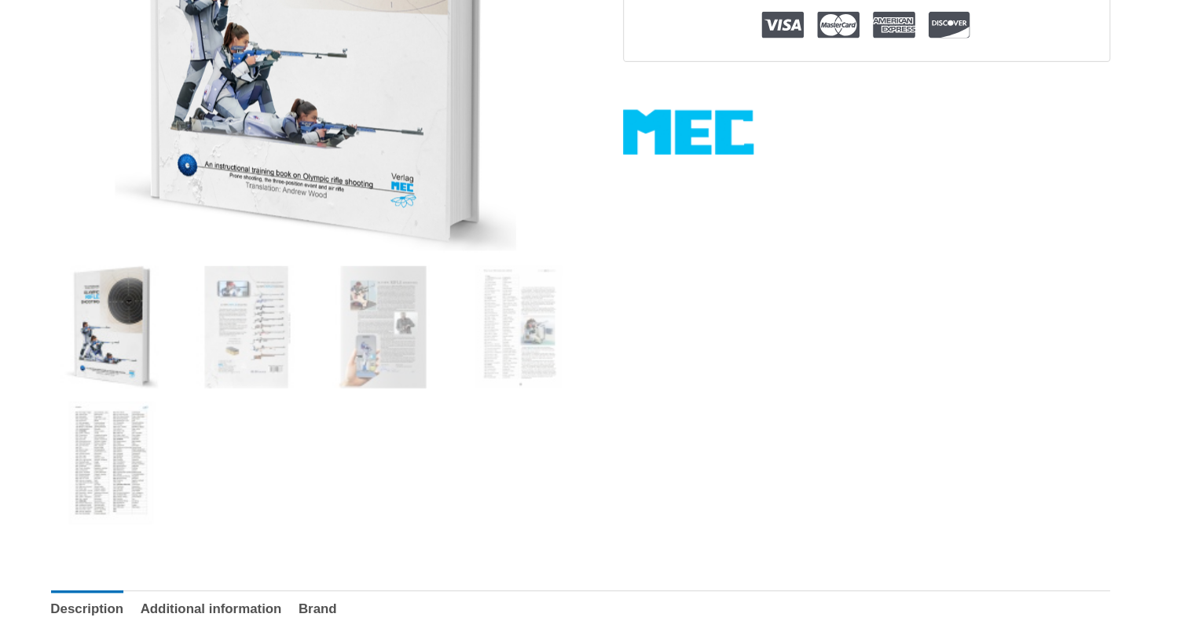
click at [194, 463] on img at bounding box center [180, 480] width 109 height 109
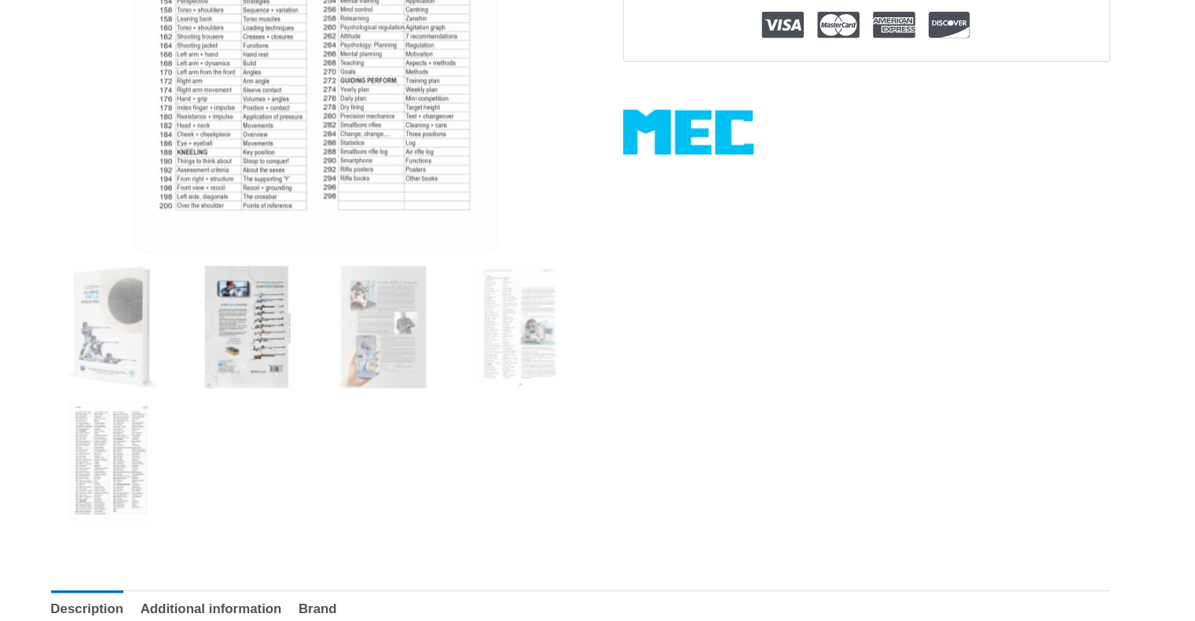
click at [288, 361] on img at bounding box center [301, 359] width 109 height 109
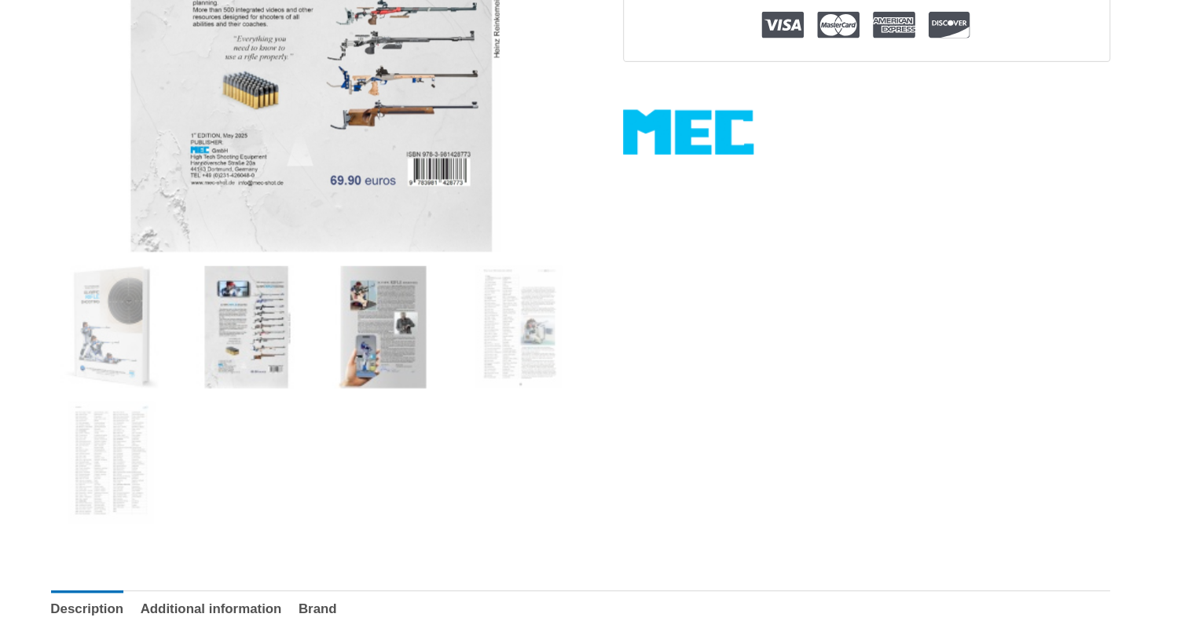
click at [405, 365] on img at bounding box center [422, 359] width 109 height 109
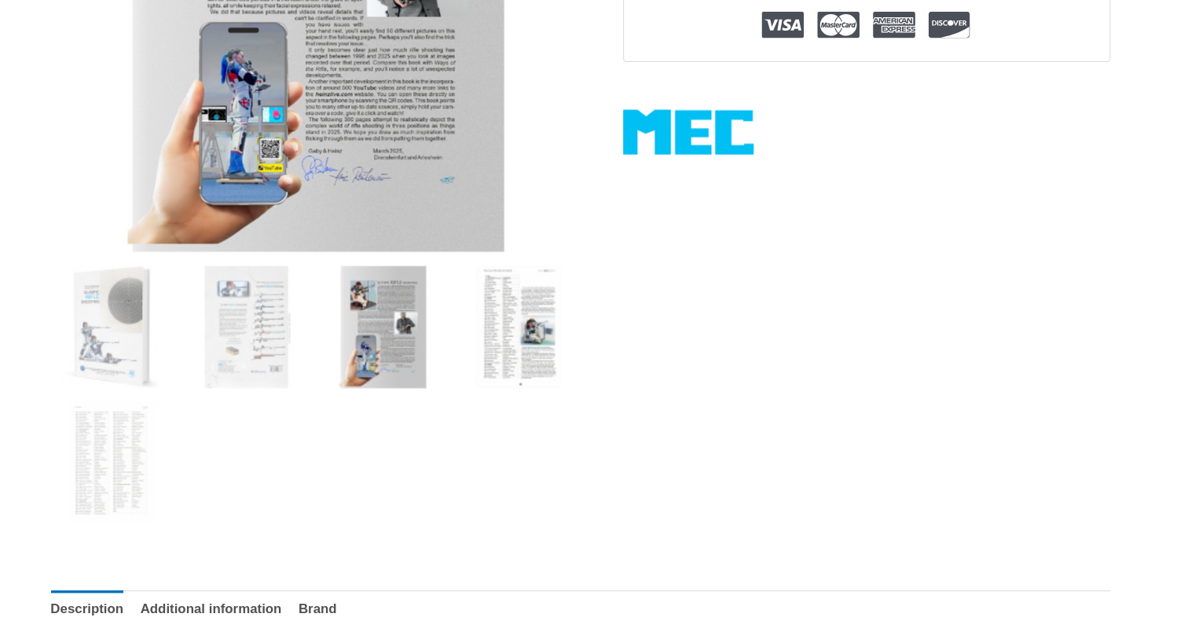
click at [526, 359] on img at bounding box center [543, 359] width 109 height 109
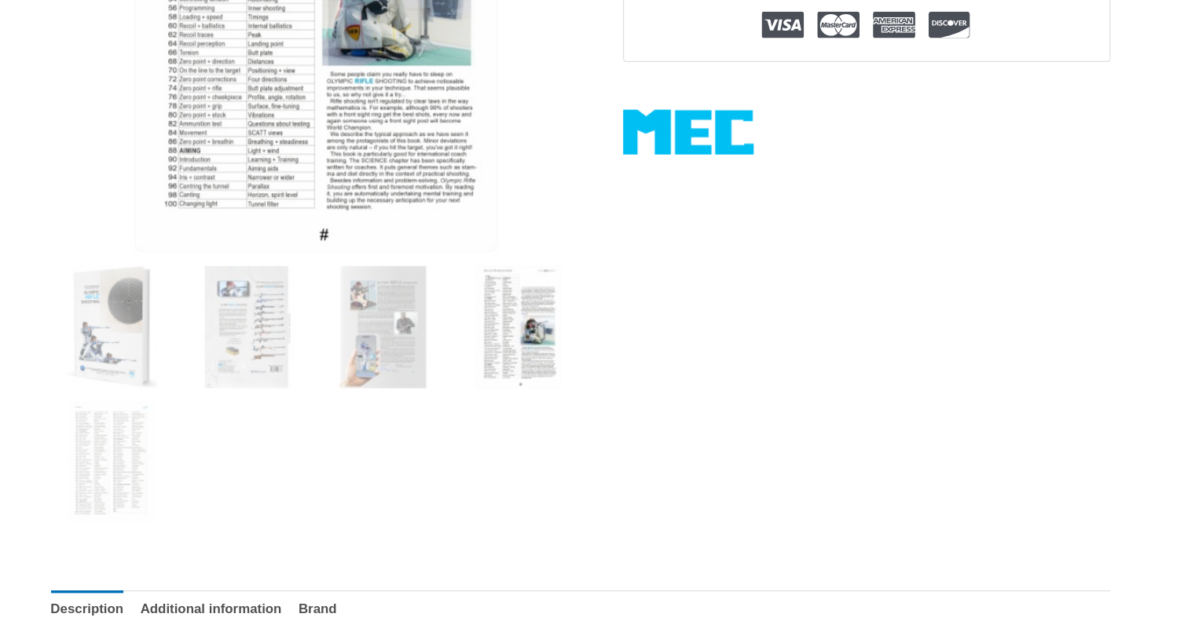
scroll to position [27, 0]
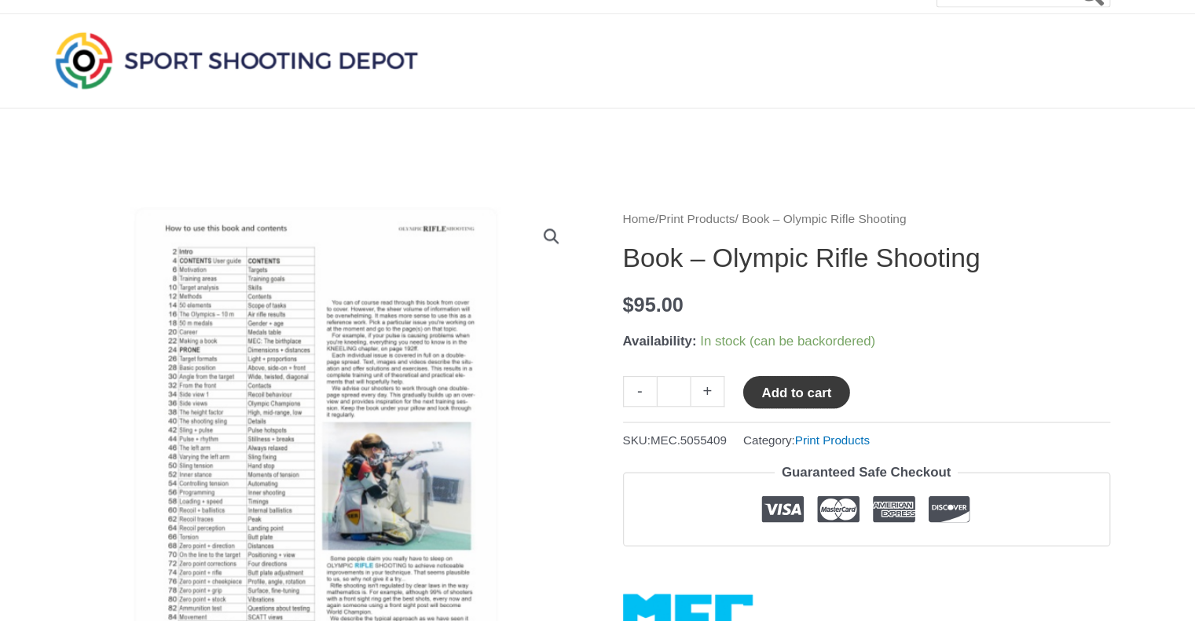
click at [798, 346] on button "Add to cart" at bounding box center [789, 349] width 95 height 29
click at [891, 348] on link "View cart" at bounding box center [883, 348] width 57 height 27
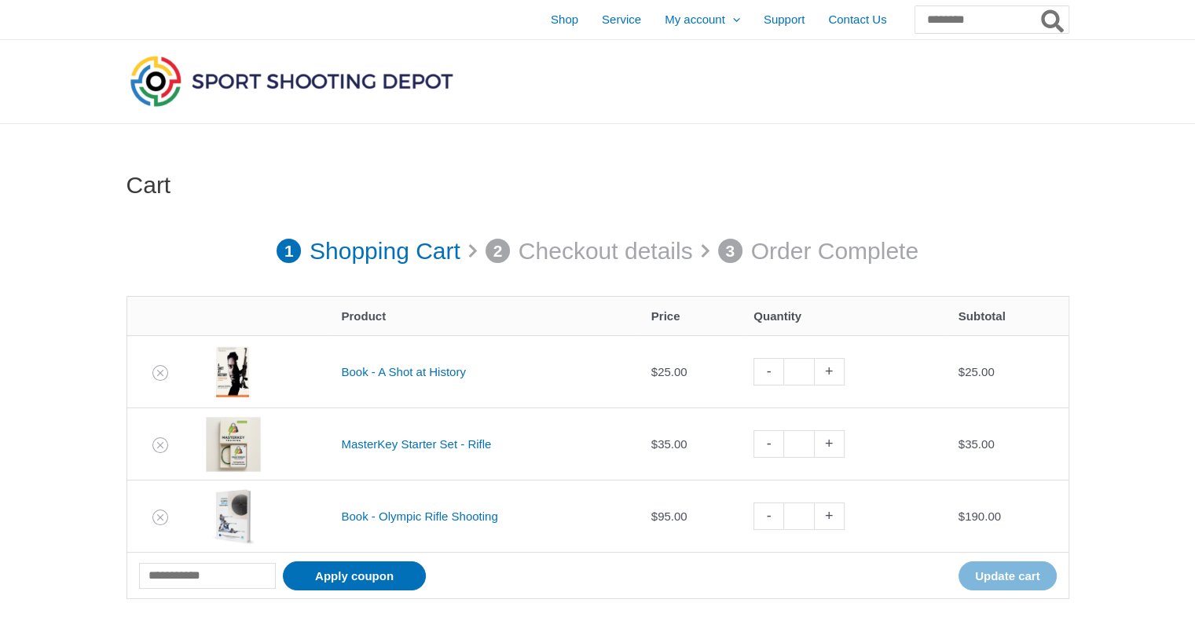
click at [778, 516] on link "-" at bounding box center [768, 516] width 30 height 27
type input "*"
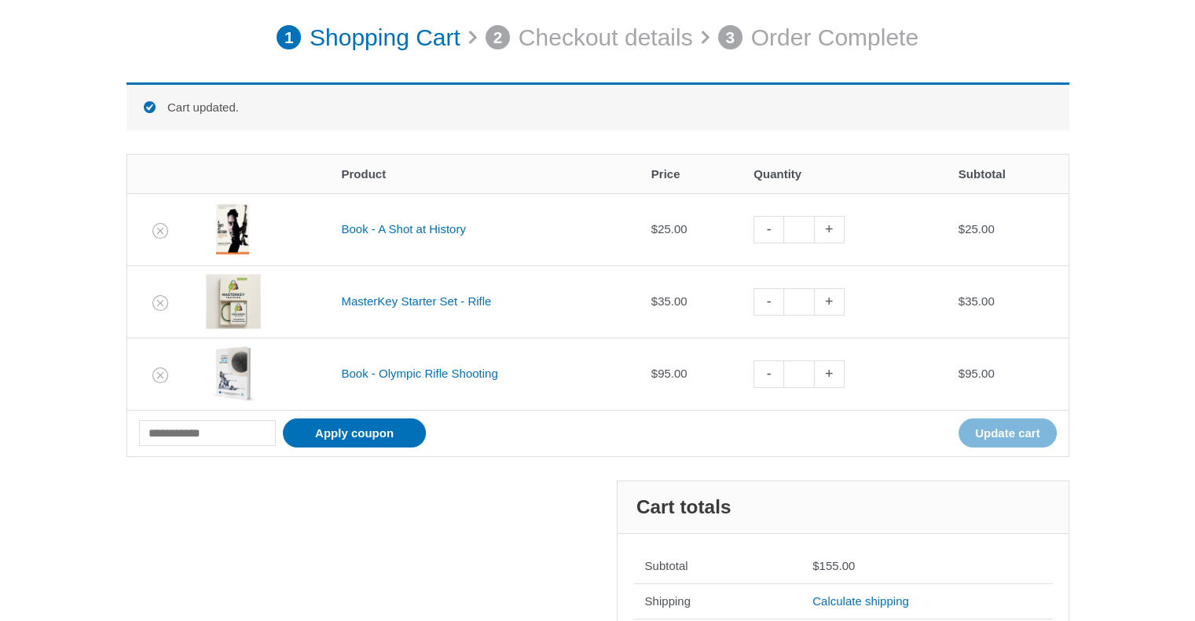
scroll to position [218, 0]
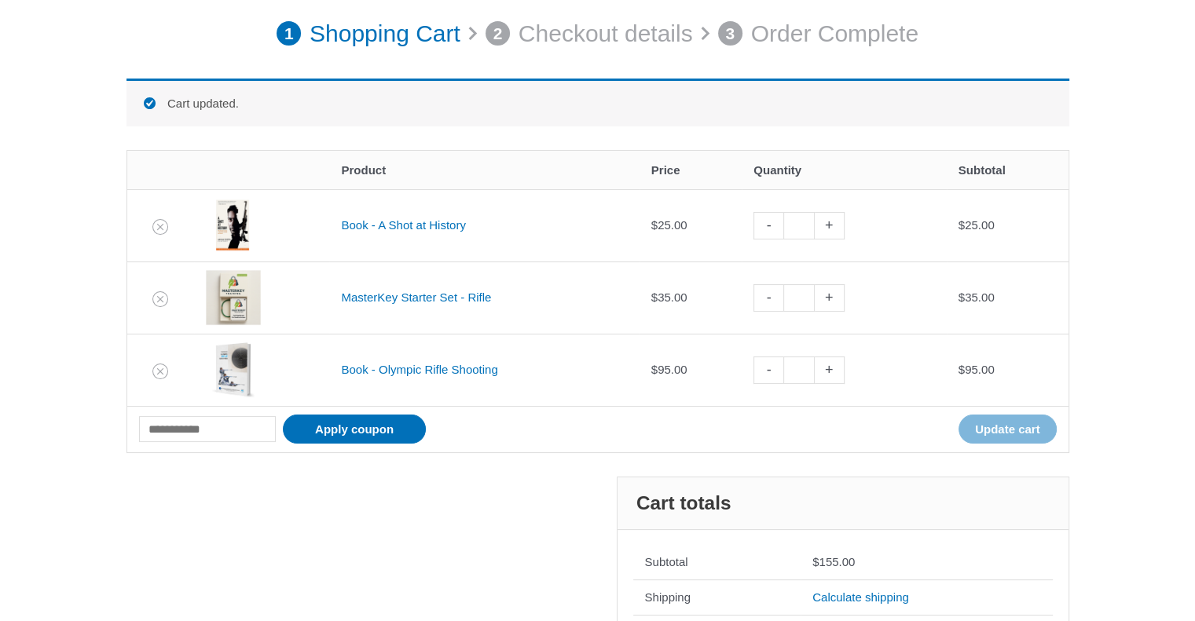
click at [776, 302] on link "-" at bounding box center [768, 297] width 30 height 27
type input "*"
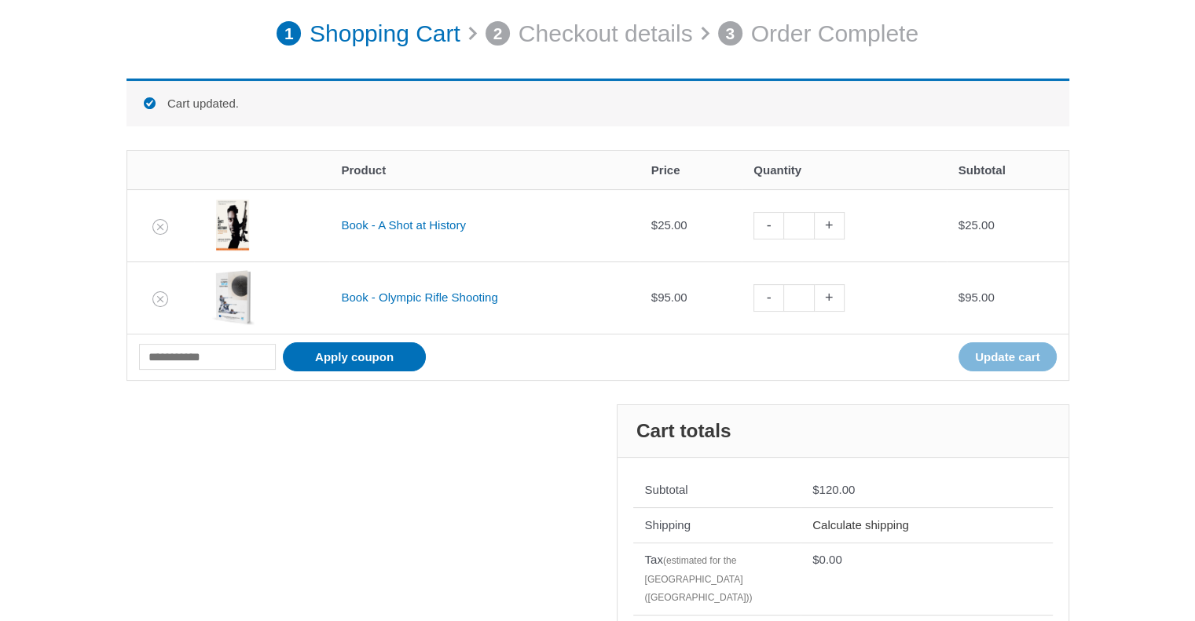
click at [870, 524] on link "Calculate shipping" at bounding box center [860, 524] width 97 height 13
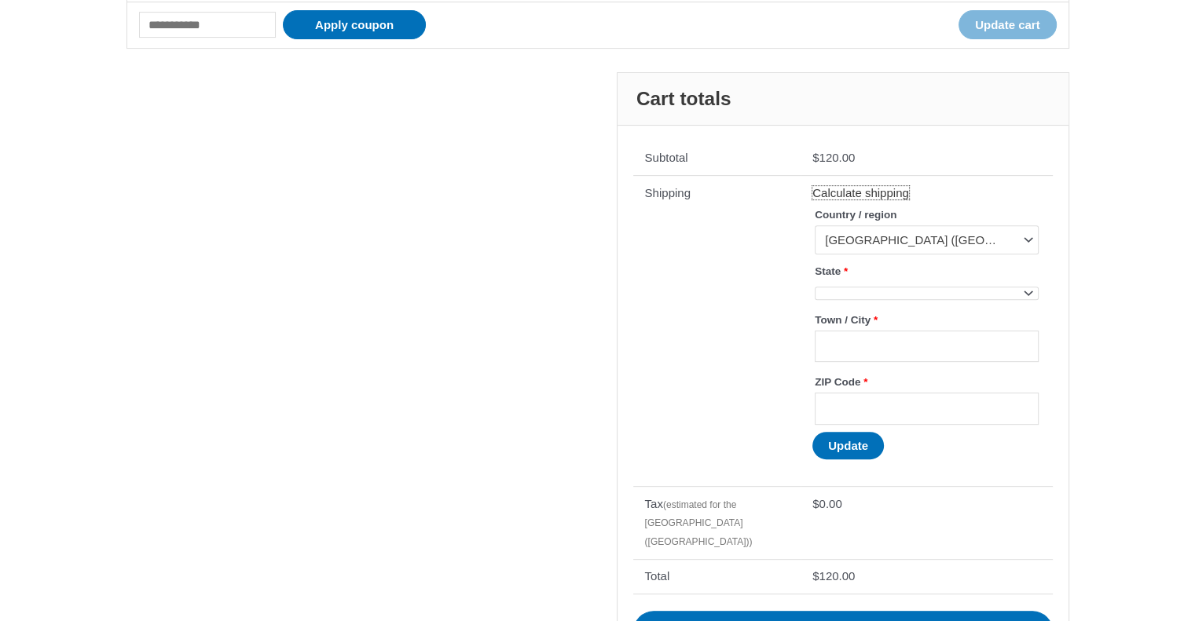
scroll to position [563, 0]
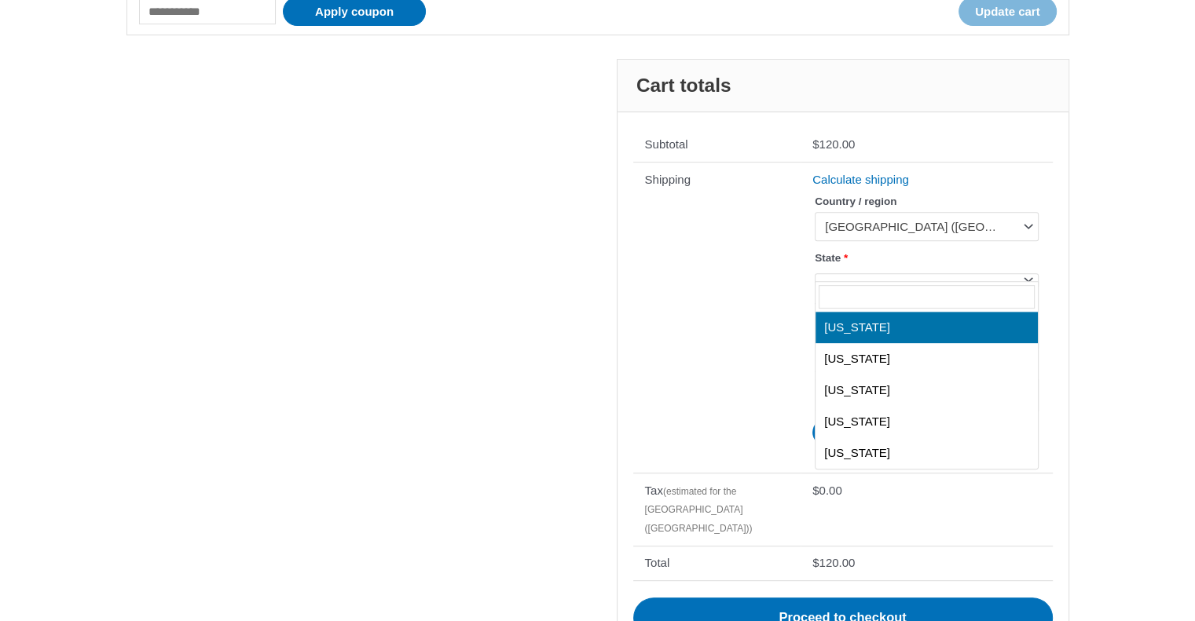
click at [1029, 280] on body "Skip to content Shop Service My account Menu Toggle Orders Wishlist Support Con…" at bounding box center [597, 251] width 1195 height 1628
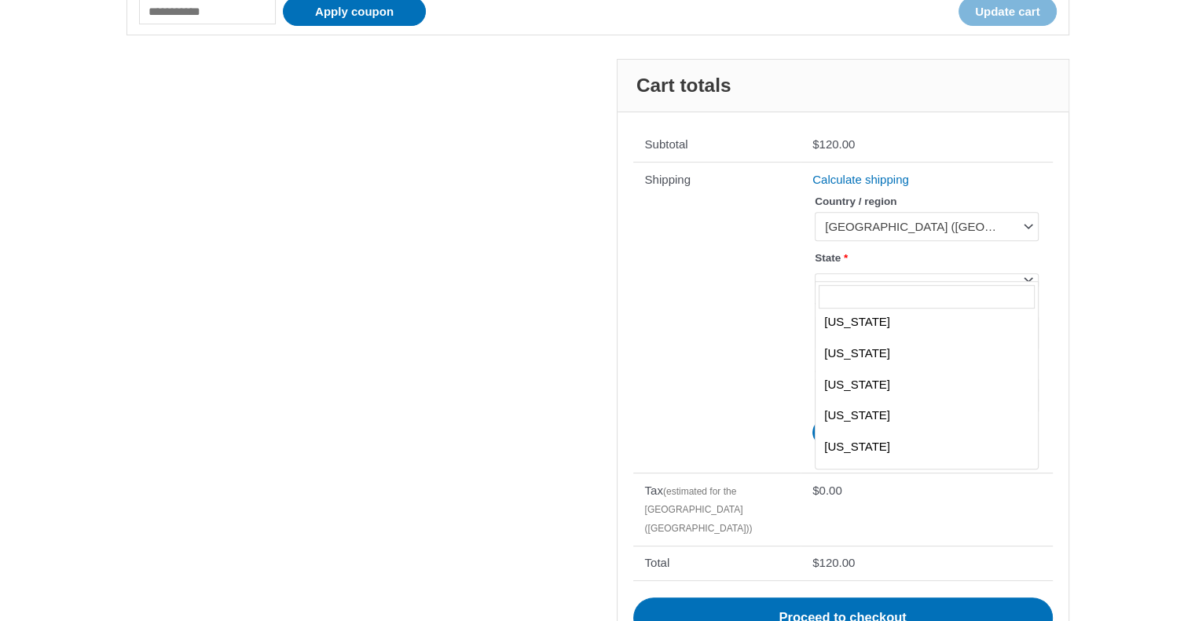
scroll to position [958, 0]
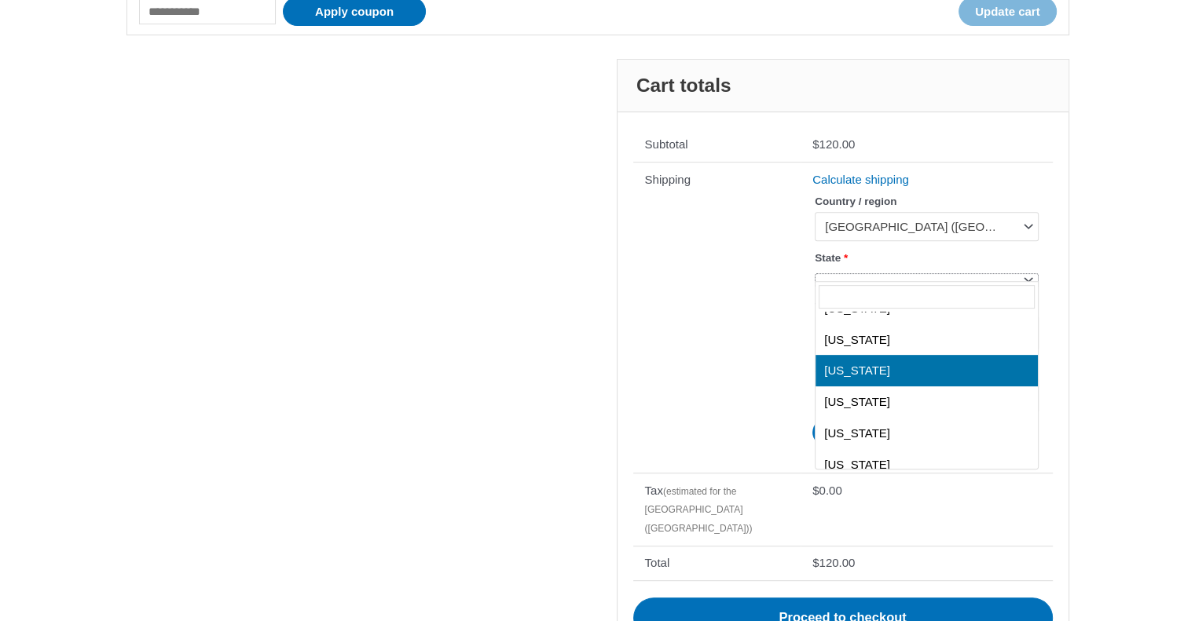
select select "**"
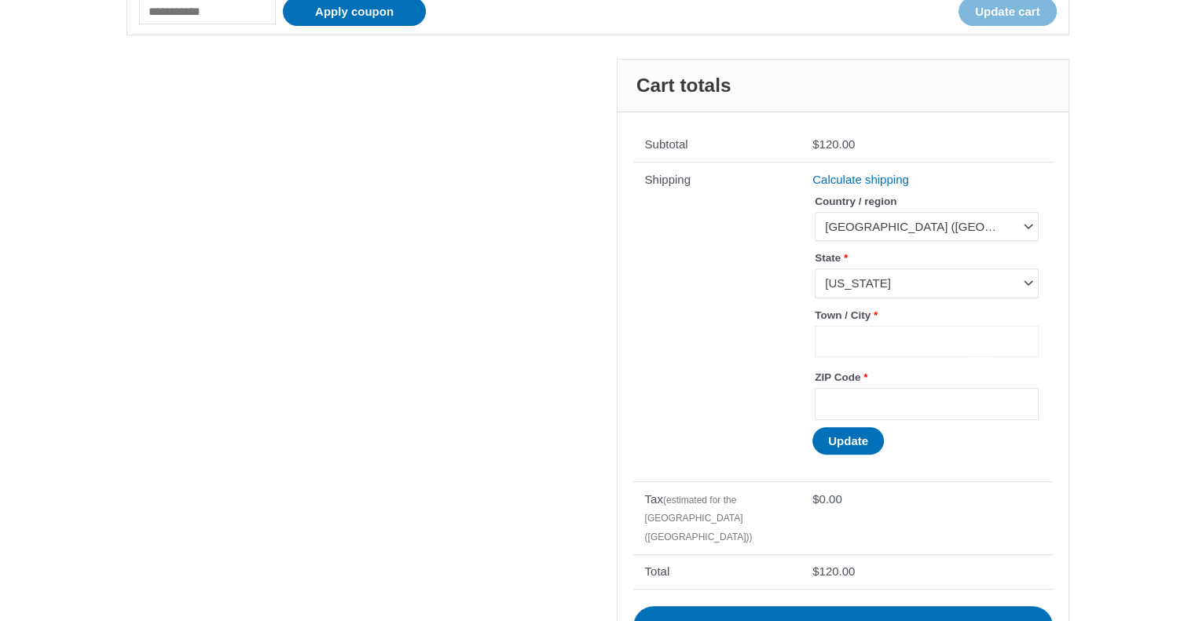
click at [918, 333] on input "Town / City *" at bounding box center [925, 342] width 223 height 32
type input "******"
type input "*****"
click at [840, 437] on button "Update" at bounding box center [847, 440] width 71 height 27
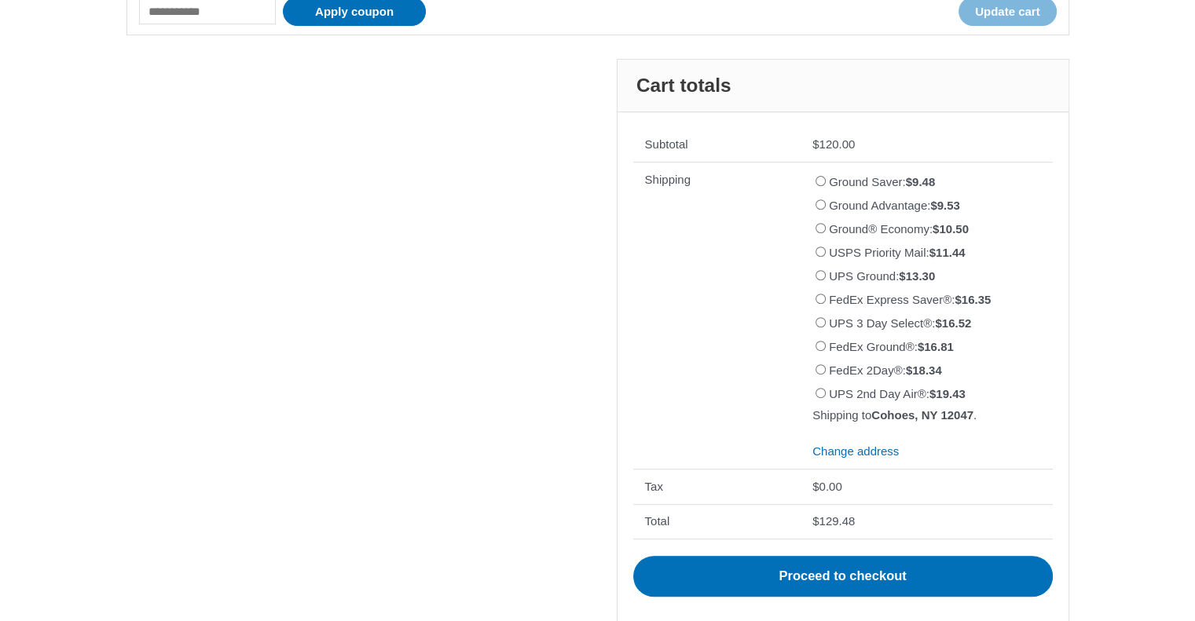
scroll to position [20, 0]
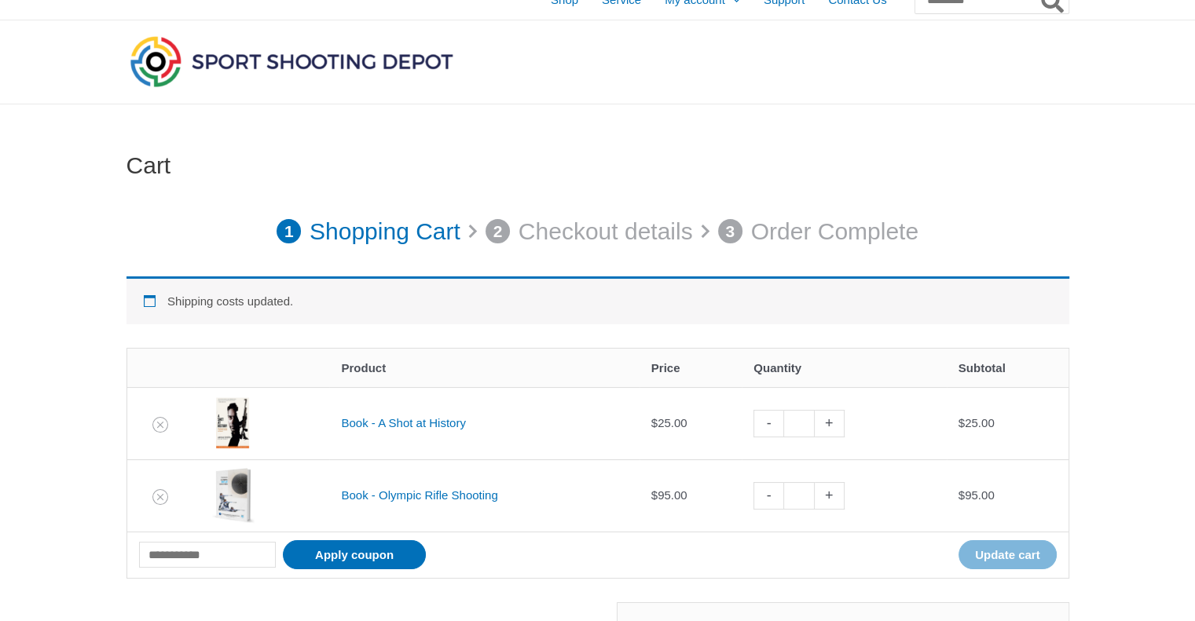
click at [774, 426] on link "-" at bounding box center [768, 423] width 30 height 27
type input "*"
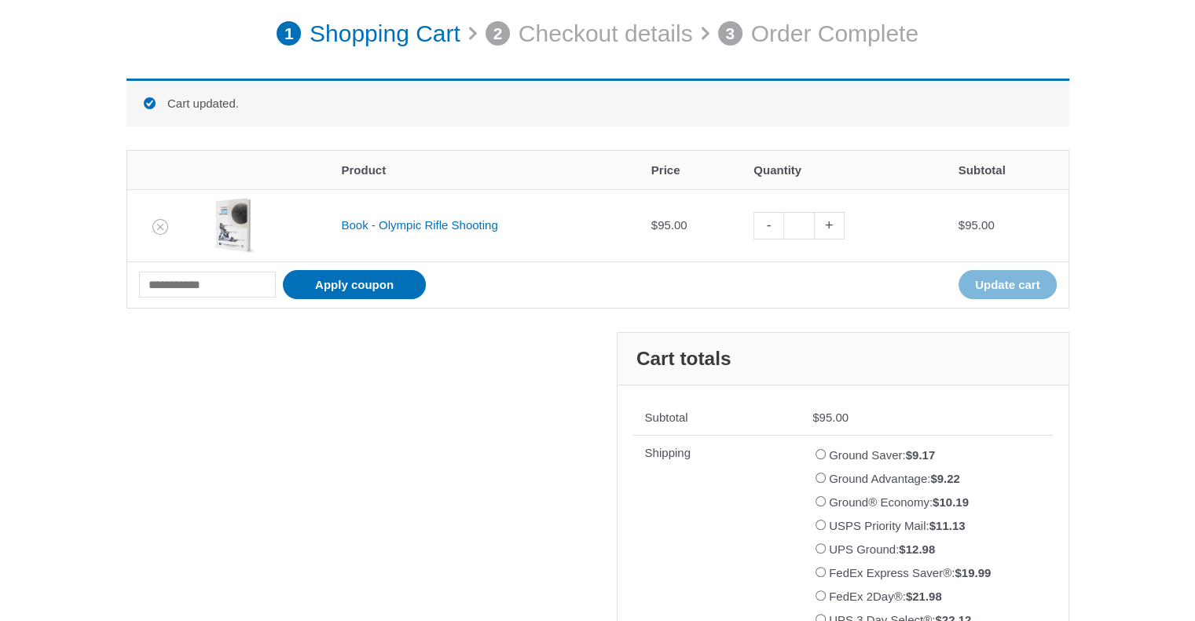
scroll to position [761, 0]
